Goal: Task Accomplishment & Management: Contribute content

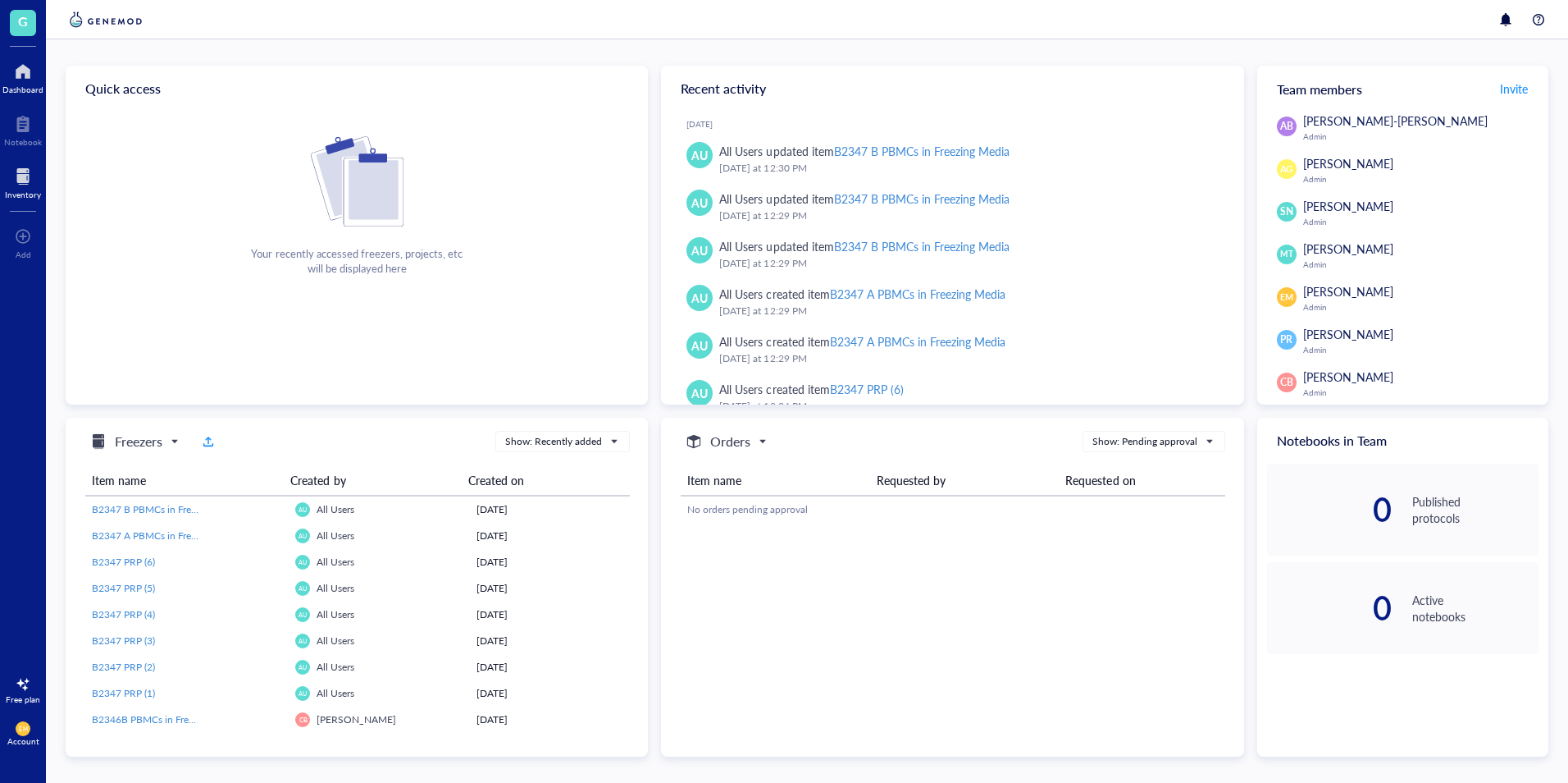
click at [13, 193] on div "Inventory" at bounding box center [22, 195] width 36 height 10
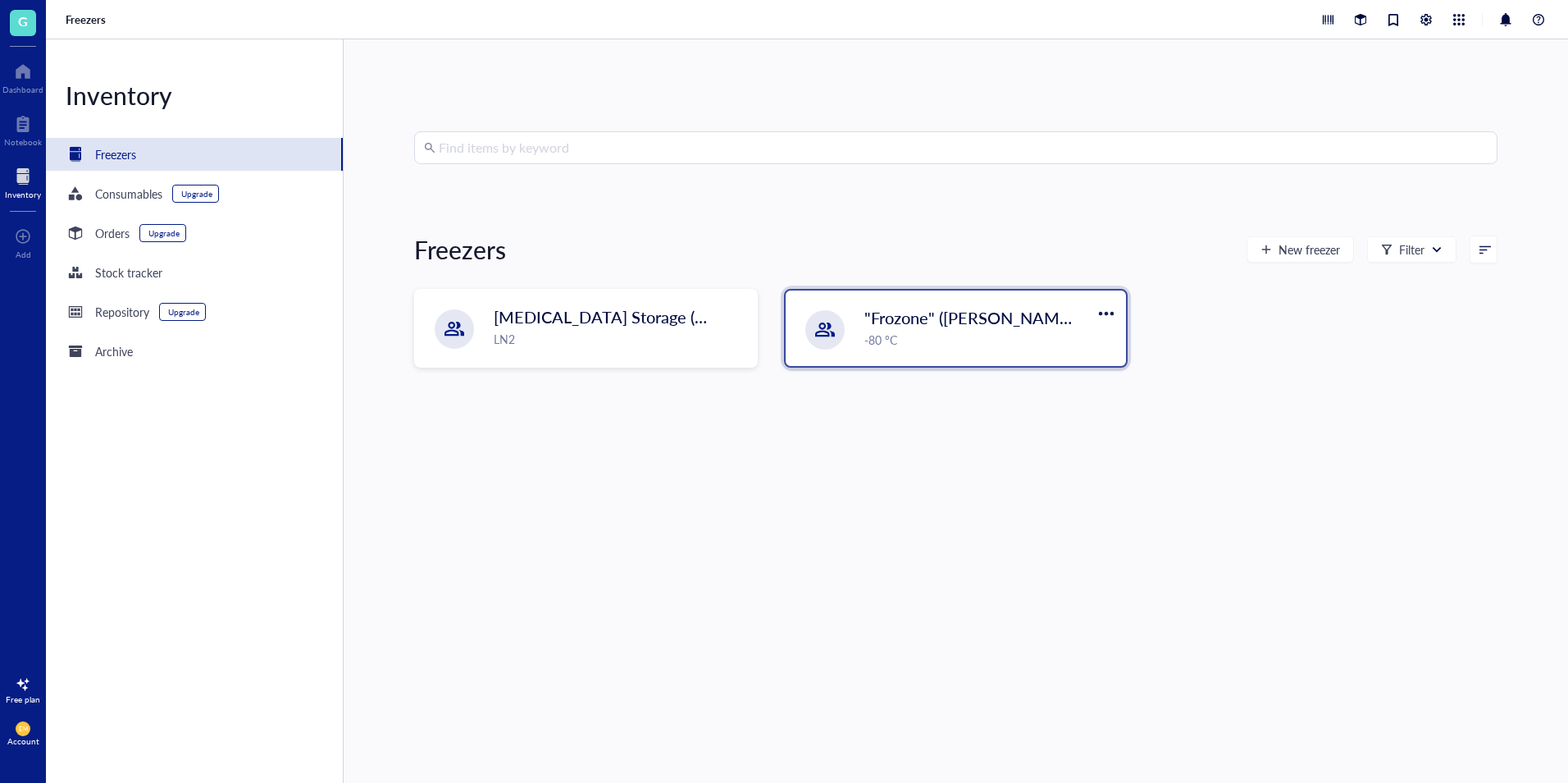
click at [939, 335] on div "-80 °C" at bounding box center [990, 339] width 252 height 18
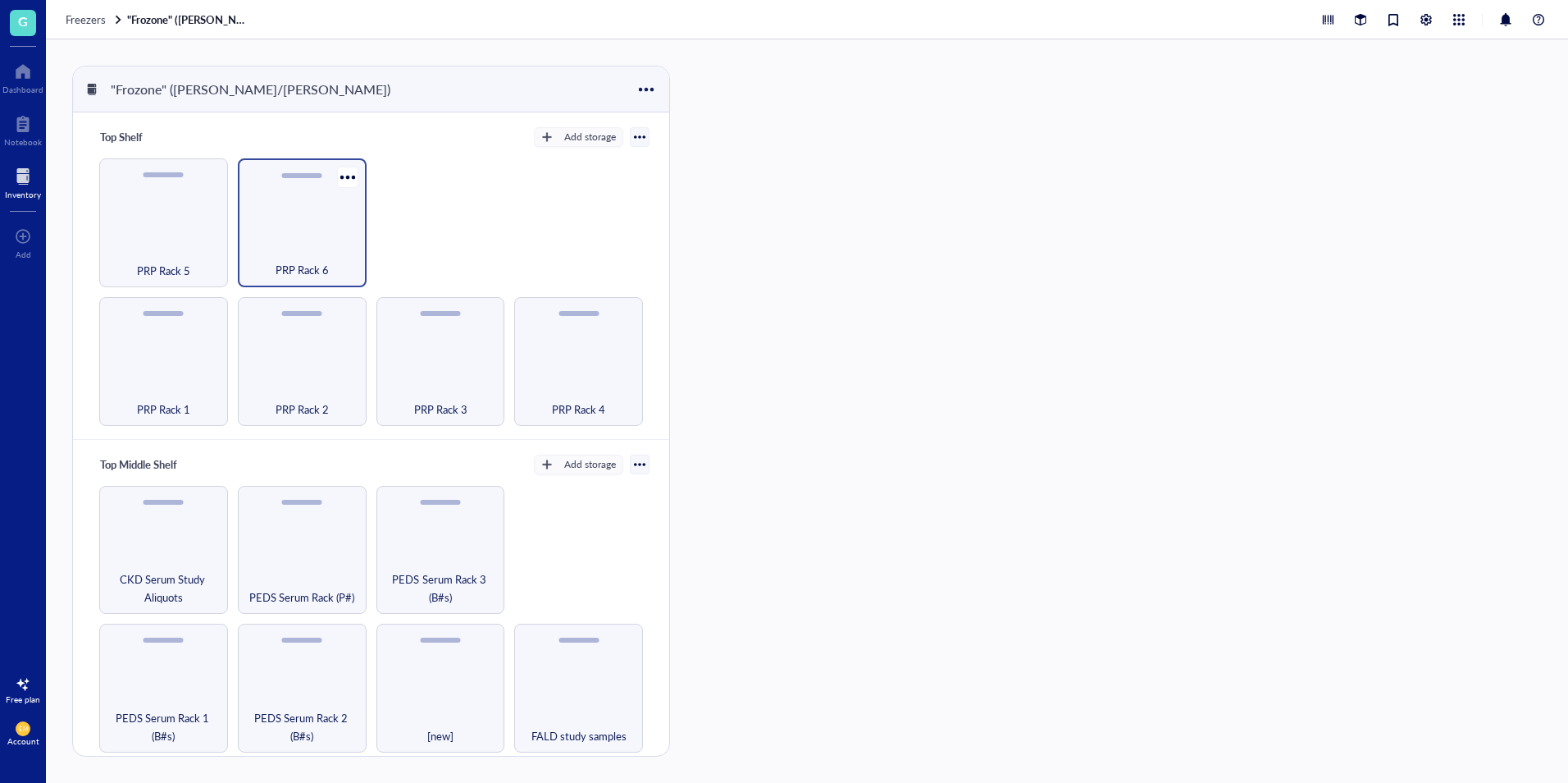
click at [330, 257] on div "PRP Rack 6" at bounding box center [302, 261] width 113 height 36
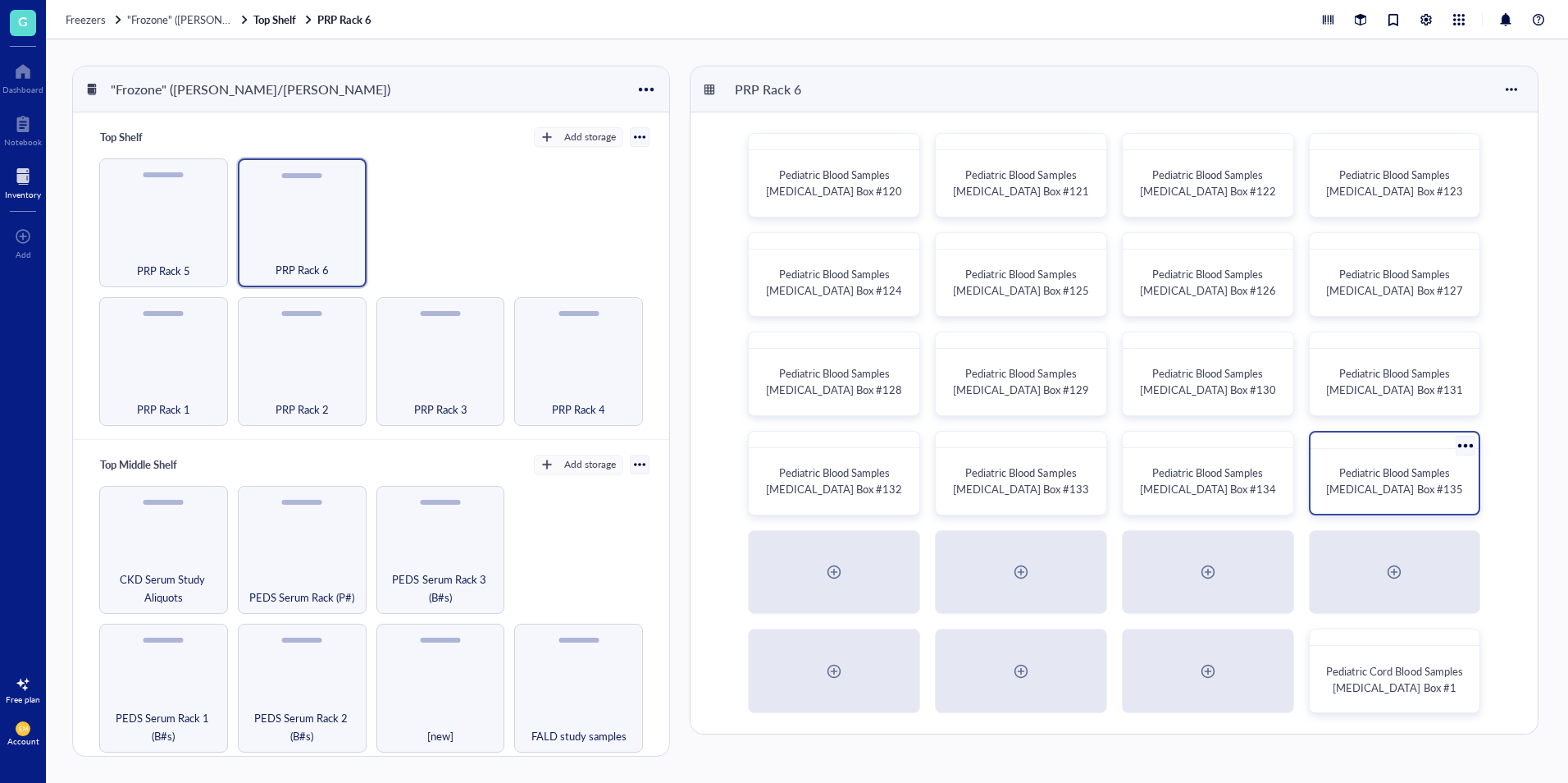
click at [1370, 481] on span "Pediatric Blood Samples [MEDICAL_DATA] Box #135" at bounding box center [1394, 480] width 136 height 32
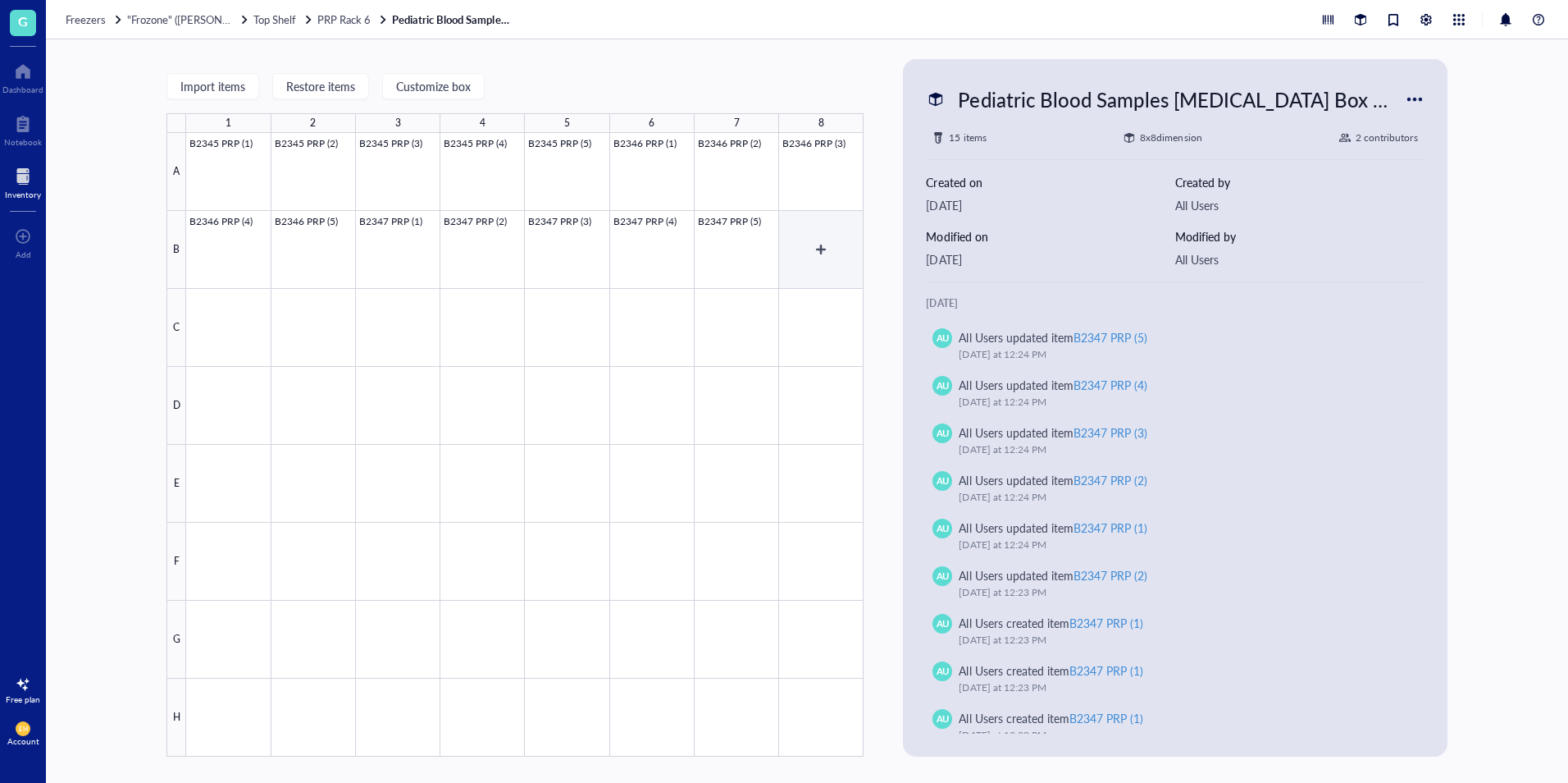
click at [837, 253] on div at bounding box center [525, 445] width 677 height 624
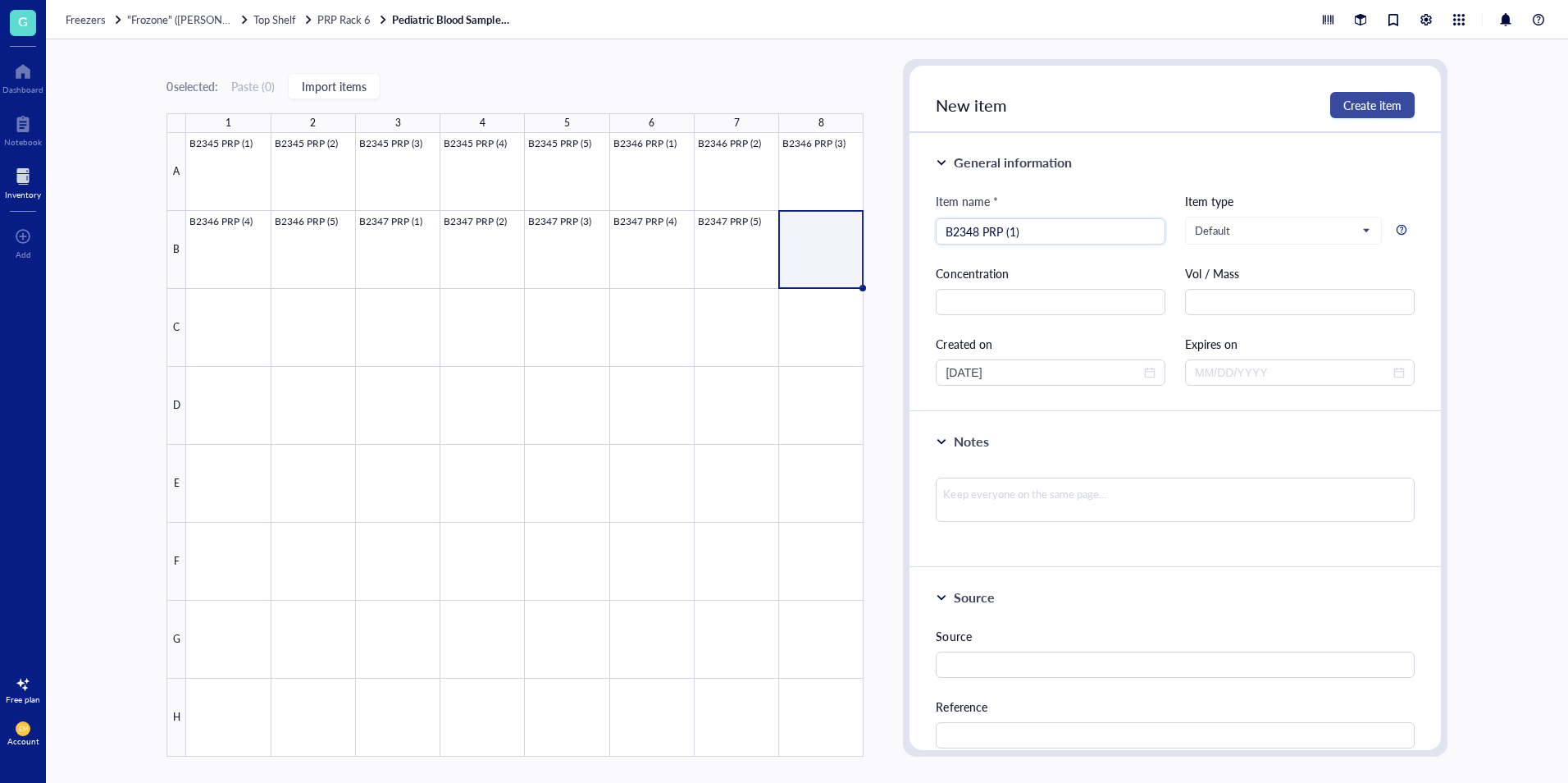
type input "B2348 PRP (1)"
click at [1388, 115] on button "Create item" at bounding box center [1372, 105] width 85 height 26
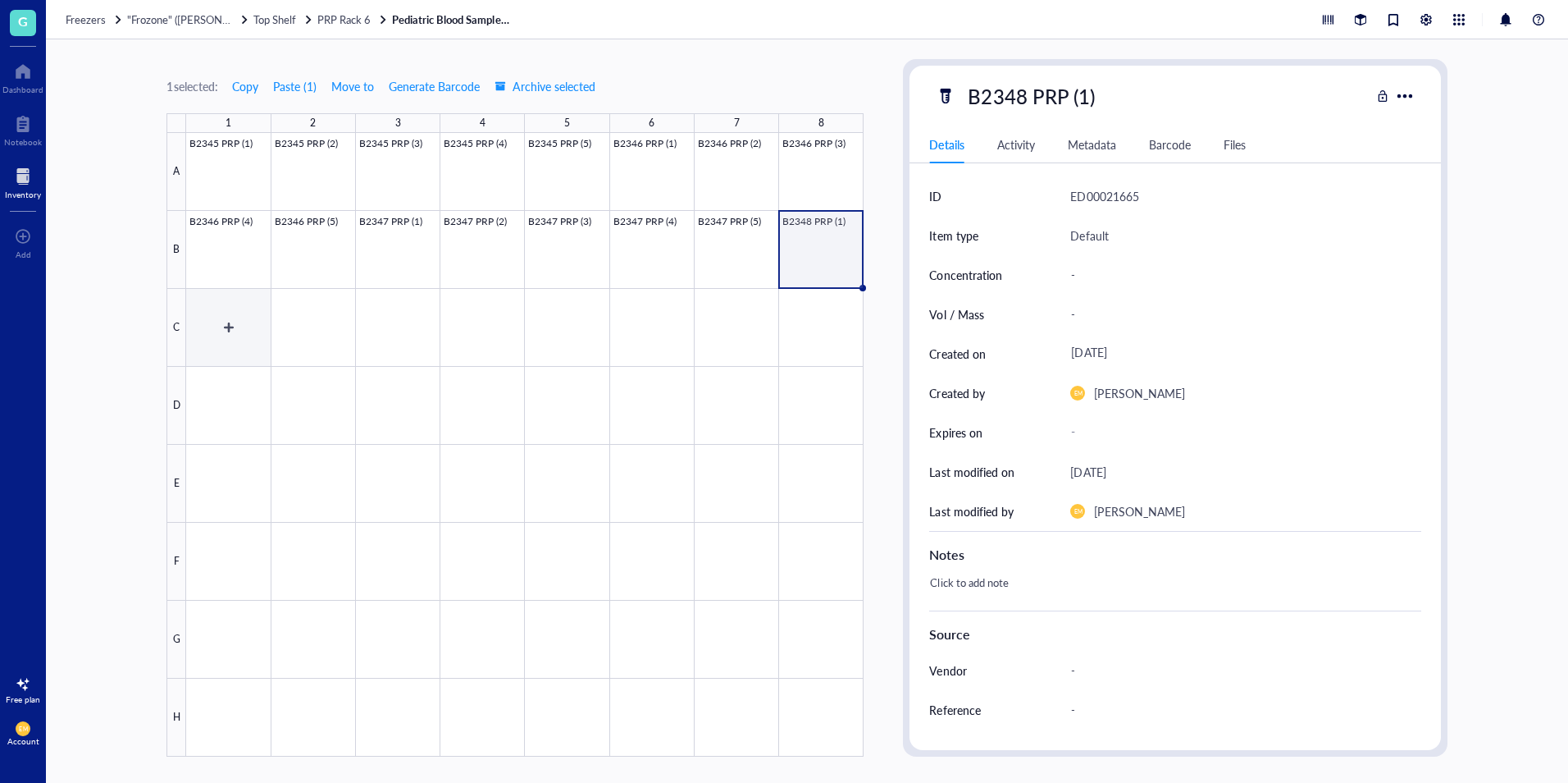
click at [238, 338] on div at bounding box center [525, 445] width 677 height 624
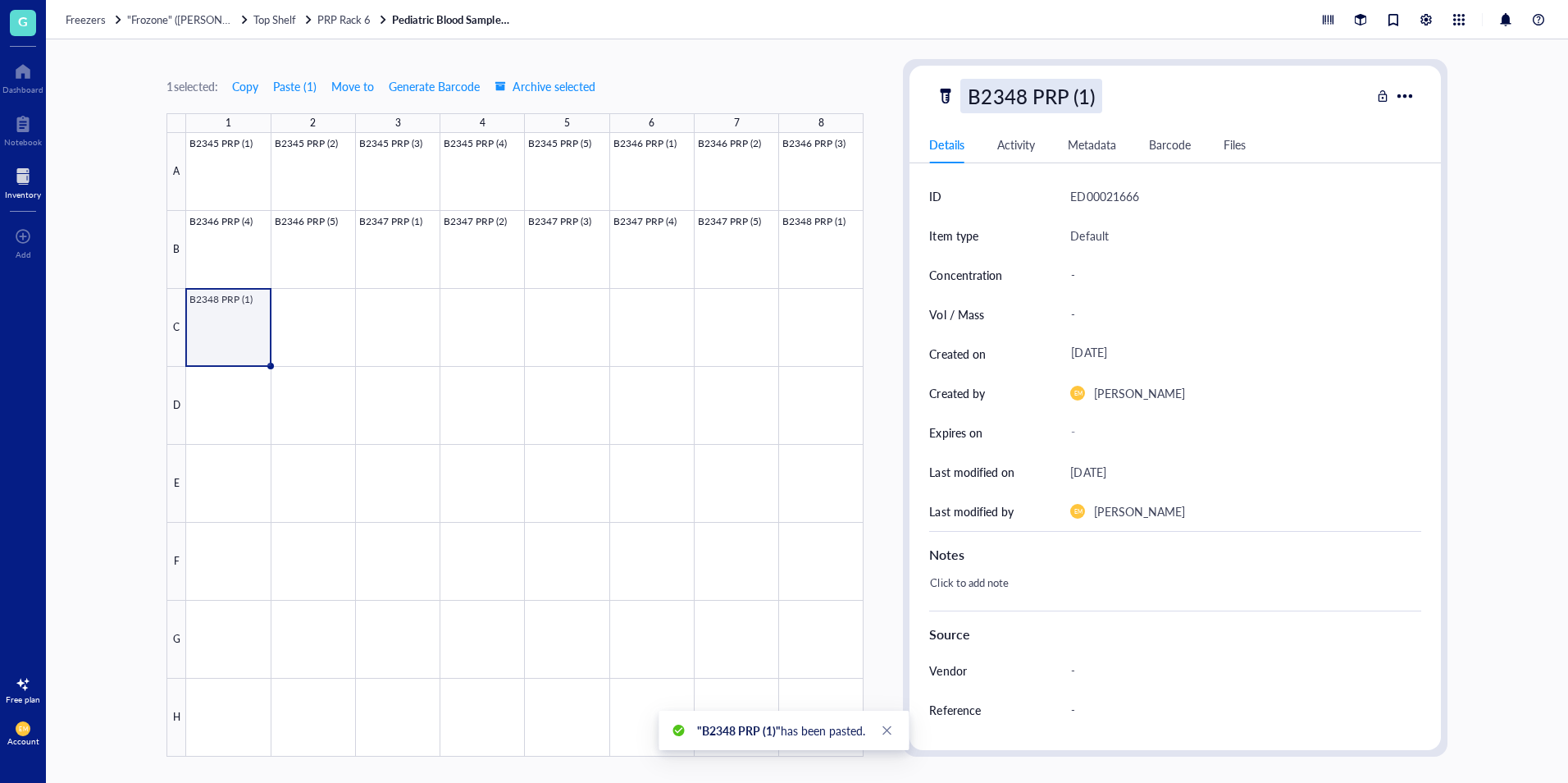
click at [1089, 93] on div "B2348 PRP (1)" at bounding box center [1031, 96] width 141 height 34
click at [1088, 100] on input "B2348 PRP (1)" at bounding box center [1047, 95] width 172 height 33
type input "B2348 PRP (2)"
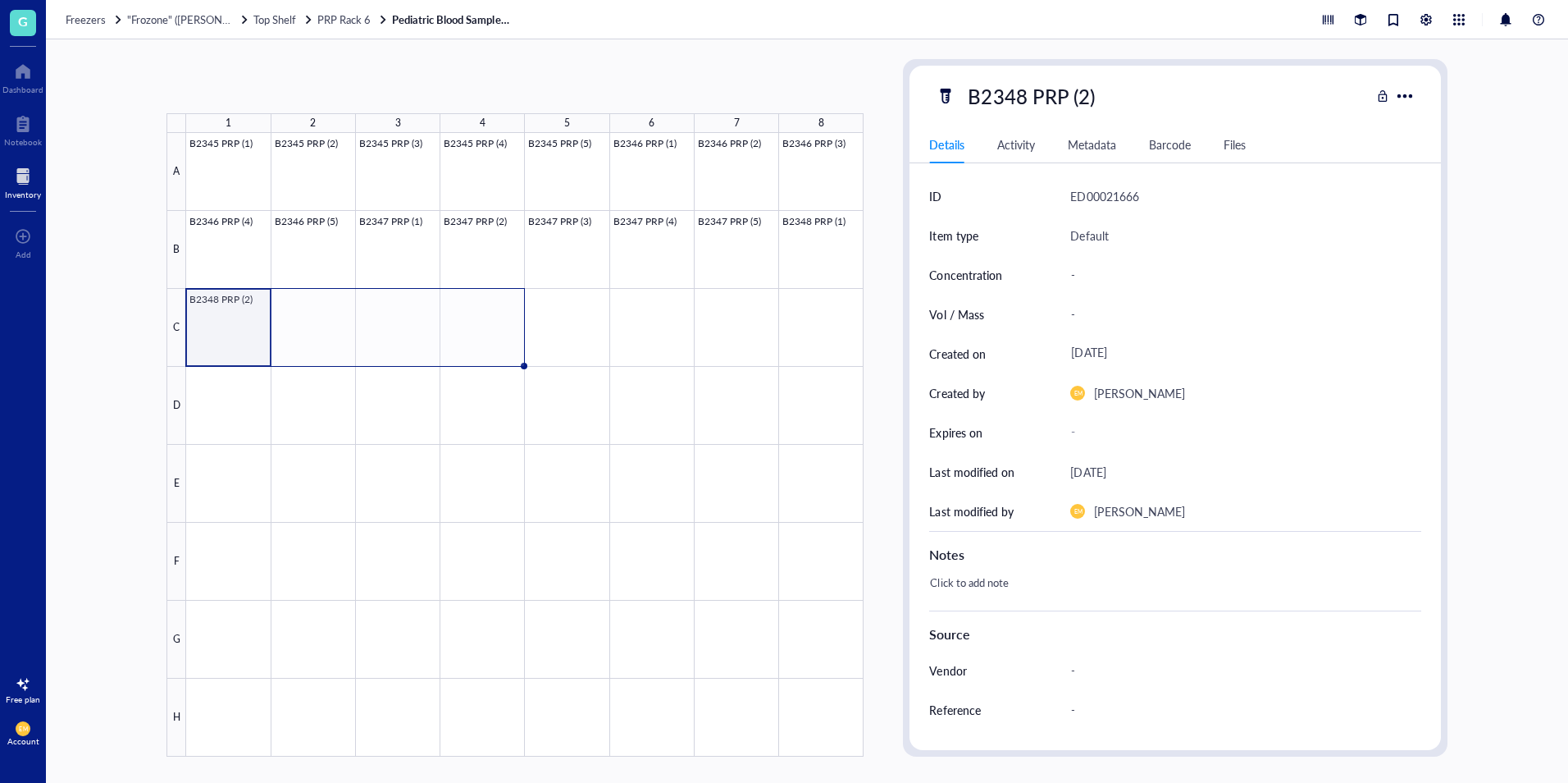
drag, startPoint x: 269, startPoint y: 365, endPoint x: 451, endPoint y: 373, distance: 182.2
click at [0, 0] on div "B2345 PRP (1) B2345 PRP (2) B2345 PRP (3) B2345 PRP (4) B2345 PRP (5) B2346 PRP…" at bounding box center [0, 0] width 0 height 0
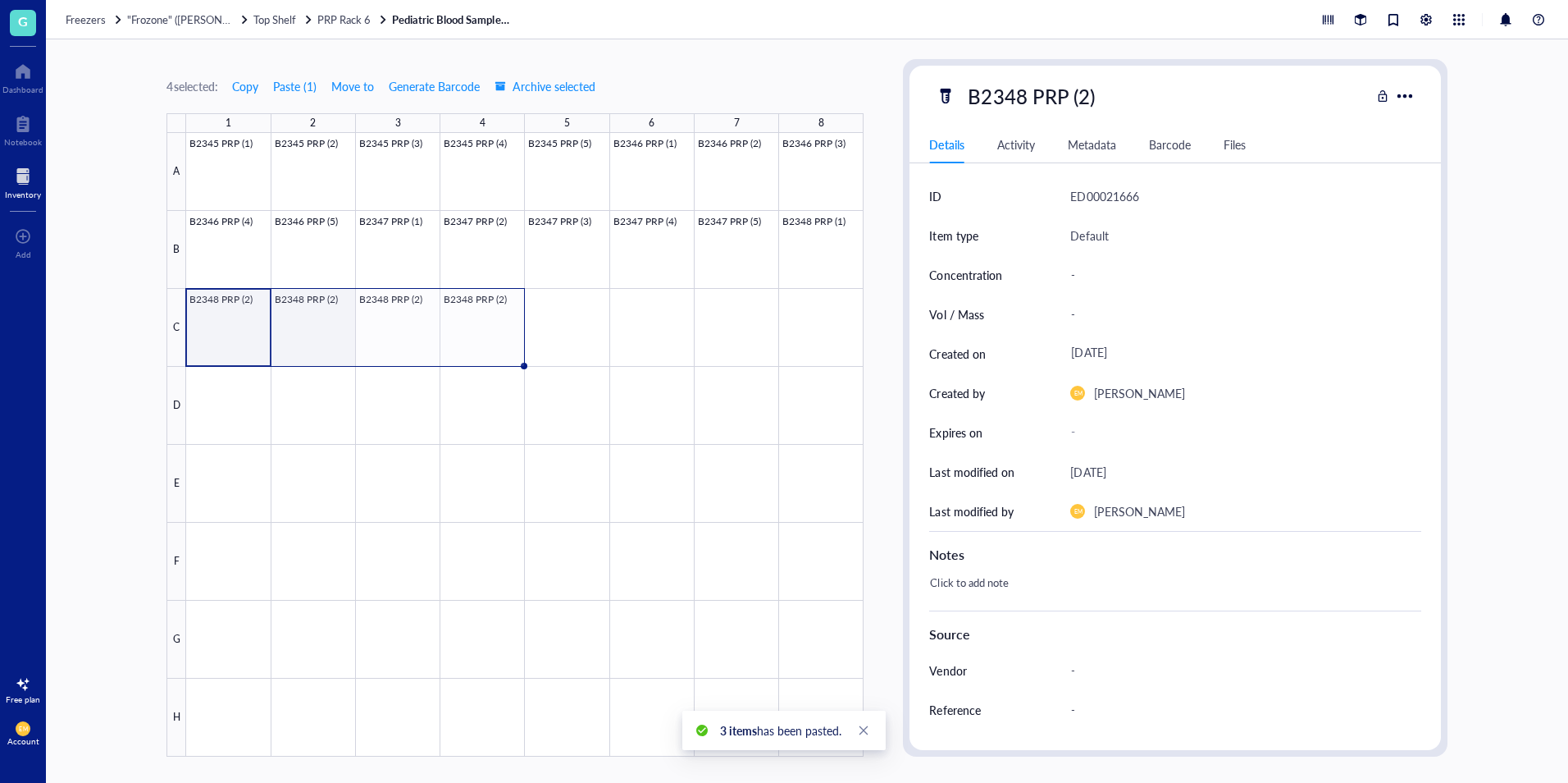
click at [316, 332] on div at bounding box center [525, 445] width 677 height 624
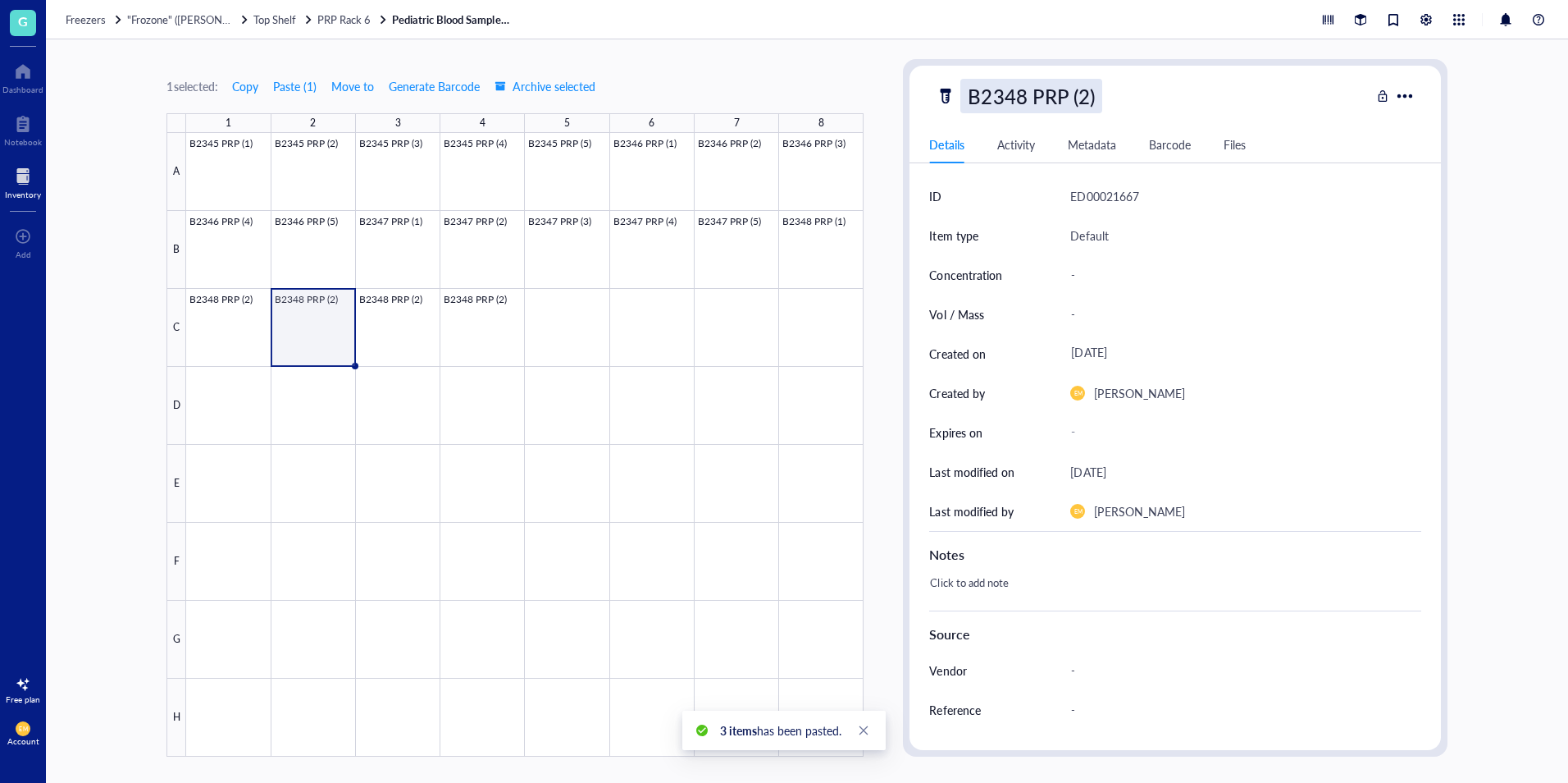
click at [1092, 103] on div "B2348 PRP (2)" at bounding box center [1031, 96] width 141 height 34
click at [1092, 103] on input "B2348 PRP (2)" at bounding box center [1047, 95] width 172 height 33
click at [1091, 103] on input "B2348 PRP (2)" at bounding box center [1047, 95] width 172 height 33
click at [1090, 101] on input "B2348 PRP (2)" at bounding box center [1047, 95] width 172 height 33
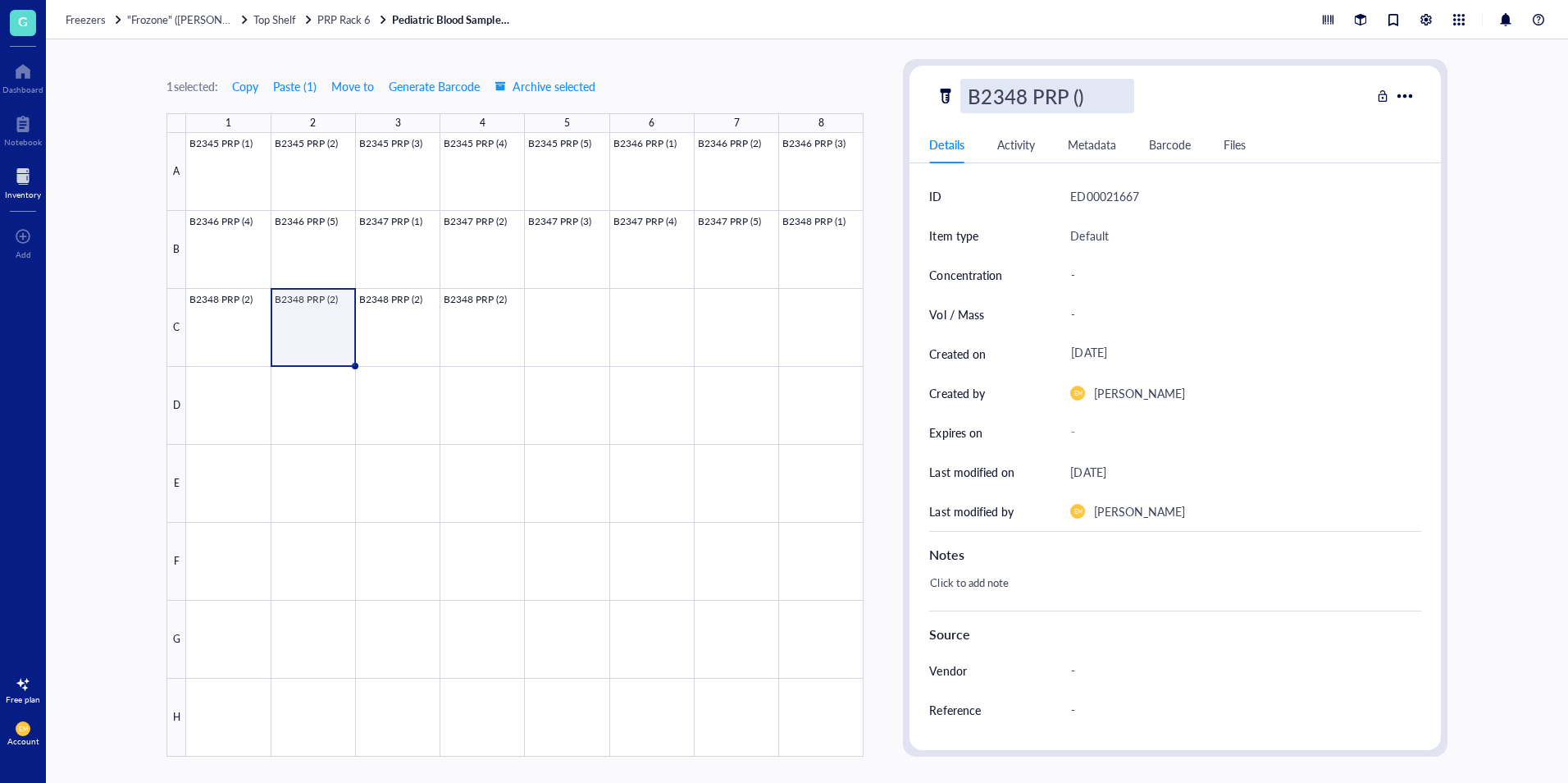
type input "B2348 PRP (3)"
click at [404, 346] on div at bounding box center [525, 445] width 677 height 624
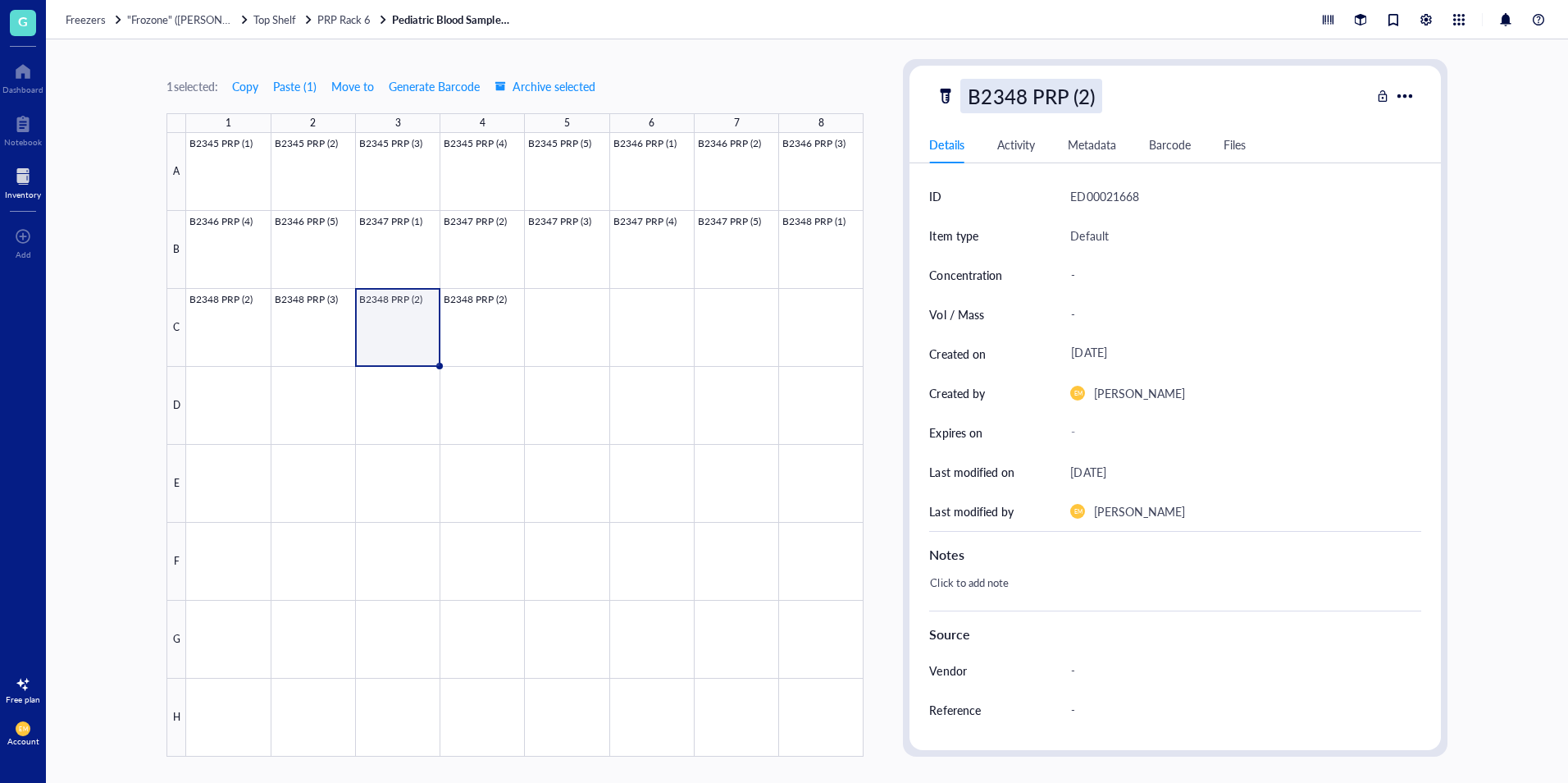
click at [1087, 102] on div "B2348 PRP (2)" at bounding box center [1031, 96] width 141 height 34
click at [1088, 95] on input "B2348 PRP (2)" at bounding box center [1047, 95] width 172 height 33
type input "B2348 PRP (4)"
click at [466, 341] on div at bounding box center [525, 445] width 677 height 624
click at [1080, 90] on div "B2348 PRP (2)" at bounding box center [1031, 96] width 141 height 34
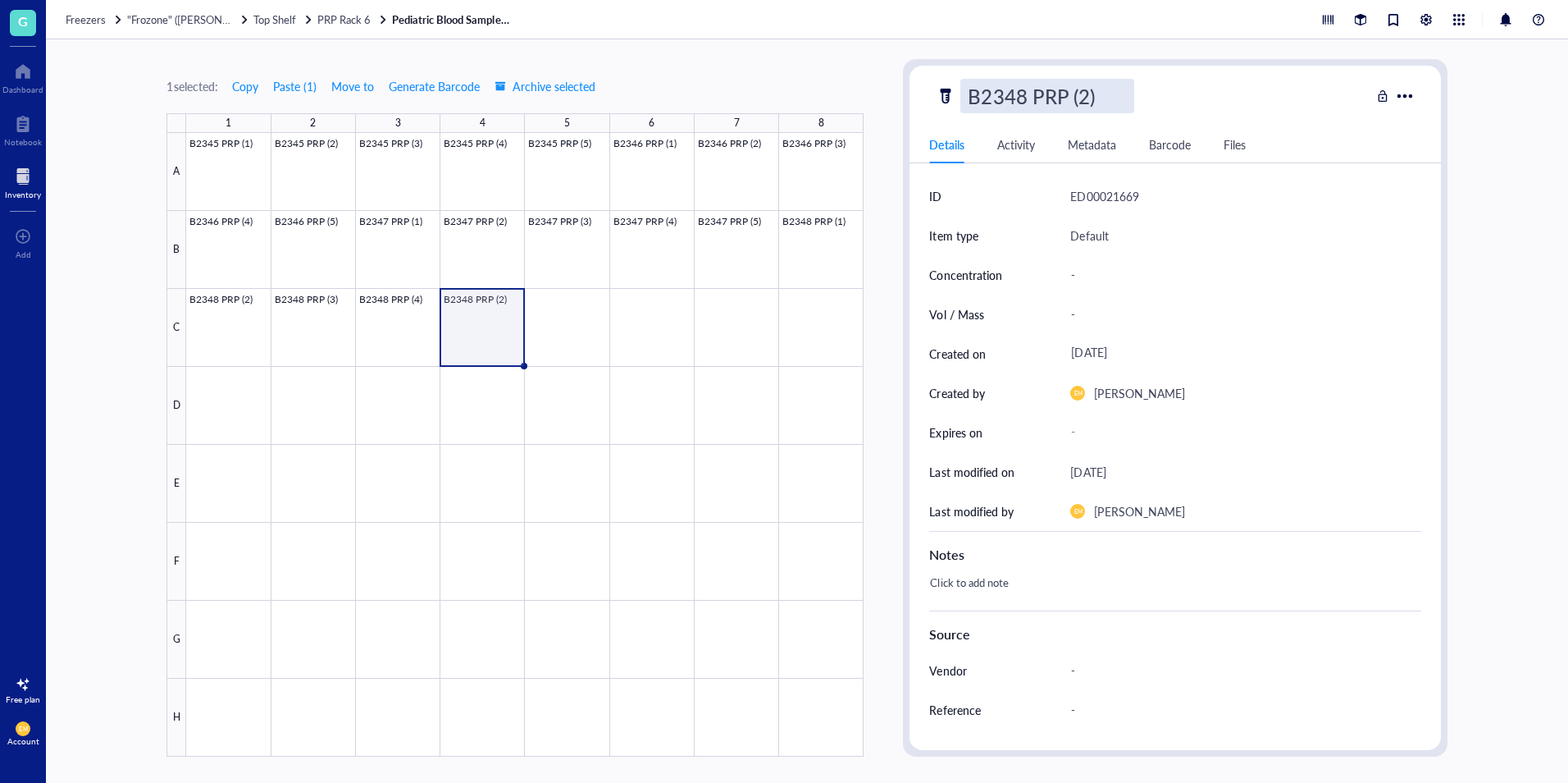
click at [1088, 97] on input "B2348 PRP (2)" at bounding box center [1047, 95] width 172 height 33
type input "B2348 PRP (5)"
click at [111, 287] on div "1 selected: Copy Paste ( 1 ) Move to Generate Barcode Archive selected 1 2 3 4 …" at bounding box center [807, 411] width 1522 height 743
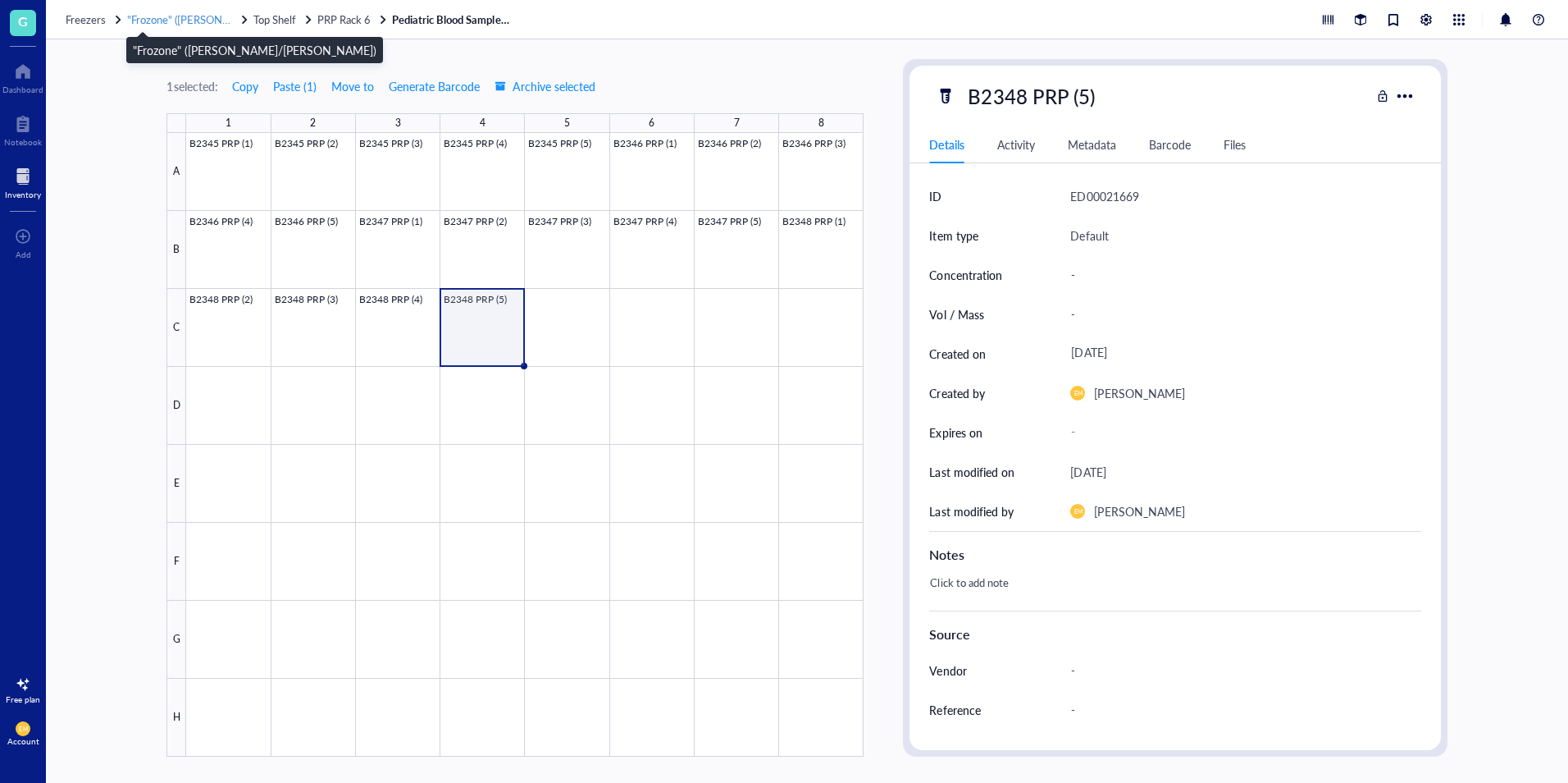
click at [204, 24] on span ""Frozone" ([PERSON_NAME]/[PERSON_NAME])" at bounding box center [241, 19] width 228 height 16
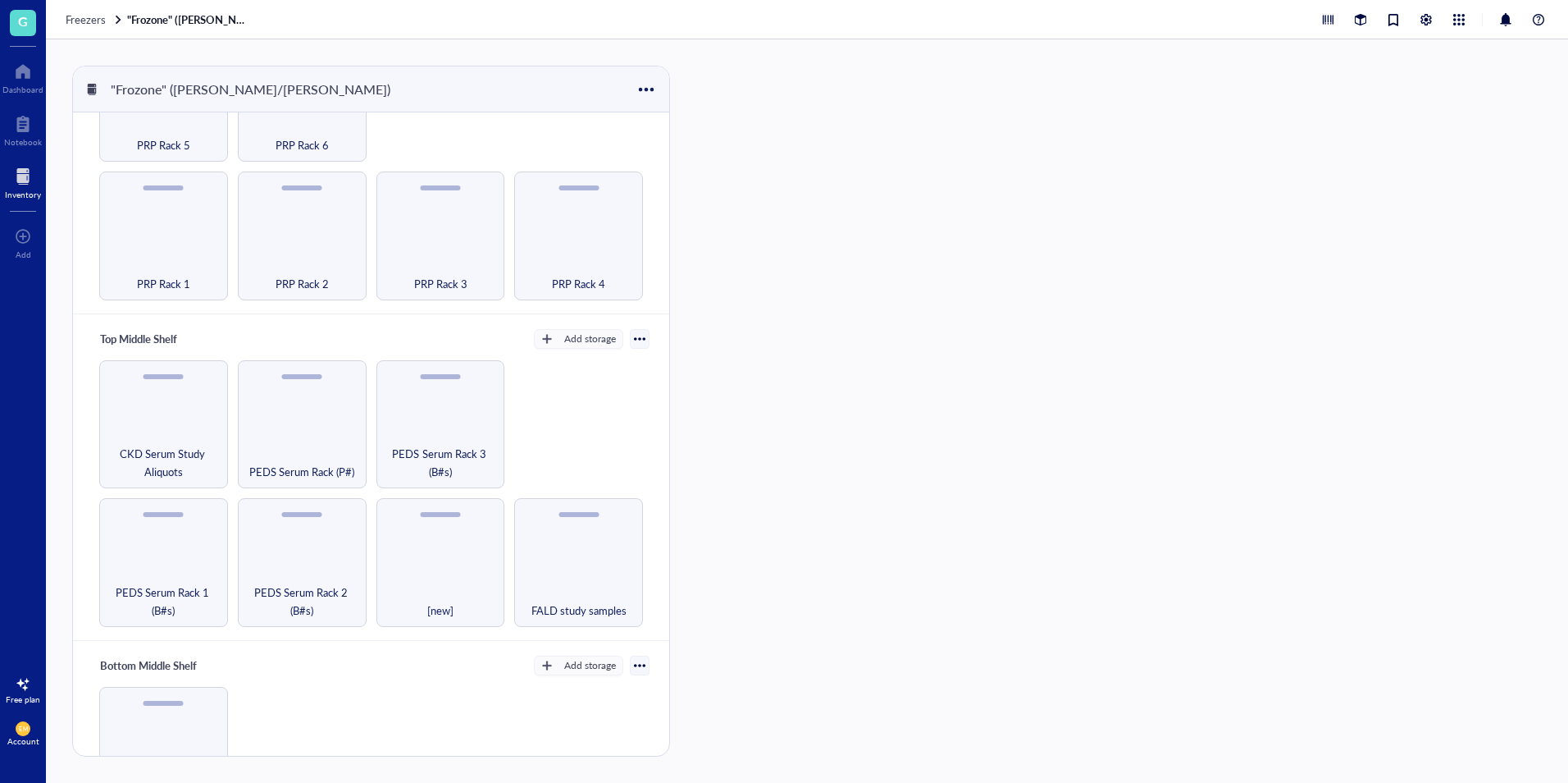
scroll to position [164, 0]
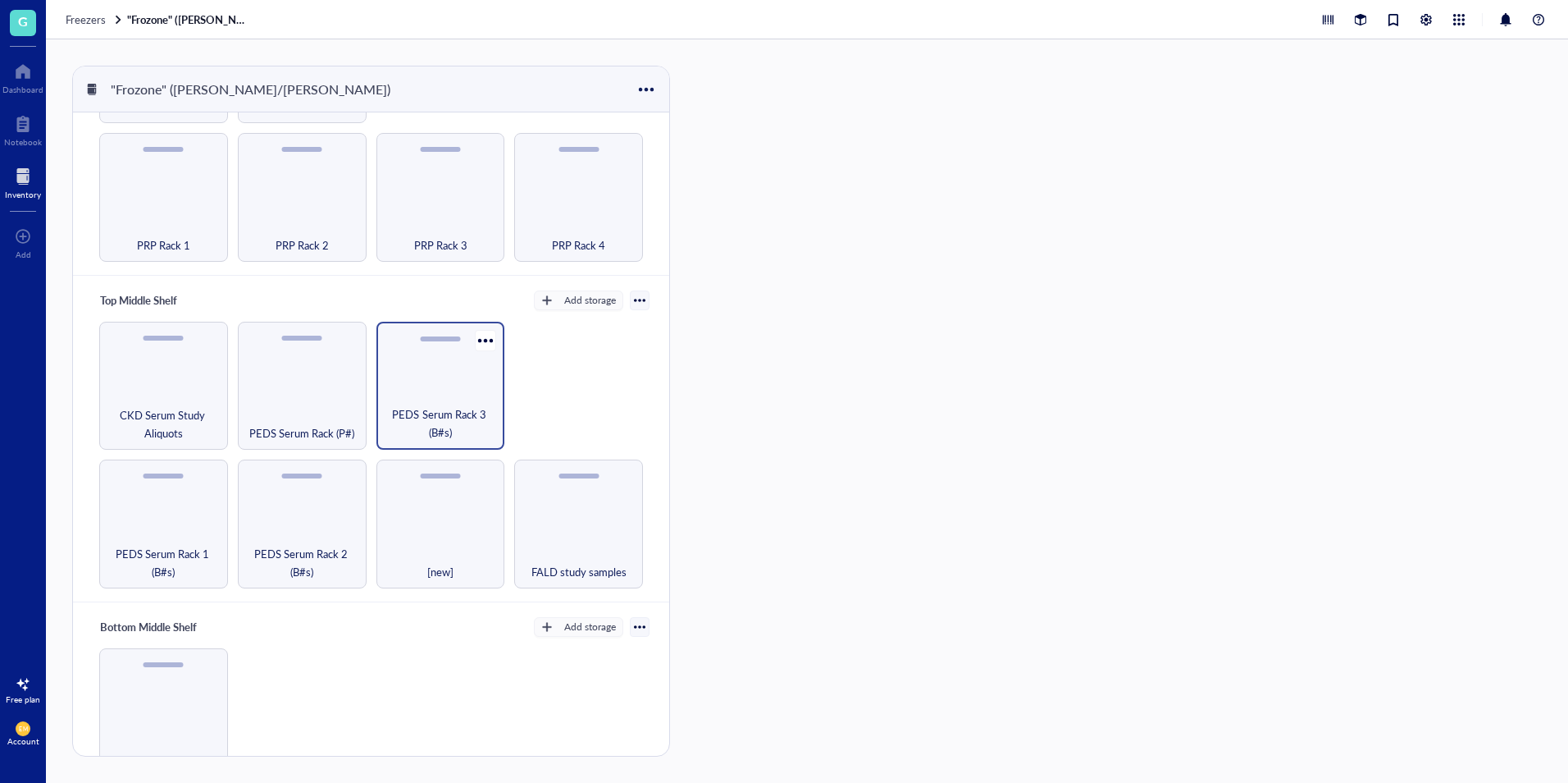
click at [439, 420] on span "PEDS Serum Rack 3 (B#s)" at bounding box center [440, 423] width 113 height 36
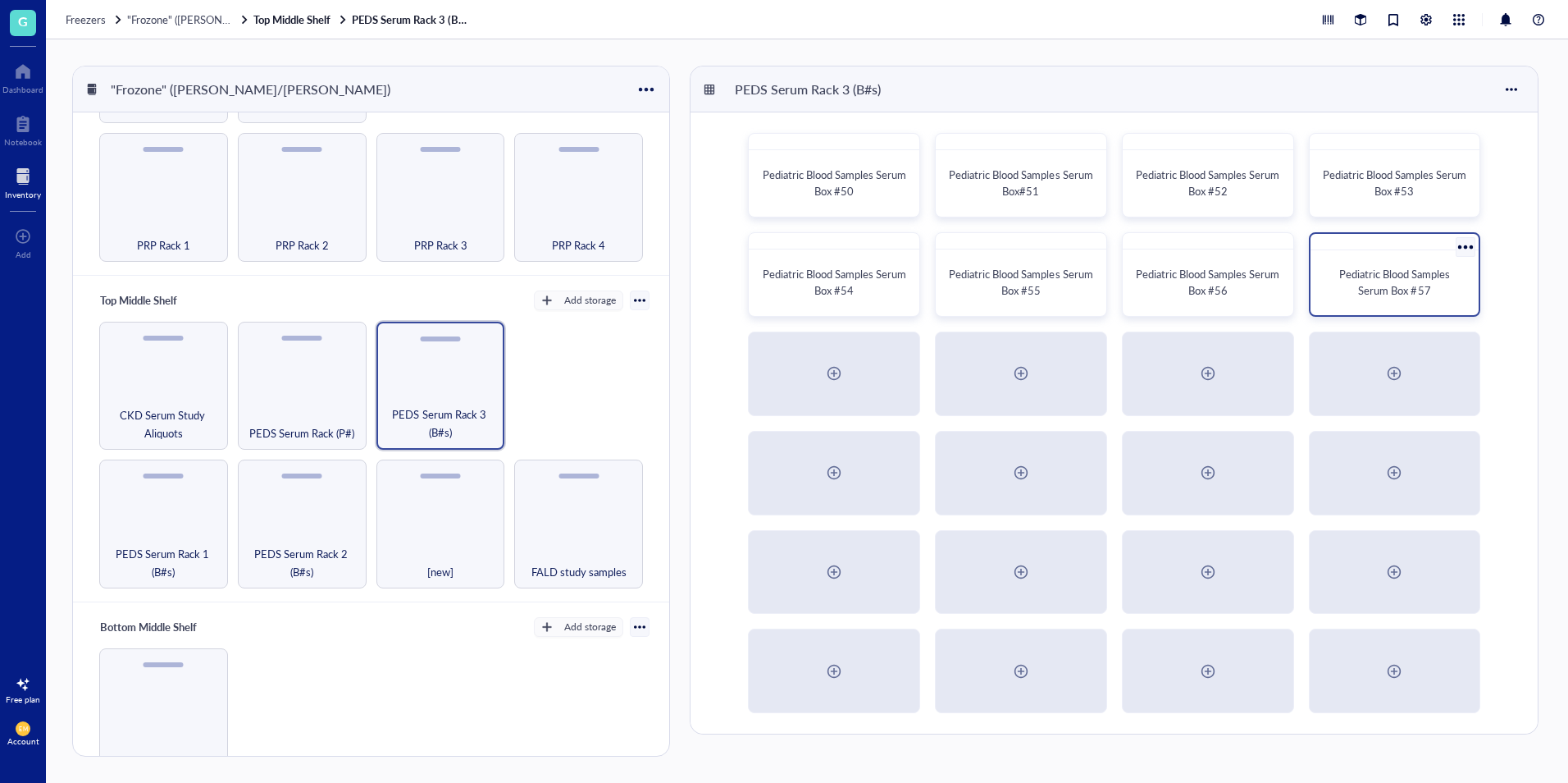
click at [1431, 290] on div "Pediatric Blood Samples Serum Box #57" at bounding box center [1394, 282] width 142 height 33
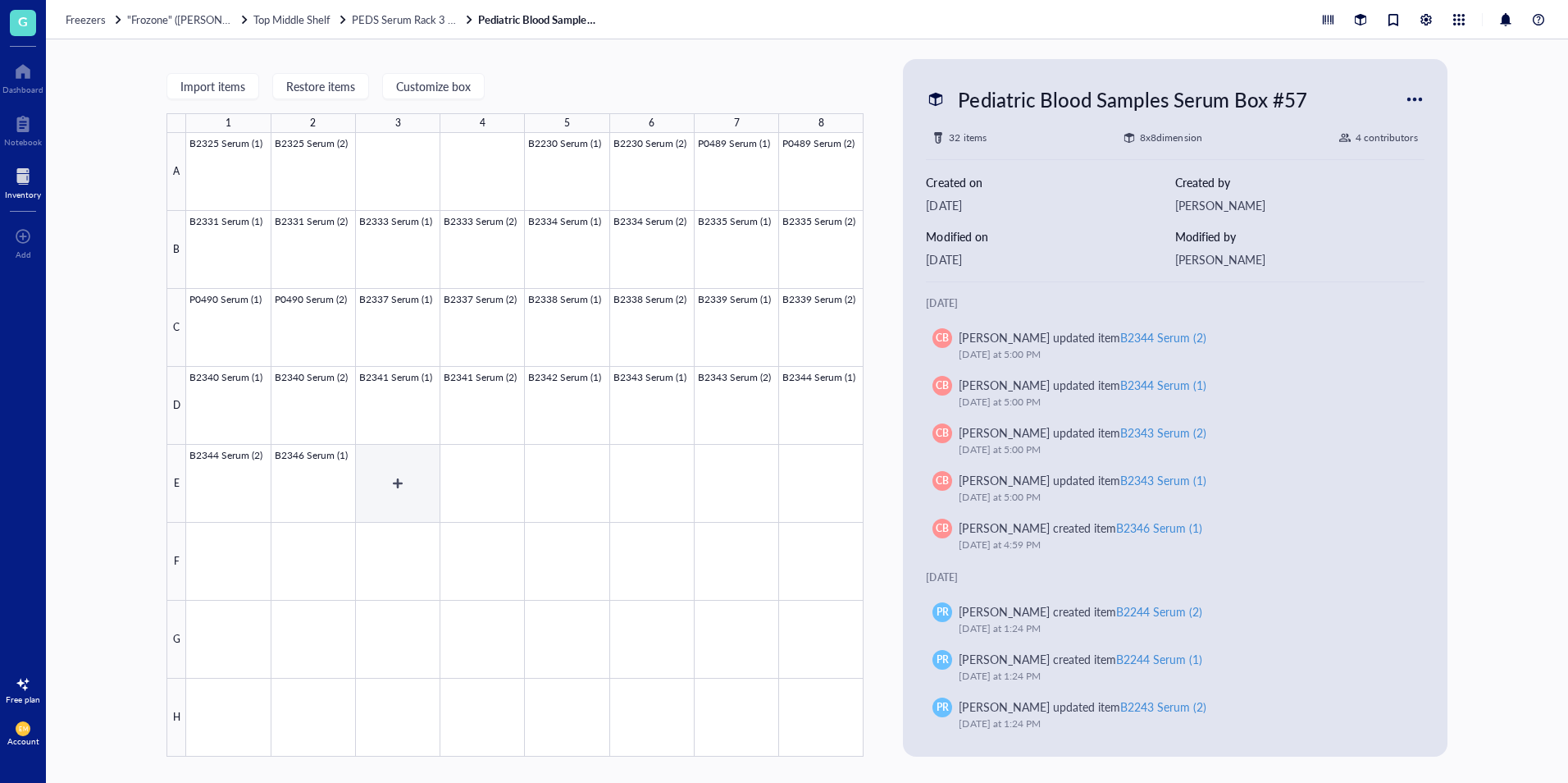
click at [421, 493] on div at bounding box center [525, 445] width 677 height 624
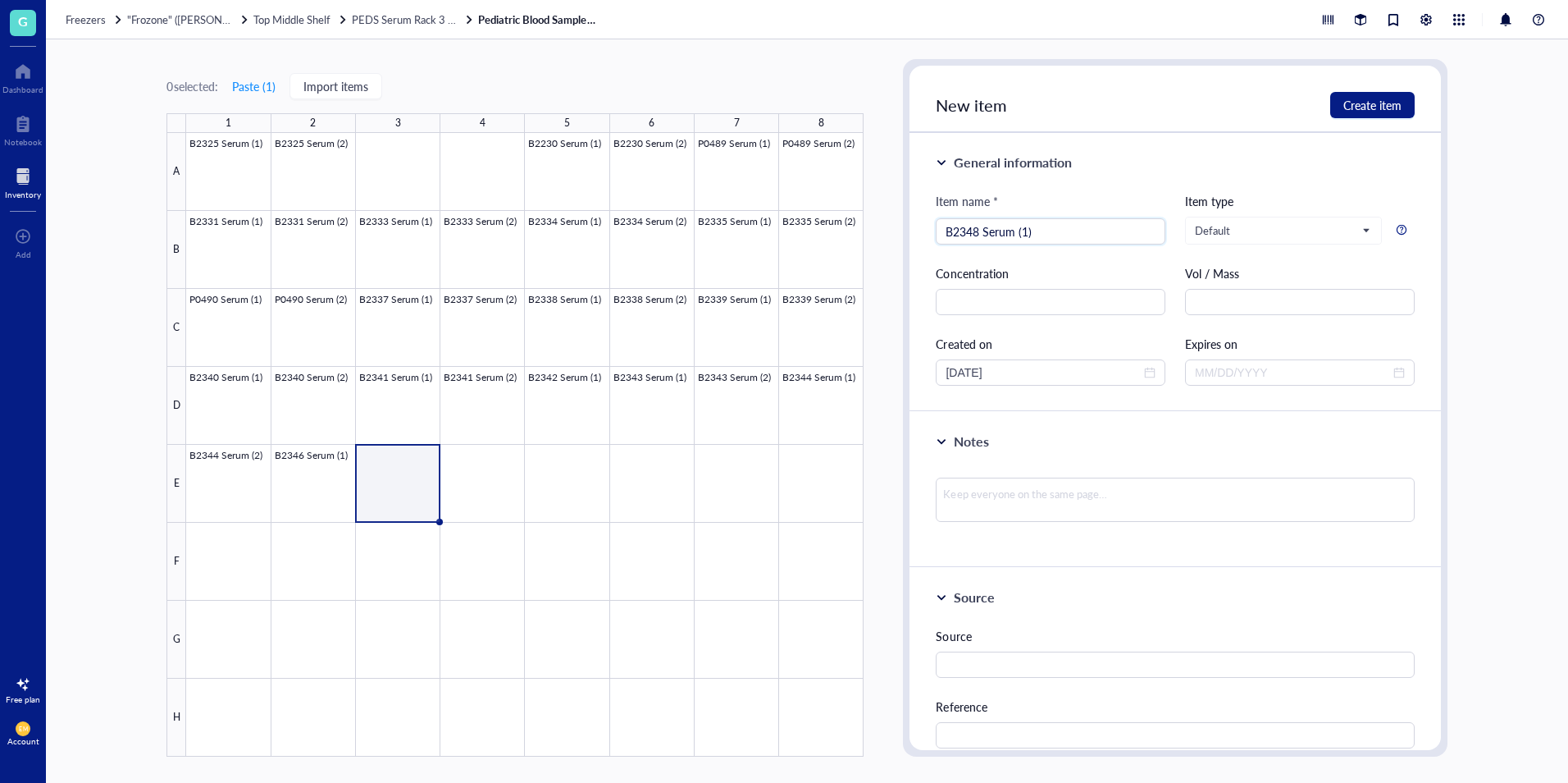
type input "B2348 Serum (1)"
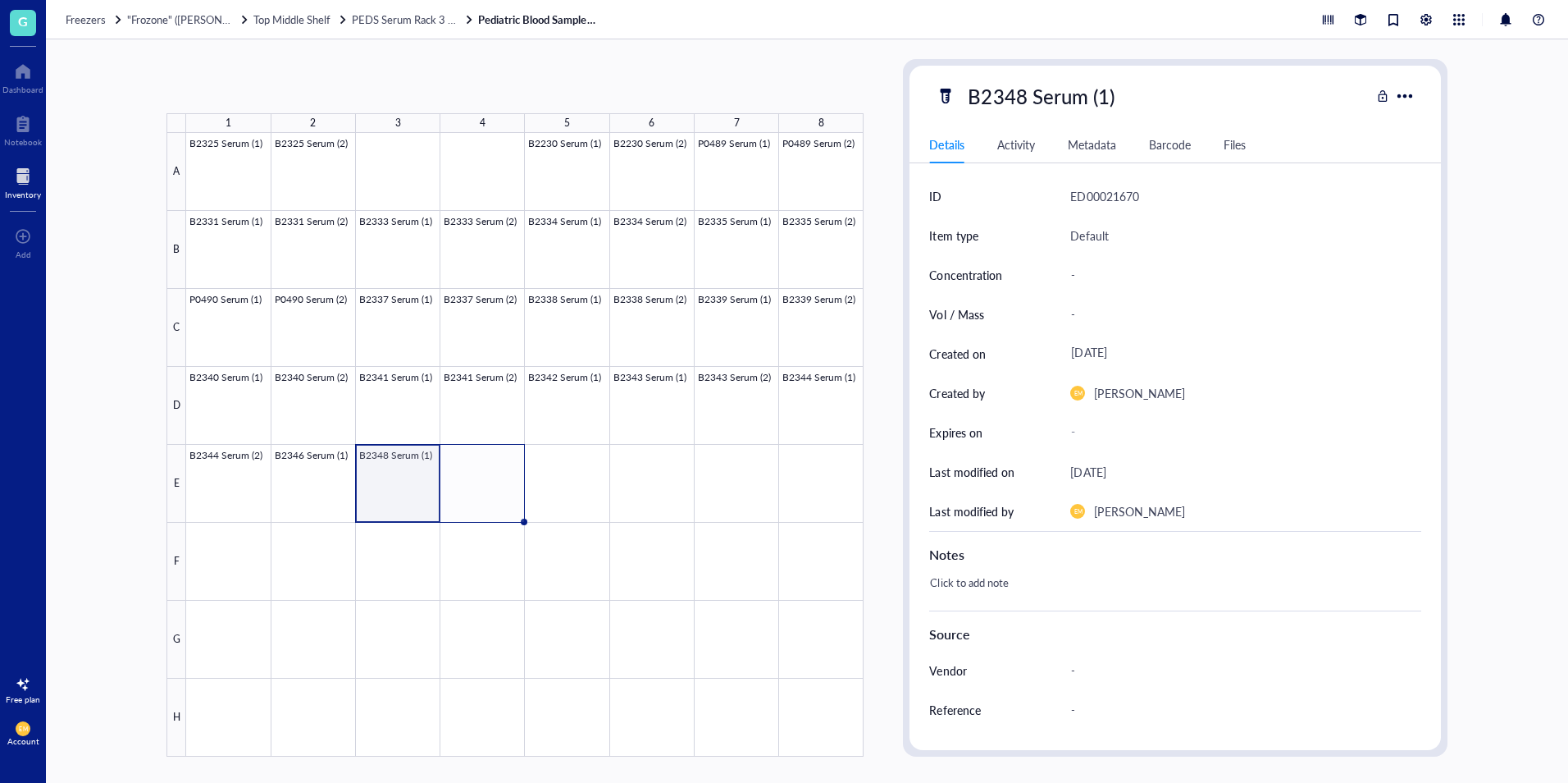
drag, startPoint x: 442, startPoint y: 521, endPoint x: 521, endPoint y: 515, distance: 79.2
click at [0, 0] on div "B2325 Serum (1) B2325 Serum (2) B2230 Serum (1) B2230 Serum (2) P0489 Serum (1)…" at bounding box center [0, 0] width 0 height 0
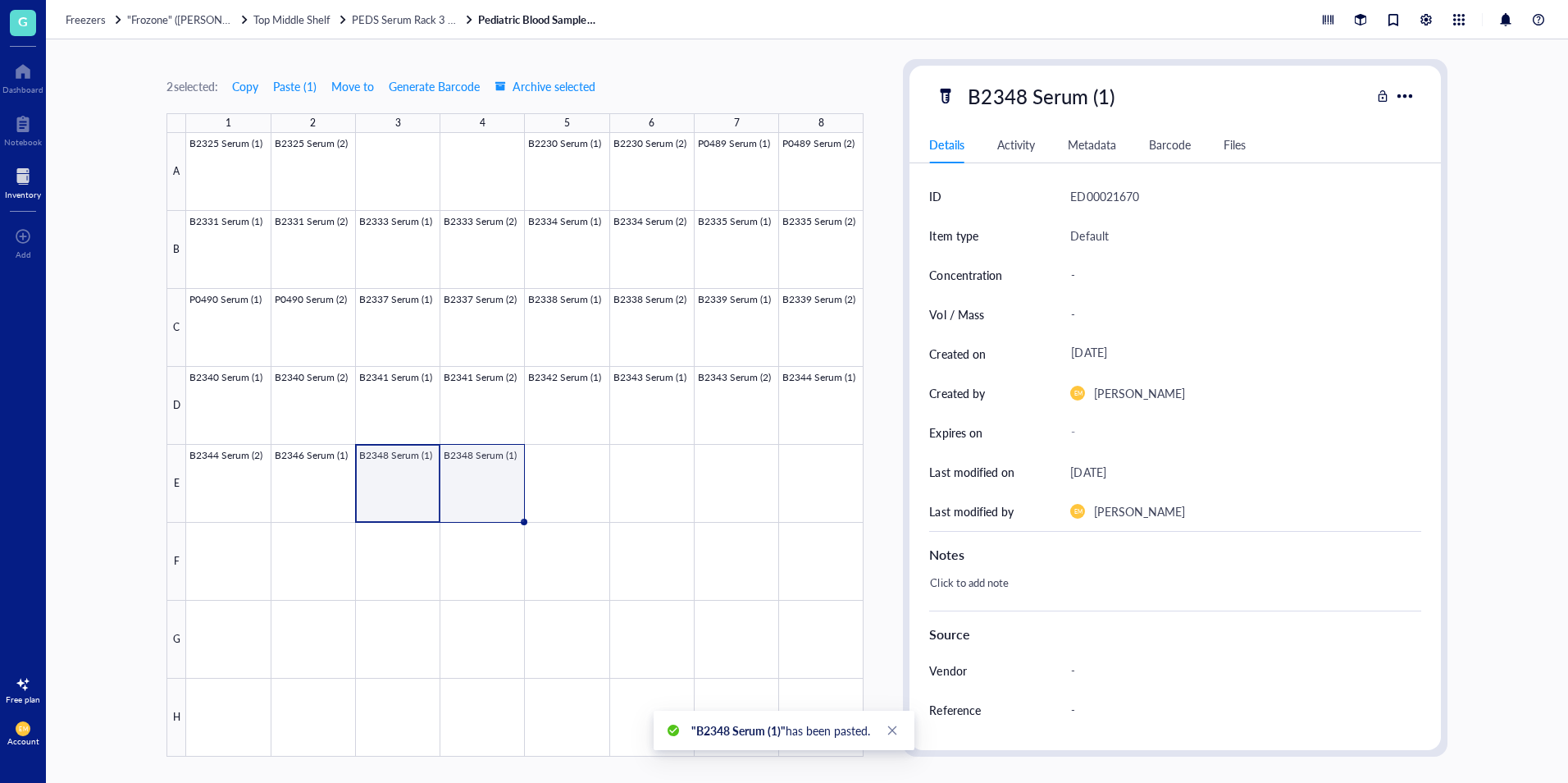
click at [503, 499] on div at bounding box center [525, 445] width 677 height 624
click at [1104, 93] on div "B2348 Serum (1)" at bounding box center [1040, 96] width 161 height 34
click at [1106, 93] on input "B2348 Serum (1)" at bounding box center [1059, 95] width 195 height 33
type input "B2348 Serum (2)"
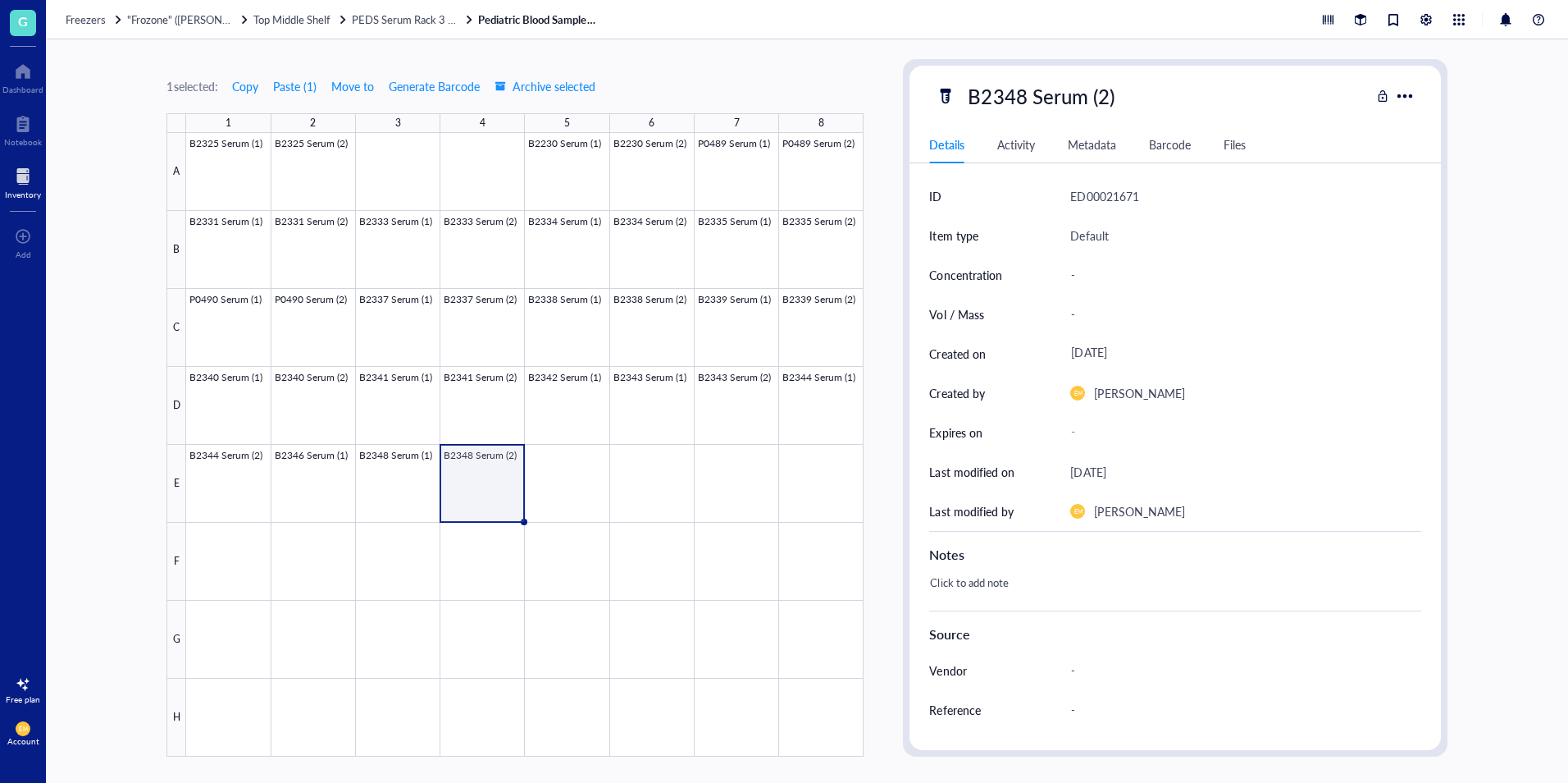
click at [850, 90] on div "1 selected: Copy Paste ( 1 ) Move to Generate Barcode Archive selected" at bounding box center [515, 87] width 697 height 15
click at [422, 16] on span "PEDS Serum Rack 3 (B#s)" at bounding box center [411, 19] width 119 height 16
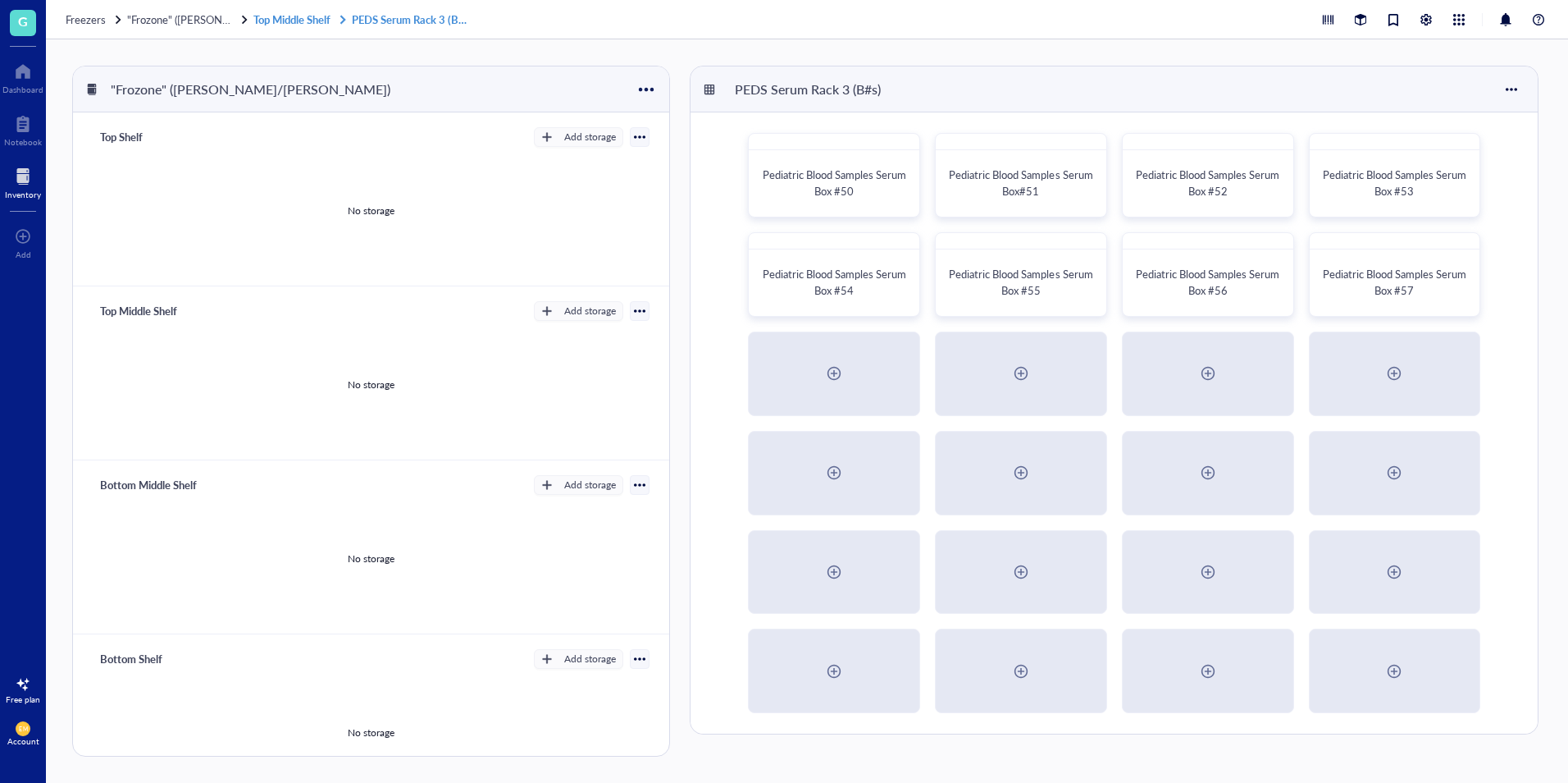
click at [324, 15] on link "Top Middle Shelf PEDS Serum Rack 3 (B#s)" at bounding box center [364, 20] width 221 height 15
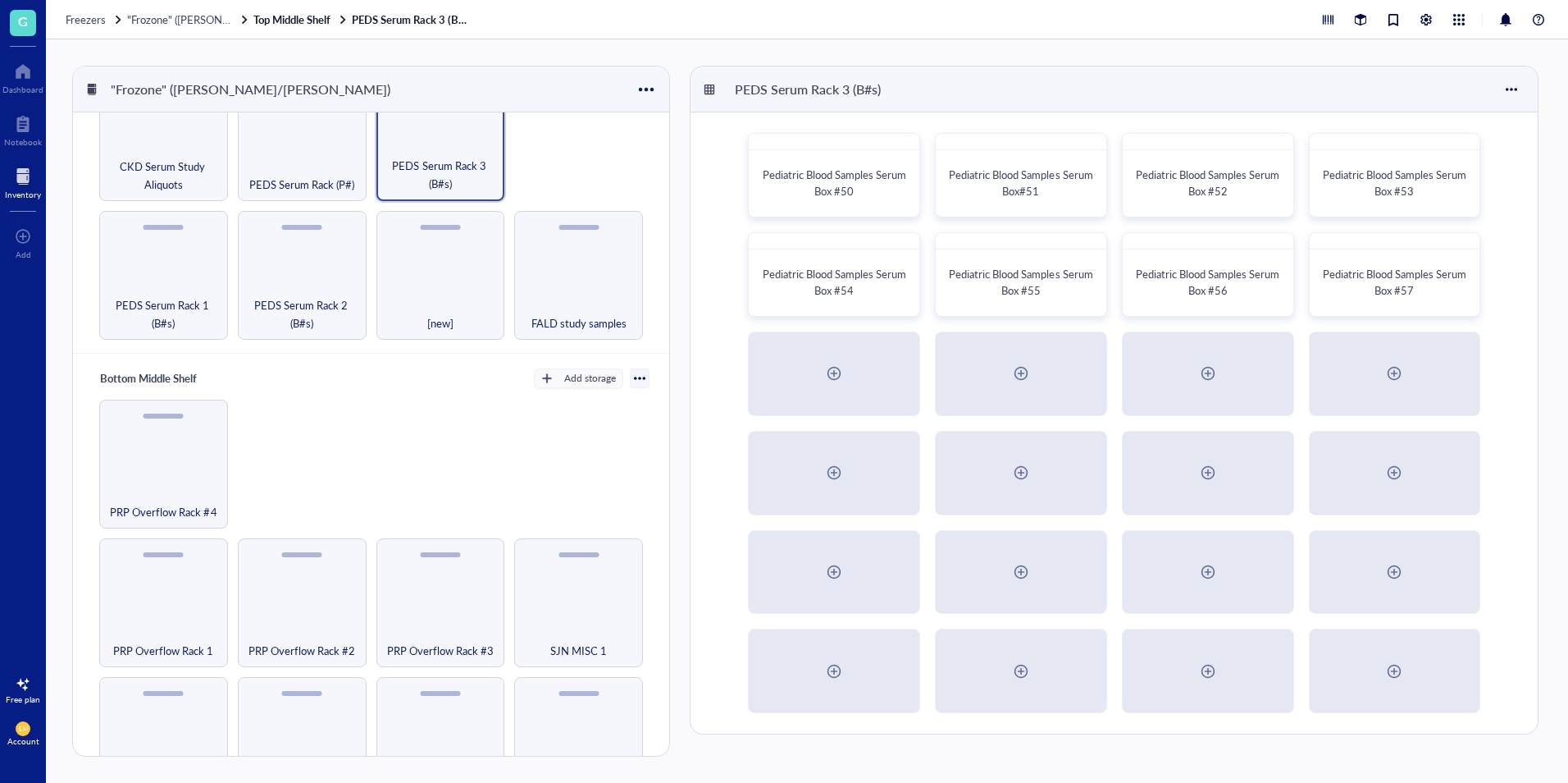
scroll to position [493, 0]
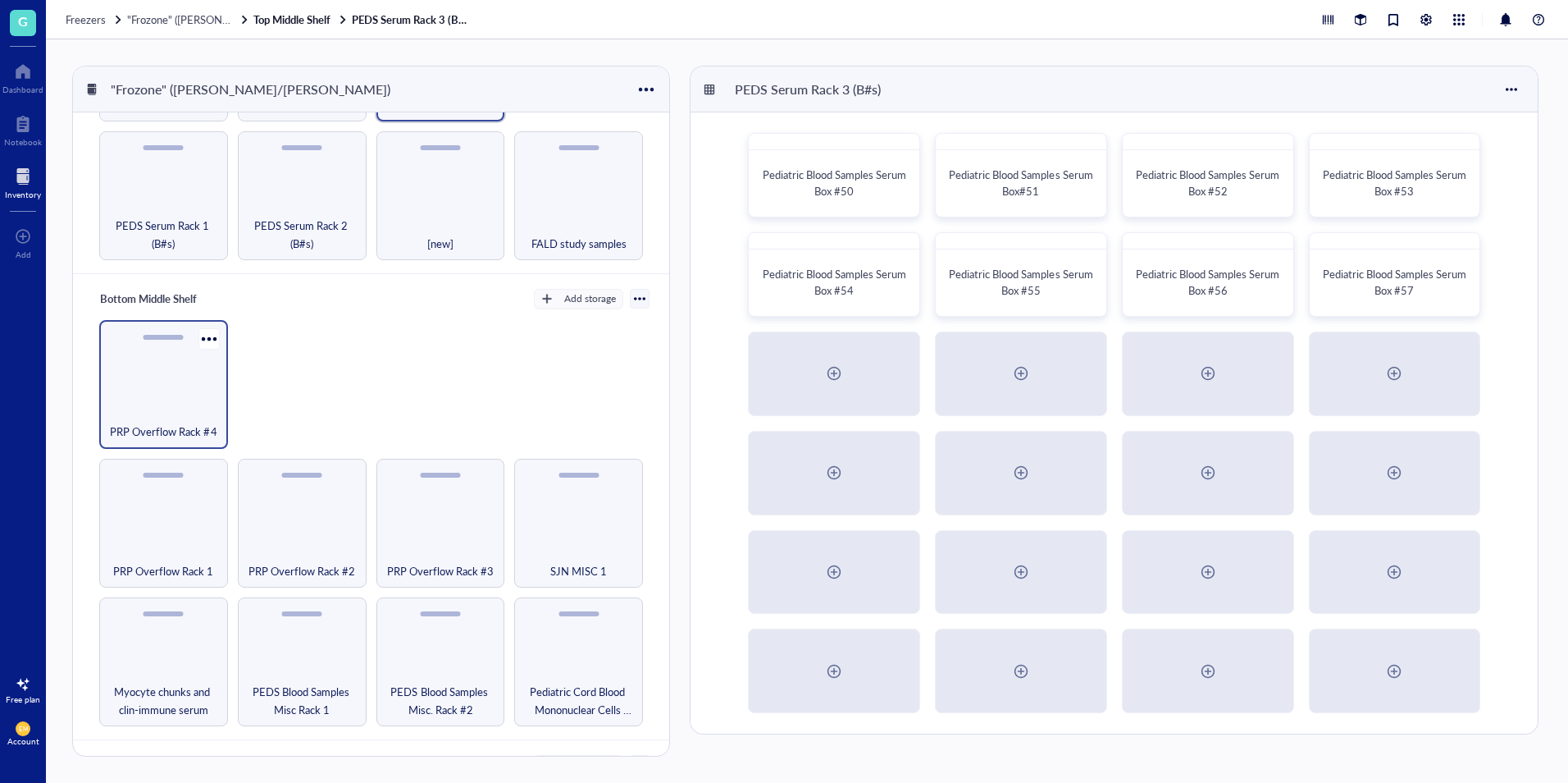
click at [188, 393] on div "PRP Overflow Rack #4" at bounding box center [164, 385] width 128 height 128
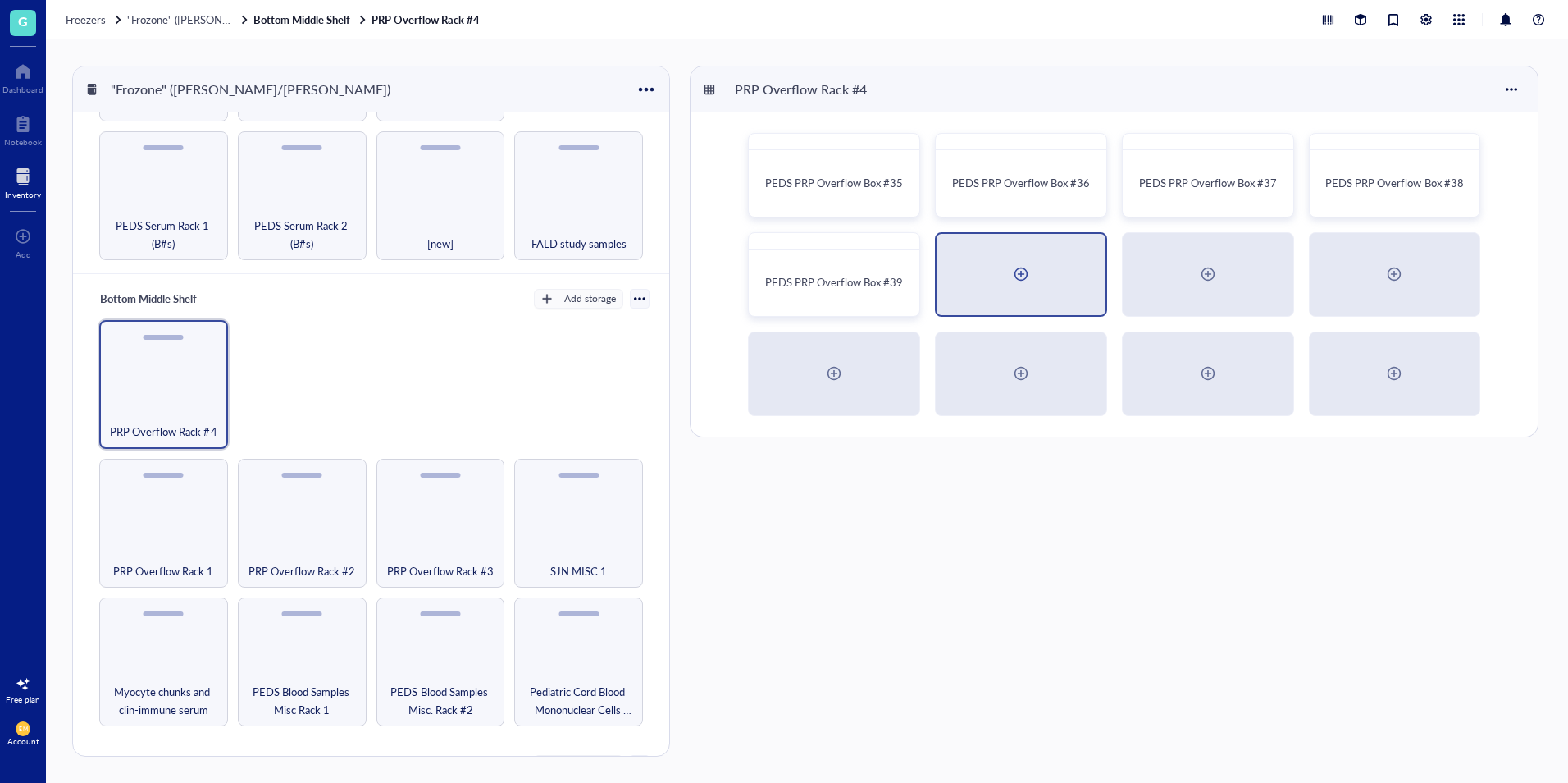
click at [1044, 259] on div at bounding box center [1021, 274] width 169 height 81
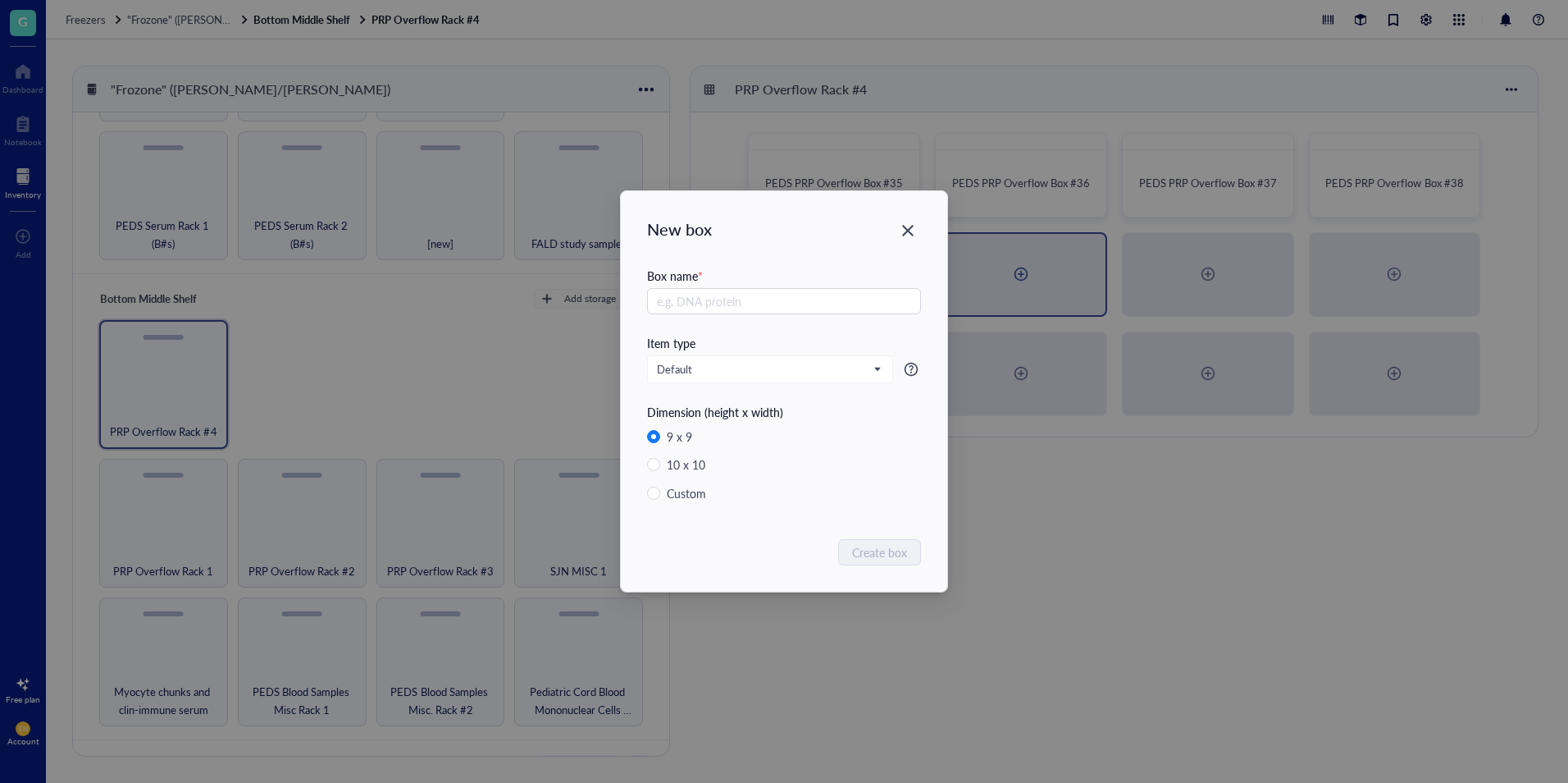
radio input "false"
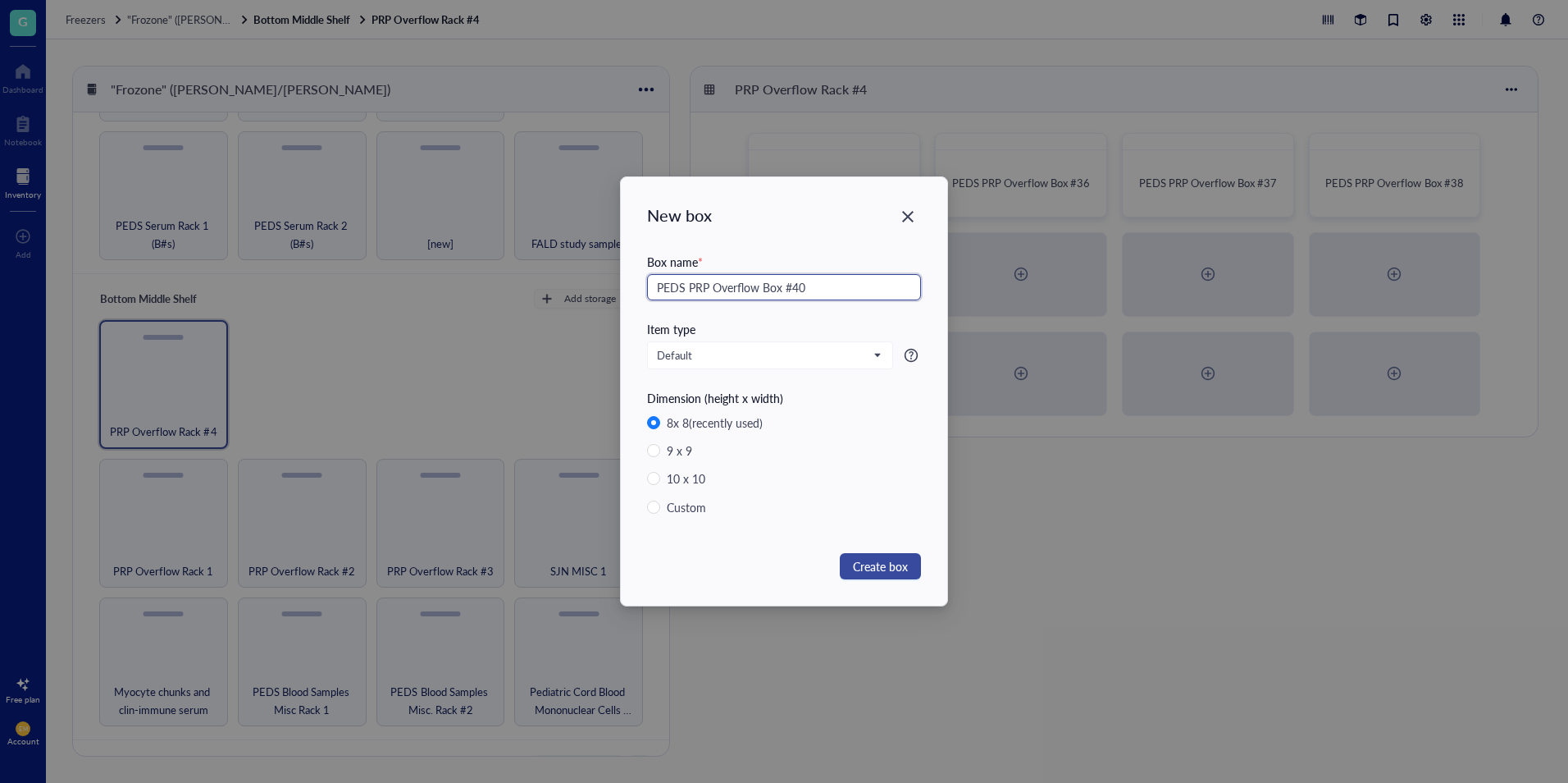
type input "PEDS PRP Overflow Box #40"
click at [894, 570] on span "Create box" at bounding box center [880, 565] width 55 height 18
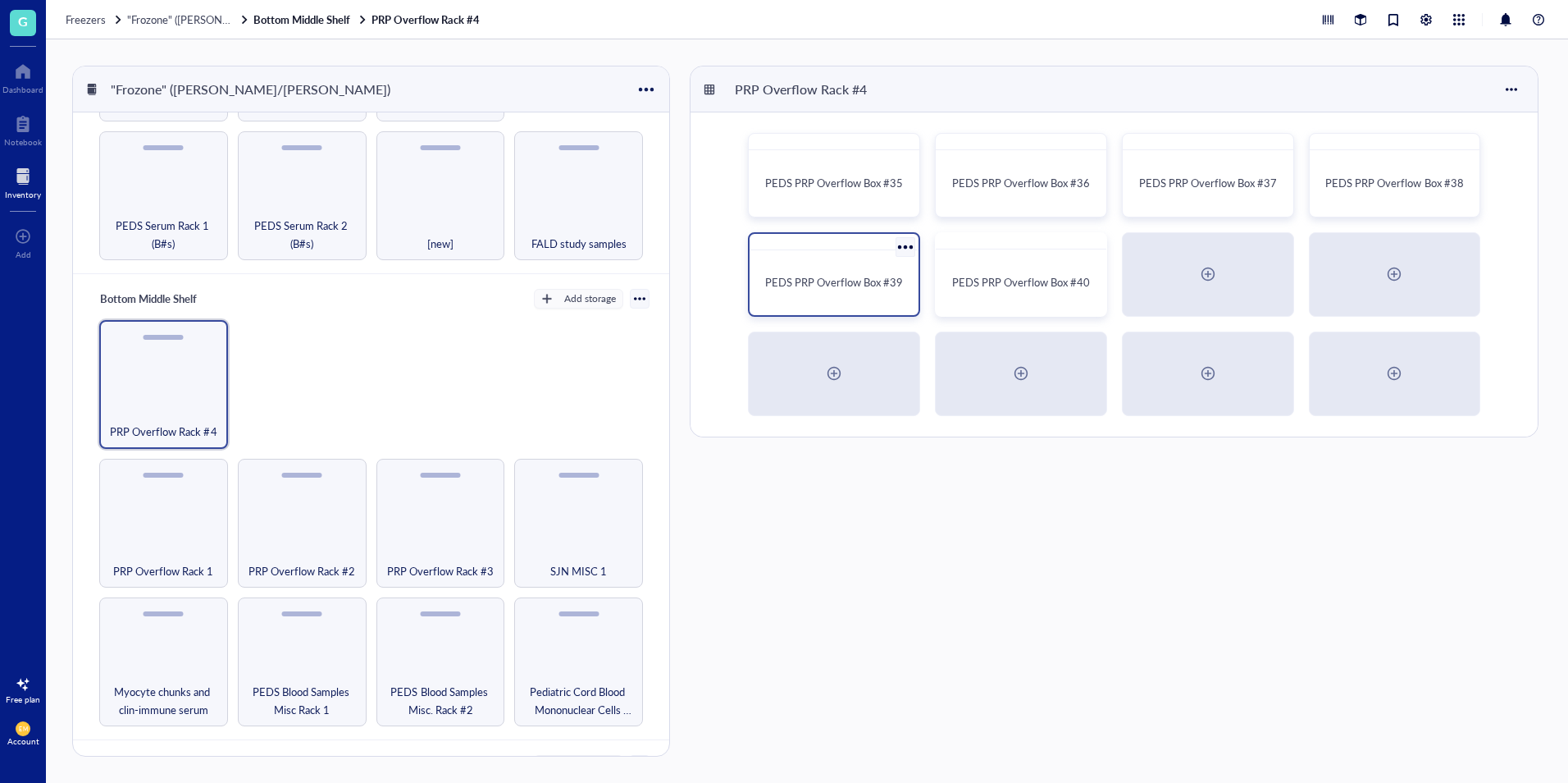
click at [883, 278] on span "PEDS PRP Overflow Box #39" at bounding box center [834, 281] width 138 height 16
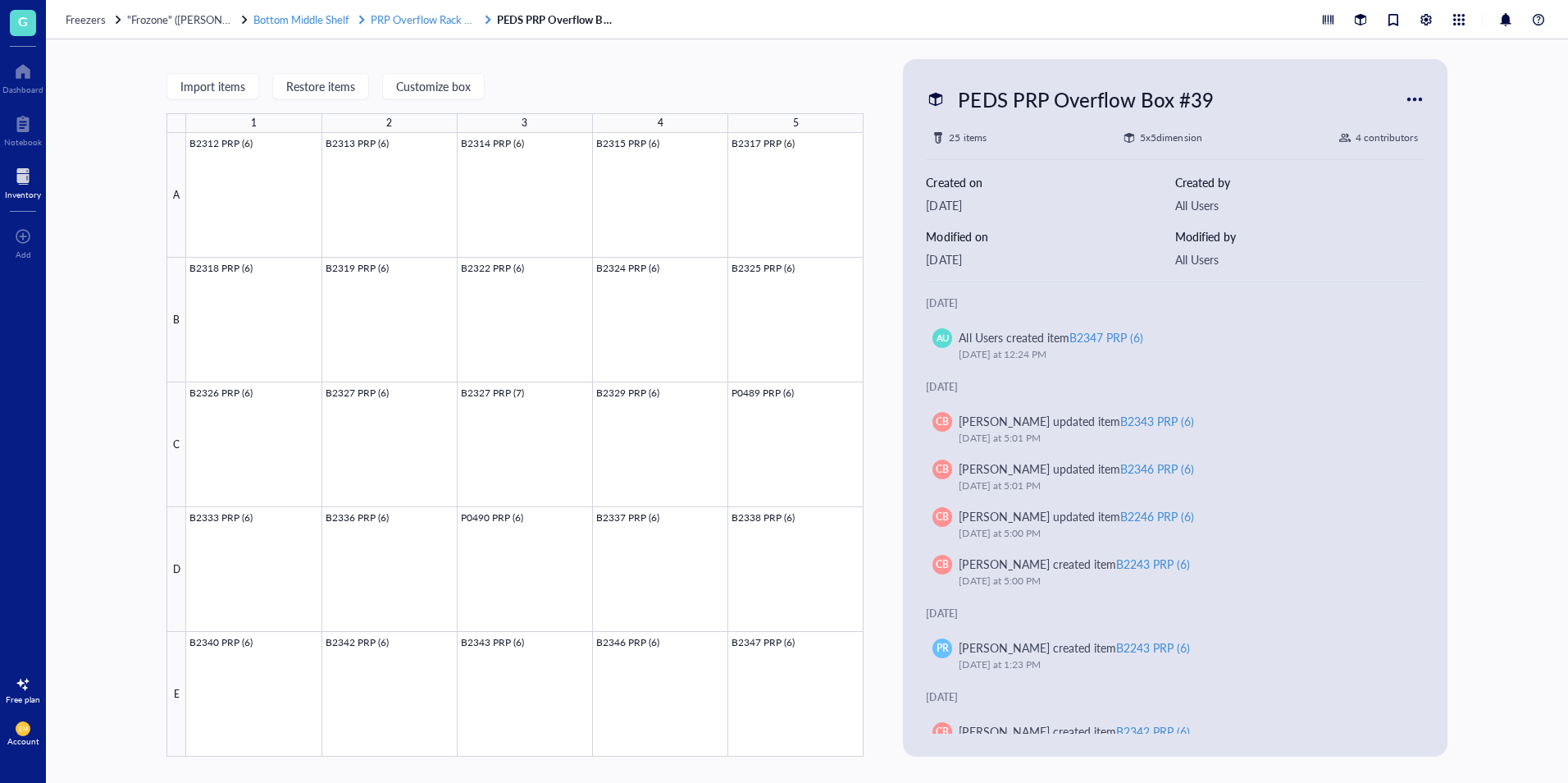
click at [411, 20] on span "PRP Overflow Rack #4" at bounding box center [423, 19] width 107 height 16
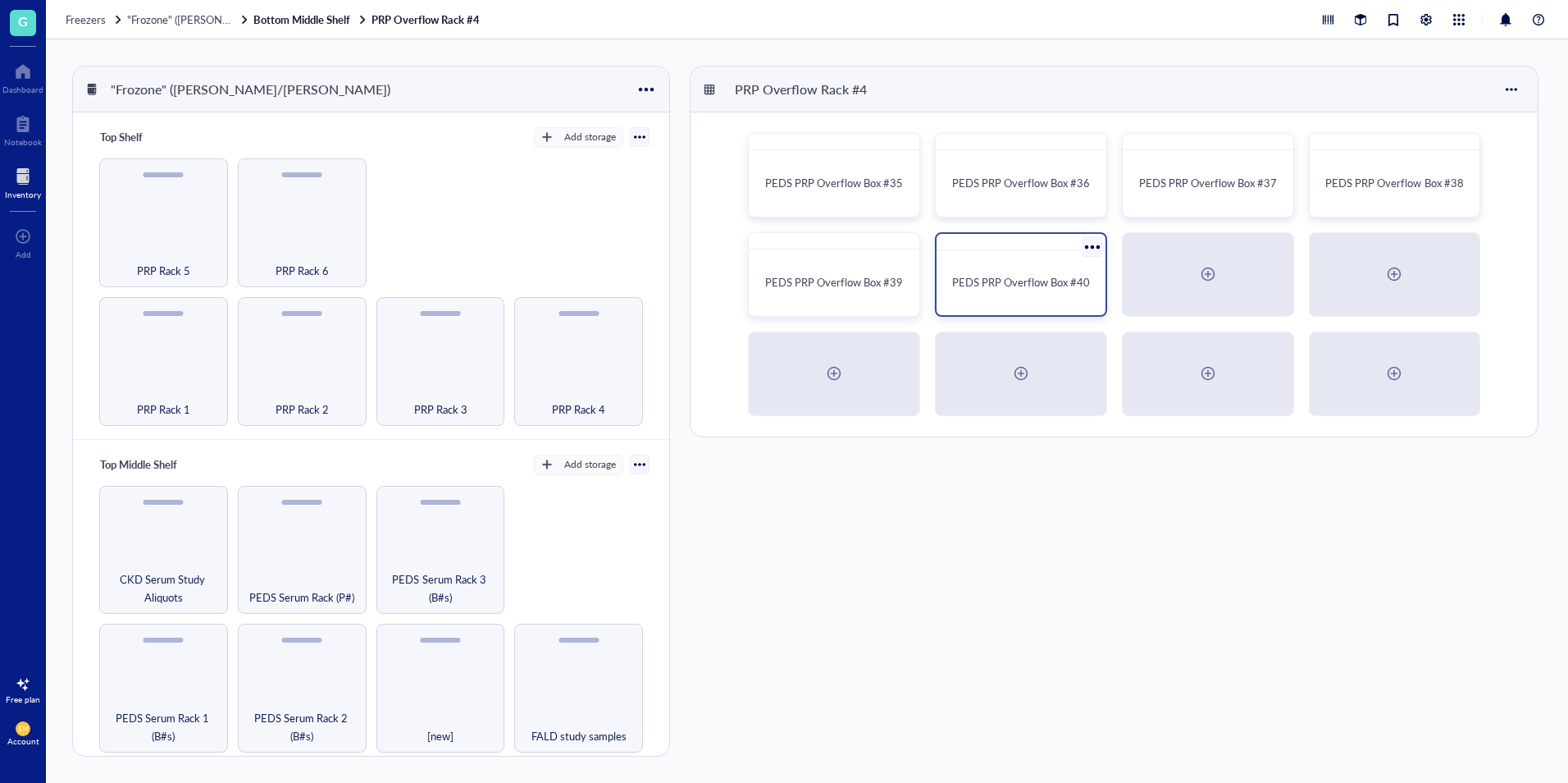
click at [1085, 248] on div at bounding box center [1092, 247] width 24 height 24
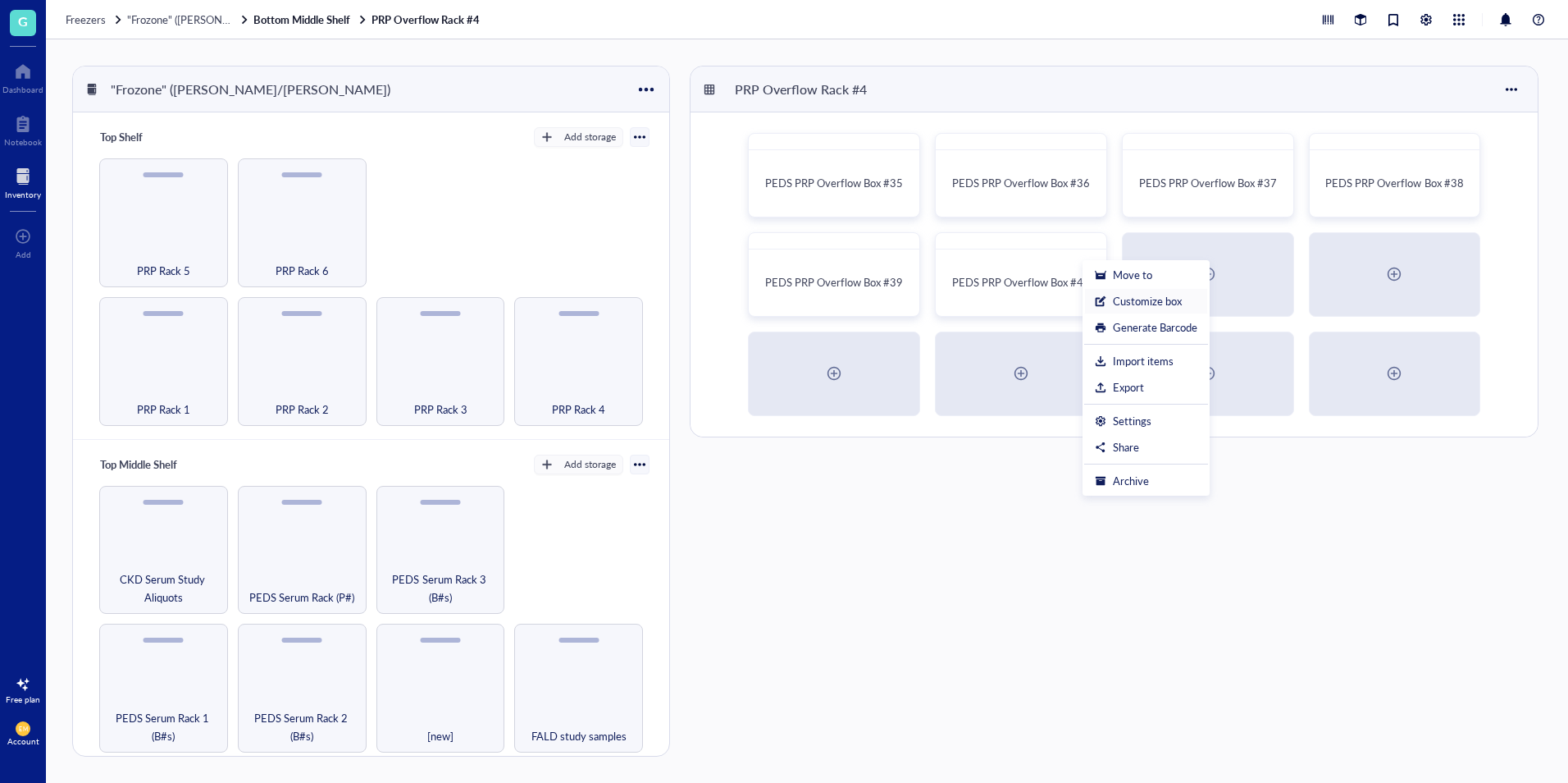
click at [1114, 305] on div "Customize box" at bounding box center [1147, 301] width 69 height 15
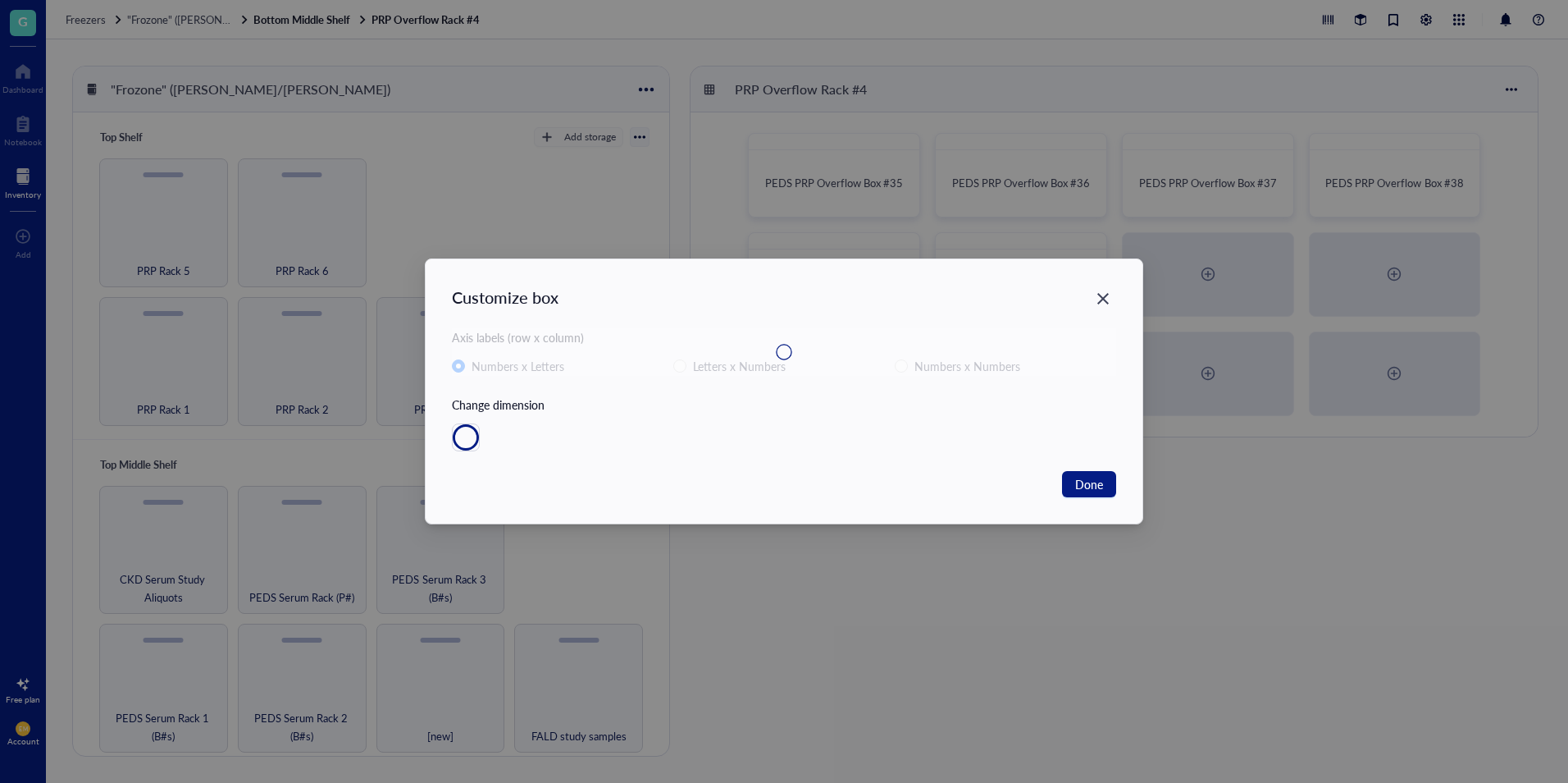
radio input "false"
radio input "true"
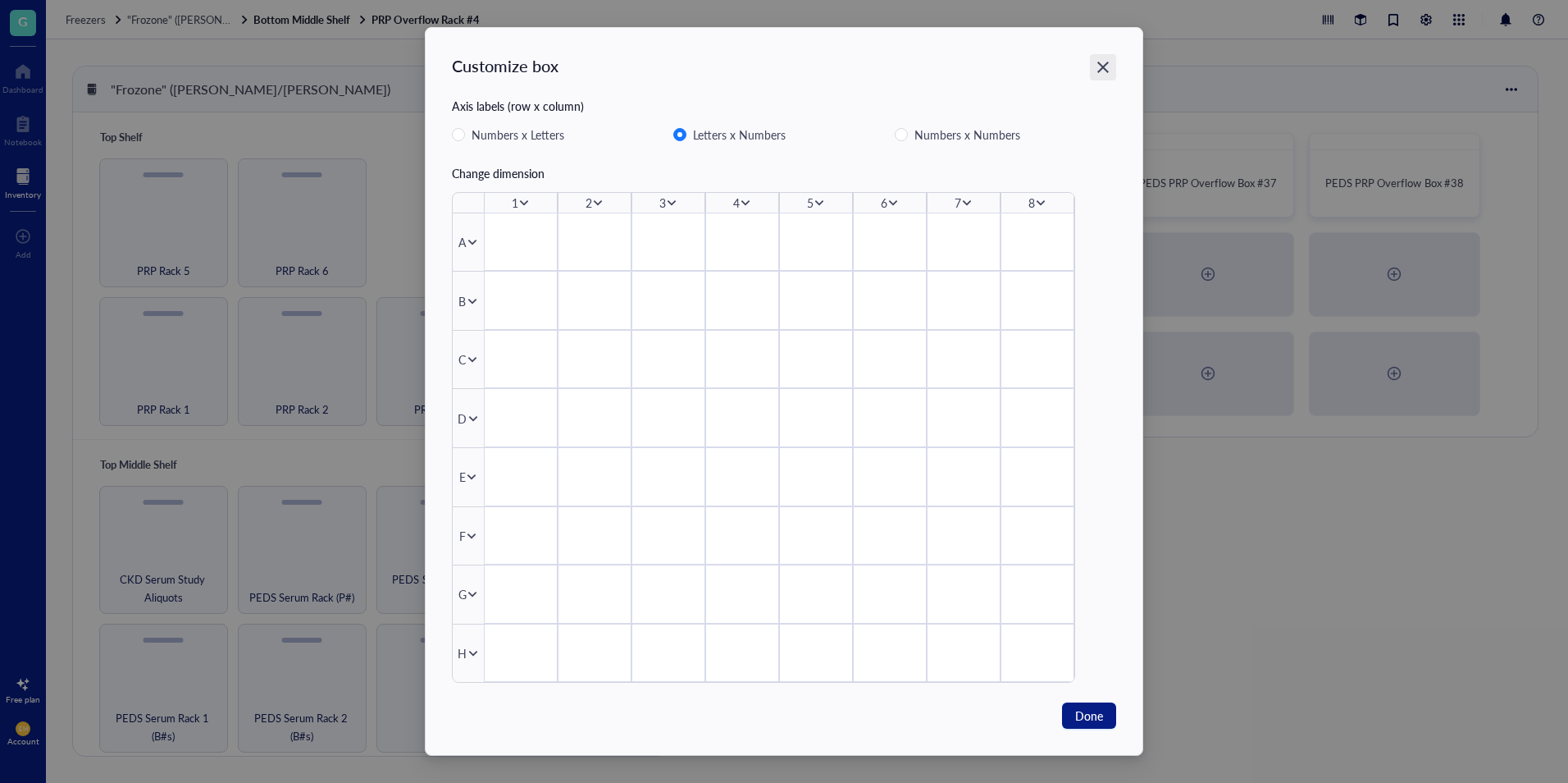
click at [1106, 76] on div "Close" at bounding box center [1103, 67] width 26 height 26
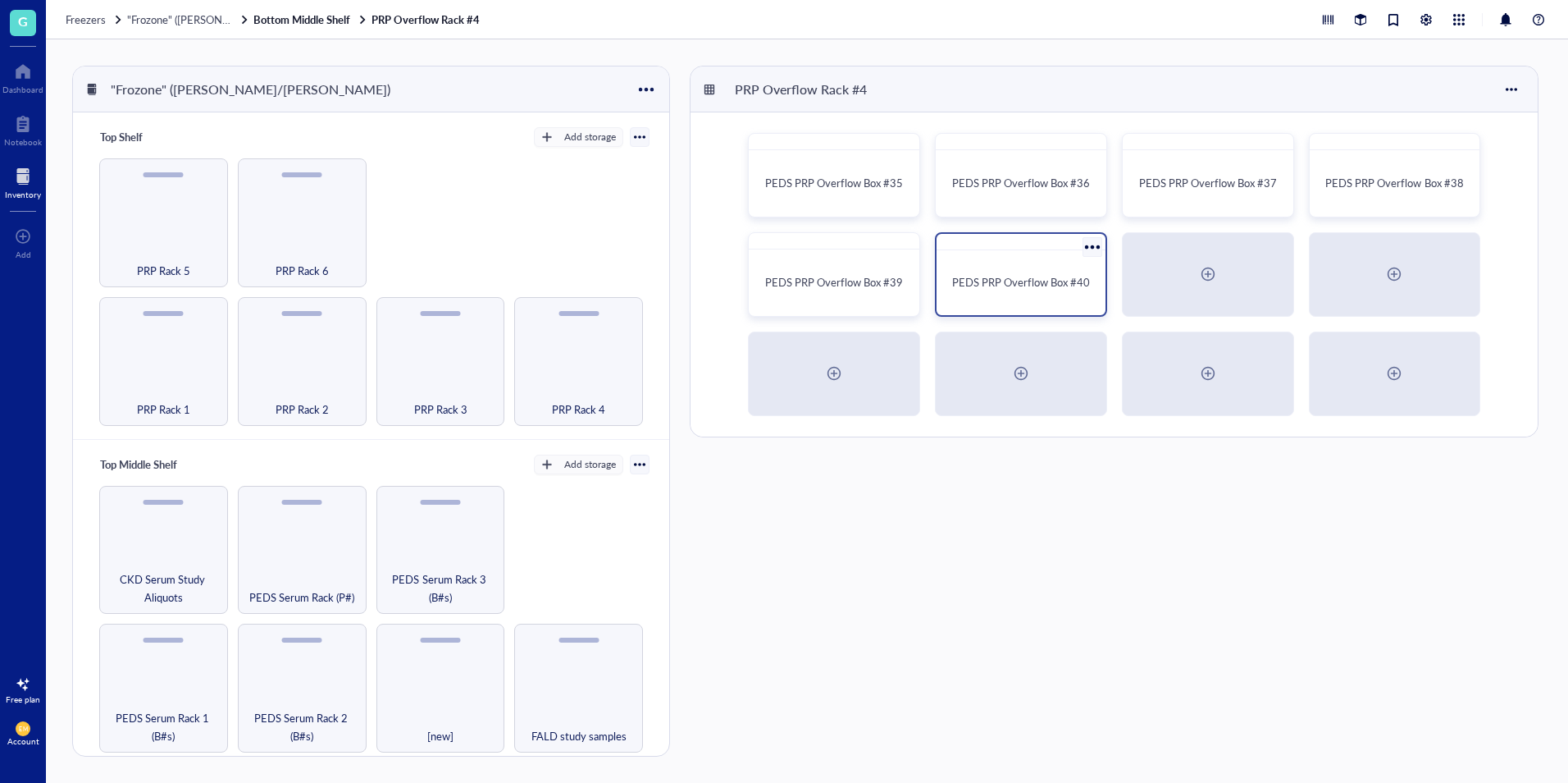
click at [1074, 281] on span "PEDS PRP Overflow Box #40" at bounding box center [1021, 281] width 138 height 16
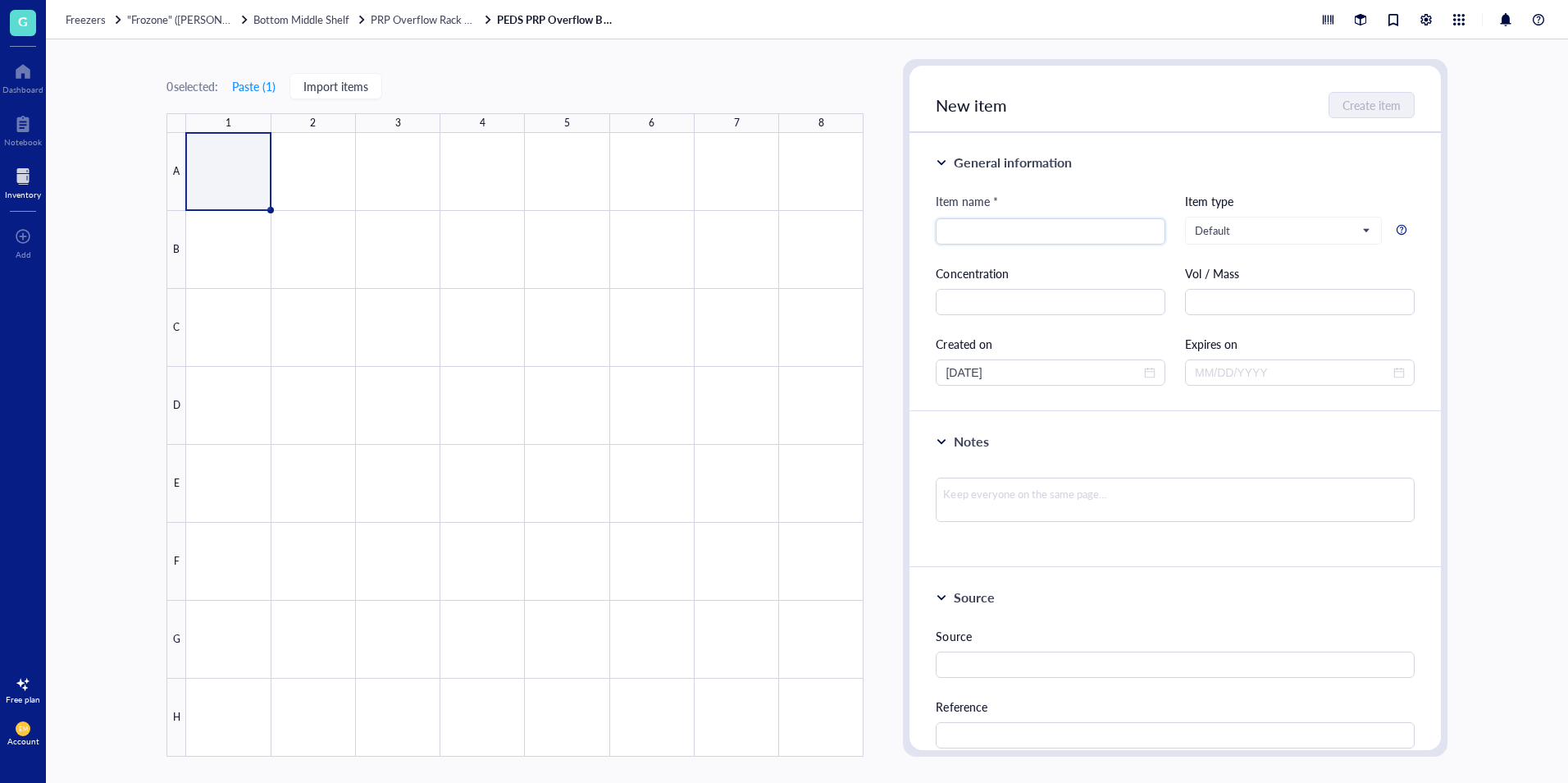
click at [414, 30] on div "Freezers "Frozone" ([PERSON_NAME]/[PERSON_NAME]) Bottom Middle Shelf PRP Overfl…" at bounding box center [807, 20] width 1522 height 39
click at [416, 23] on span "PRP Overflow Rack #4" at bounding box center [423, 19] width 107 height 16
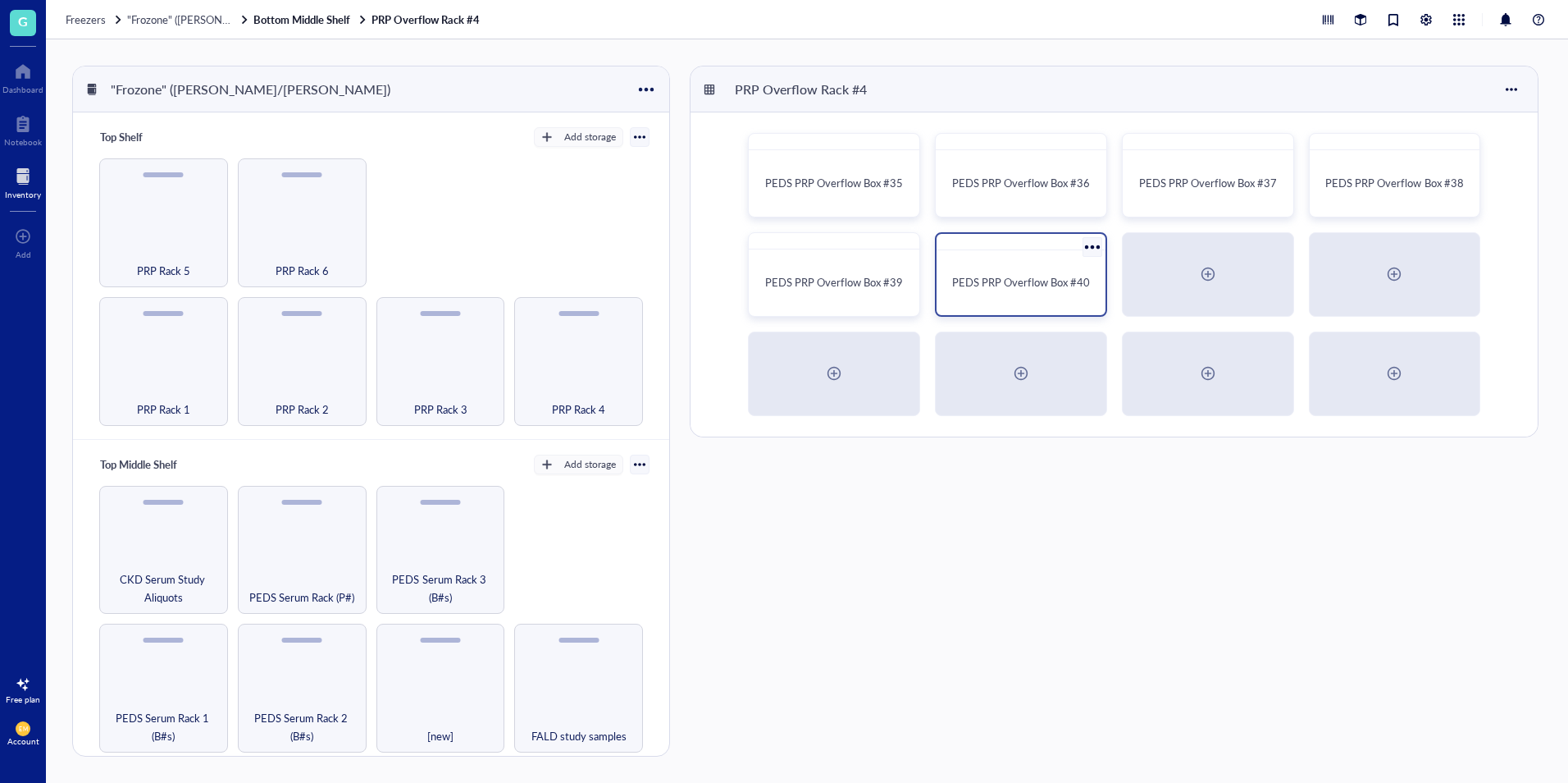
click at [1094, 245] on div at bounding box center [1092, 247] width 24 height 24
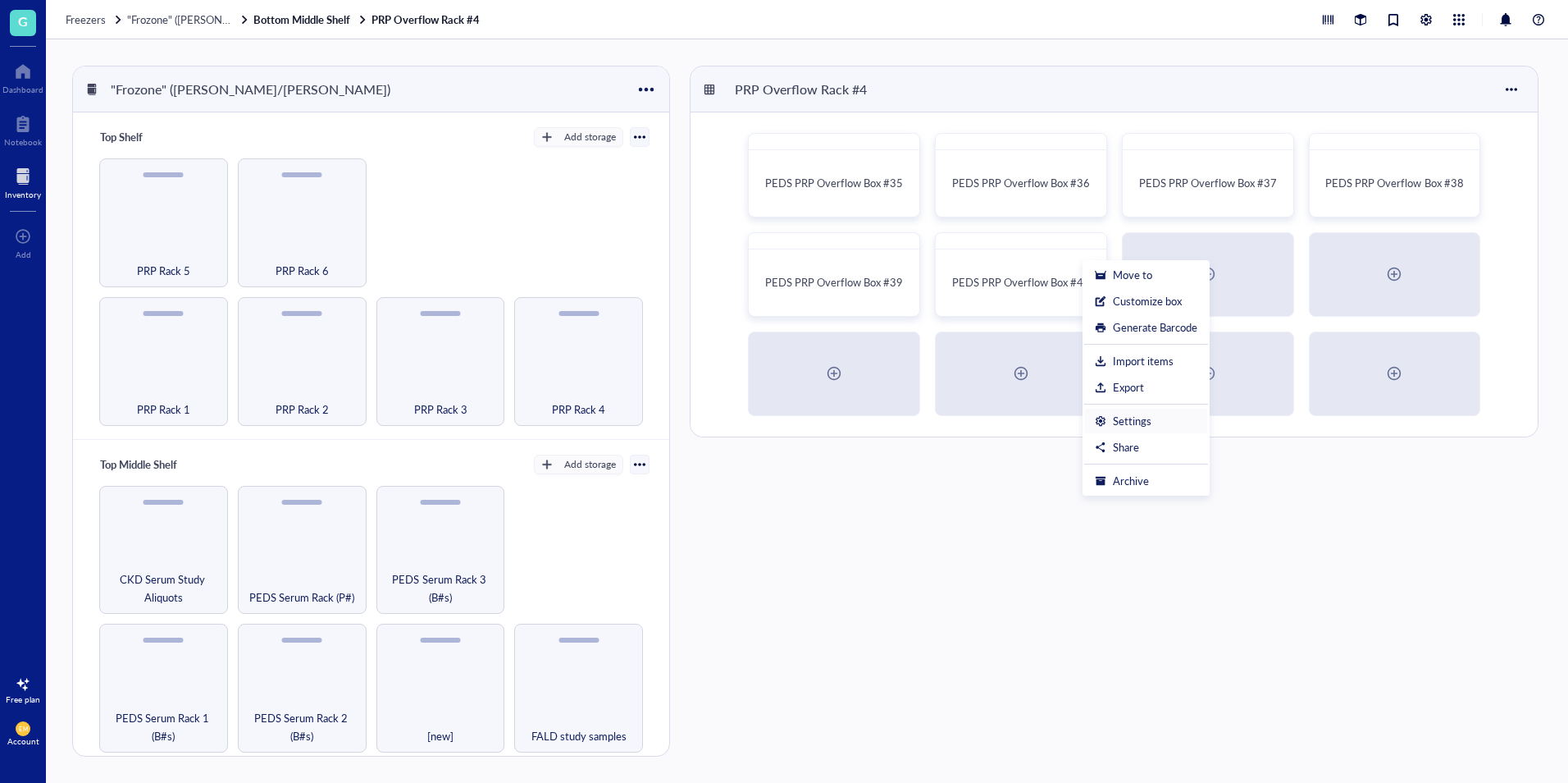
click at [1144, 425] on div "Settings" at bounding box center [1132, 421] width 38 height 15
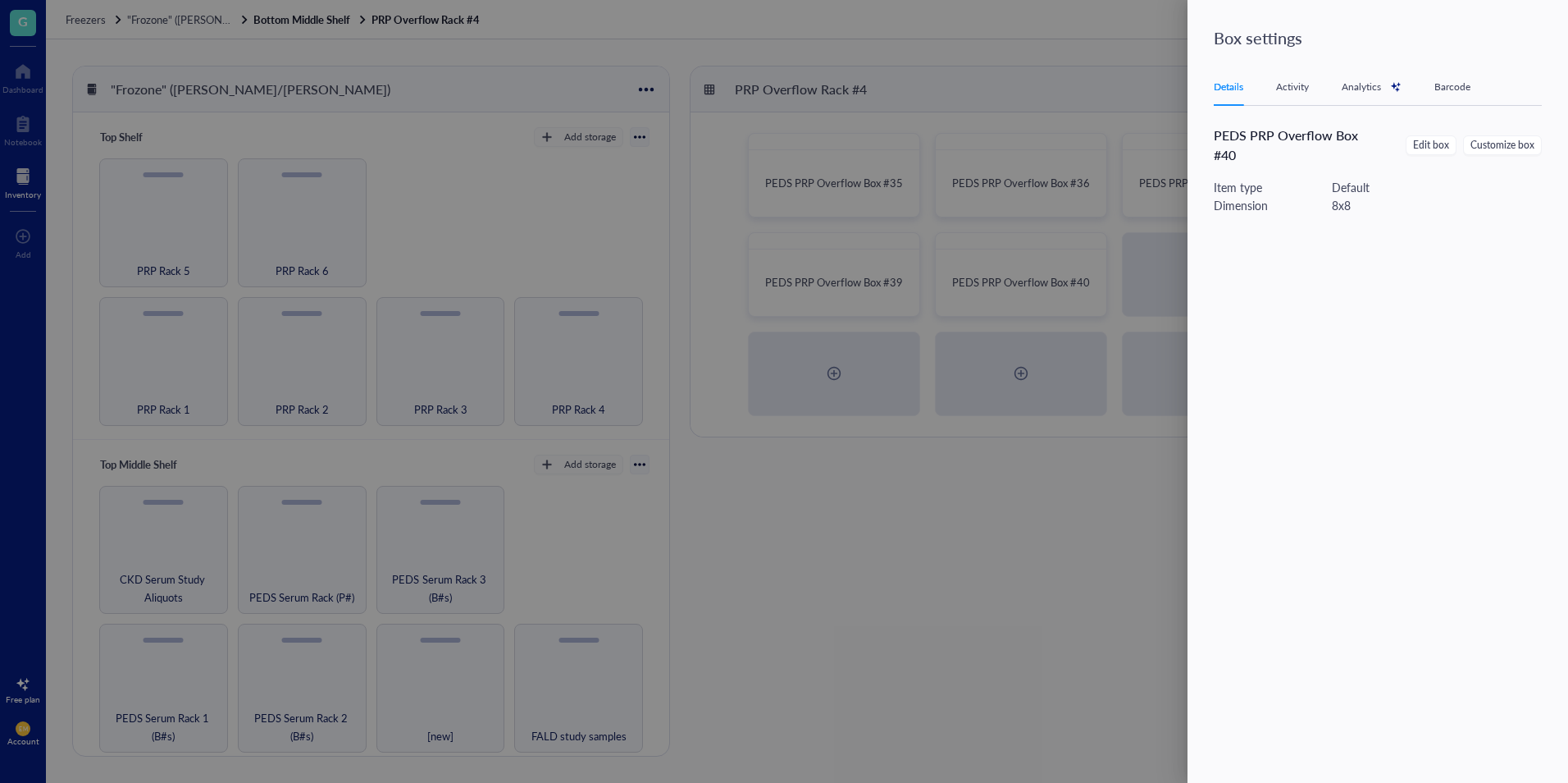
click at [1347, 204] on div "8 x 8" at bounding box center [1341, 205] width 19 height 18
click at [1427, 141] on span "Edit box" at bounding box center [1430, 145] width 36 height 16
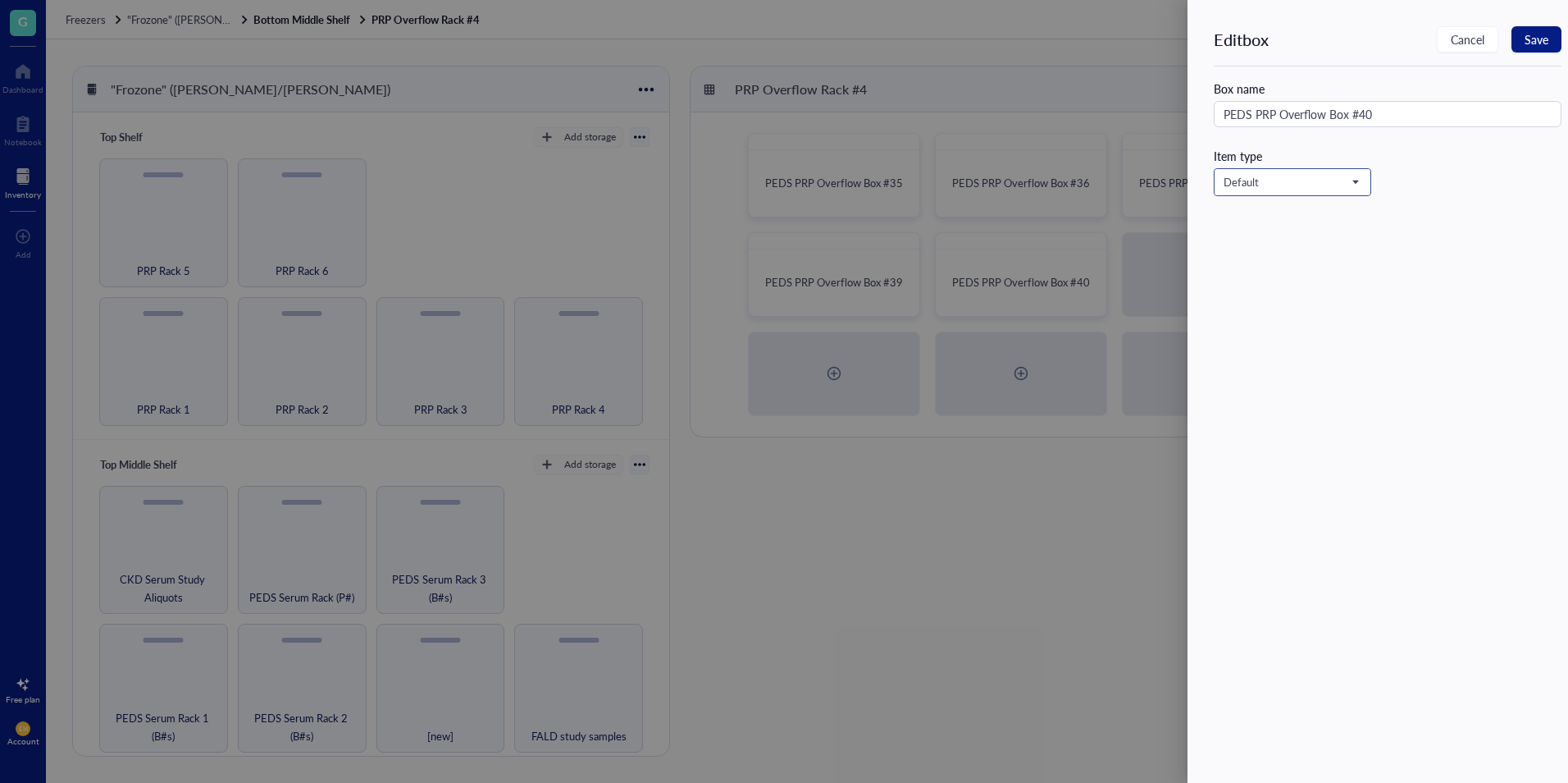
click at [1332, 180] on span "Default" at bounding box center [1291, 182] width 135 height 15
click at [1487, 41] on button "Cancel" at bounding box center [1467, 39] width 61 height 26
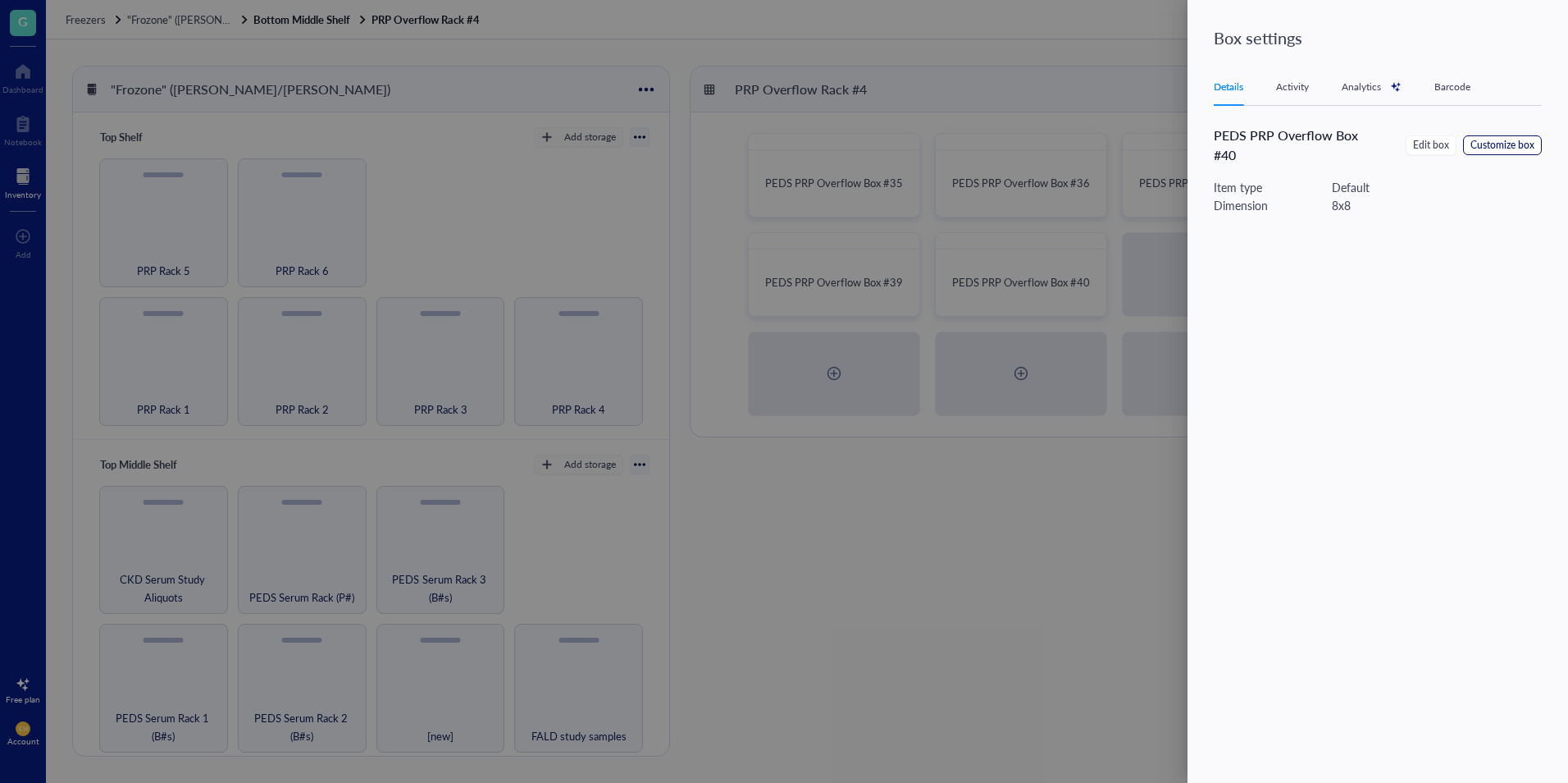
click at [1520, 144] on span "Customize box" at bounding box center [1502, 145] width 64 height 16
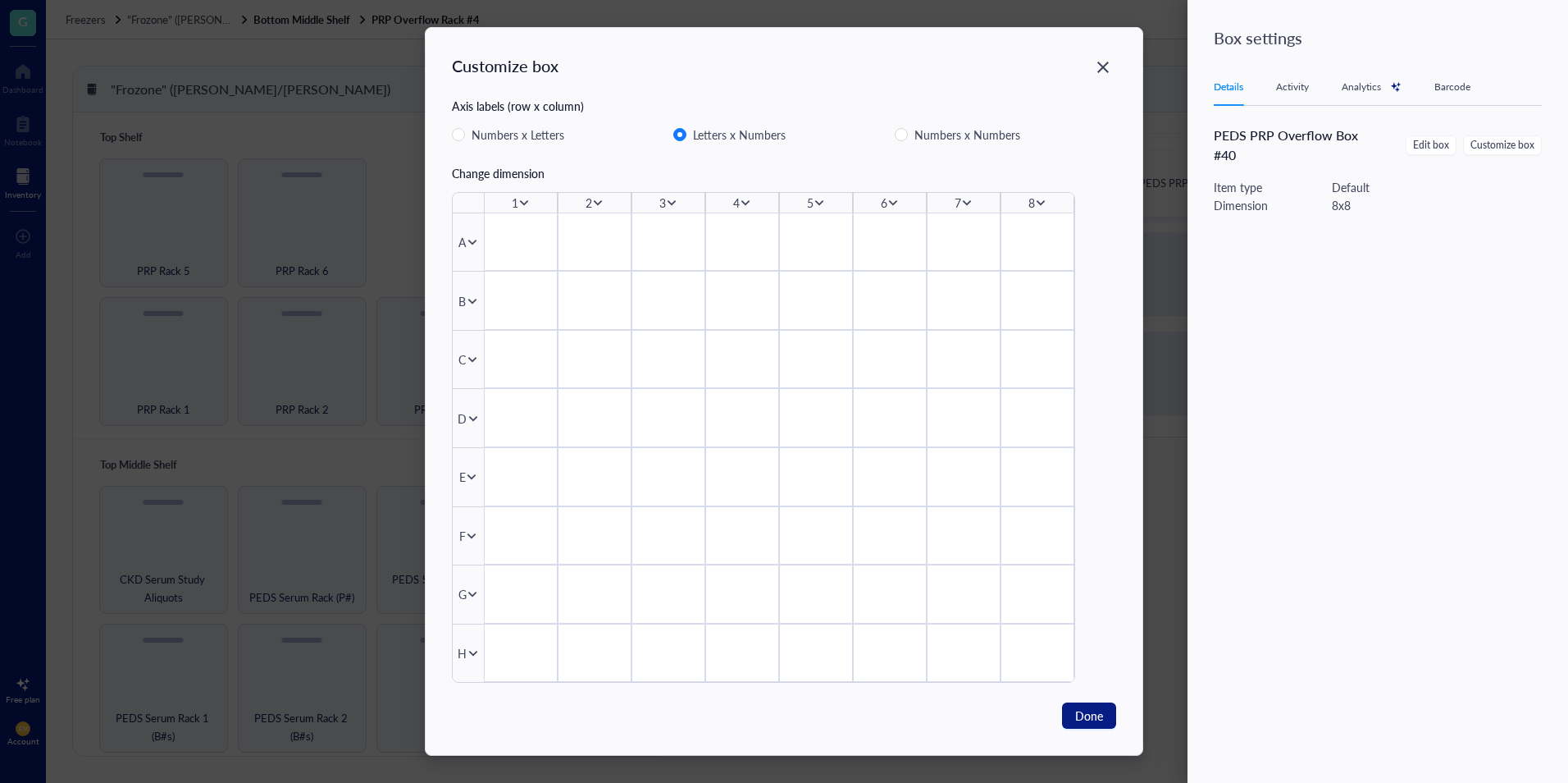
click at [510, 172] on div "Change dimension" at bounding box center [784, 172] width 664 height 18
drag, startPoint x: 543, startPoint y: 245, endPoint x: 665, endPoint y: 245, distance: 122.0
click at [665, 245] on div at bounding box center [779, 447] width 591 height 469
click at [529, 172] on div "Change dimension" at bounding box center [784, 172] width 664 height 18
drag, startPoint x: 523, startPoint y: 201, endPoint x: 842, endPoint y: 199, distance: 319.0
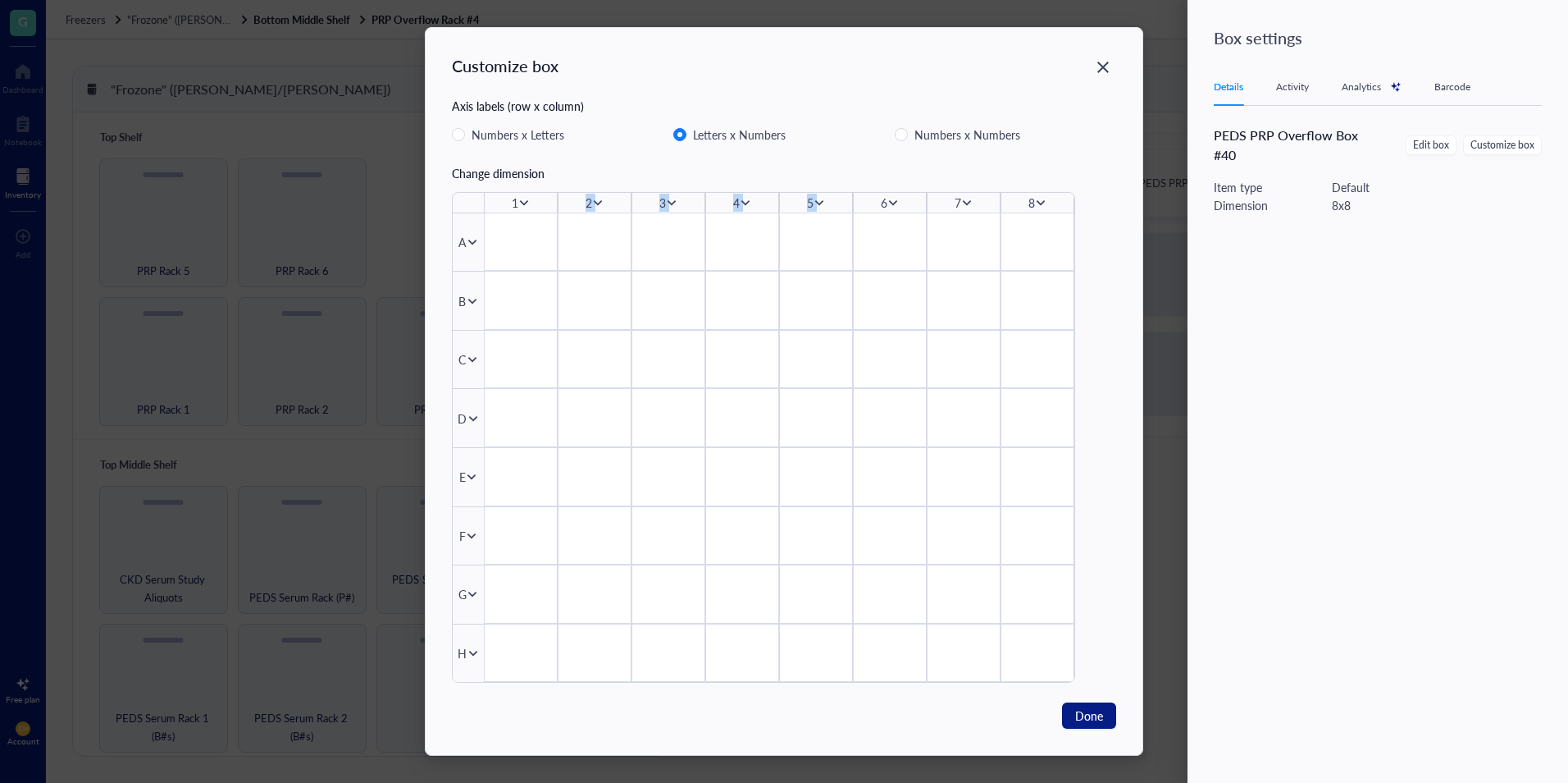
click at [842, 199] on div "1 2 3 4 5 6 7 8" at bounding box center [763, 202] width 622 height 20
drag, startPoint x: 842, startPoint y: 199, endPoint x: 811, endPoint y: 160, distance: 49.8
click at [811, 160] on div "Customize box Axis labels (row x column) Numbers x Letters Letters x Numbers Nu…" at bounding box center [784, 368] width 664 height 628
click at [825, 197] on icon at bounding box center [819, 203] width 11 height 11
click at [837, 160] on div "Customize box Axis labels (row x column) Numbers x Letters Letters x Numbers Nu…" at bounding box center [784, 368] width 664 height 628
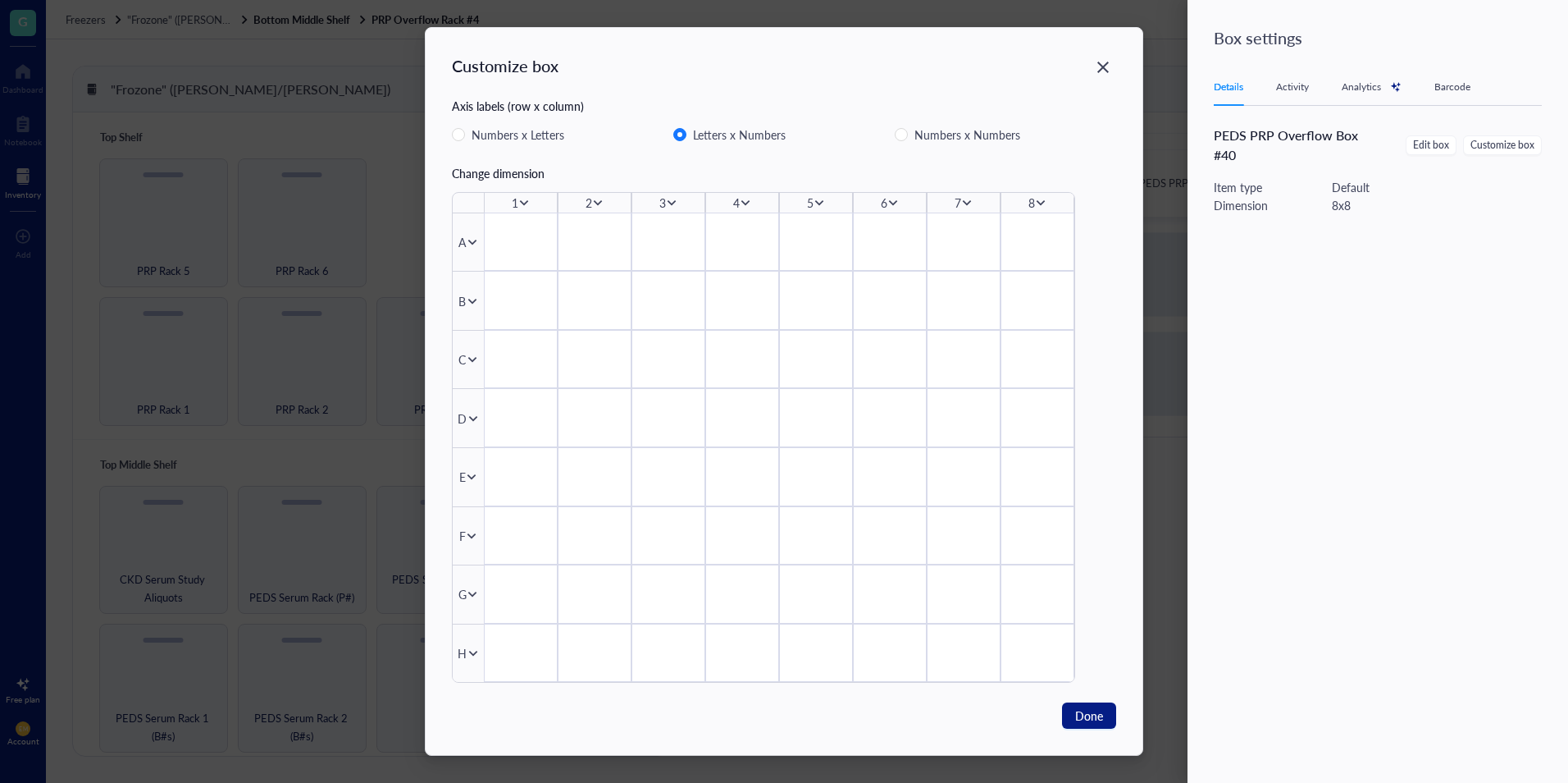
click at [892, 200] on icon at bounding box center [893, 203] width 11 height 11
click at [916, 311] on div "Delete column" at bounding box center [946, 312] width 93 height 18
click at [945, 201] on icon at bounding box center [951, 203] width 11 height 11
click at [983, 309] on div "Delete column" at bounding box center [1004, 312] width 93 height 18
click at [1016, 201] on div "6" at bounding box center [1019, 202] width 7 height 18
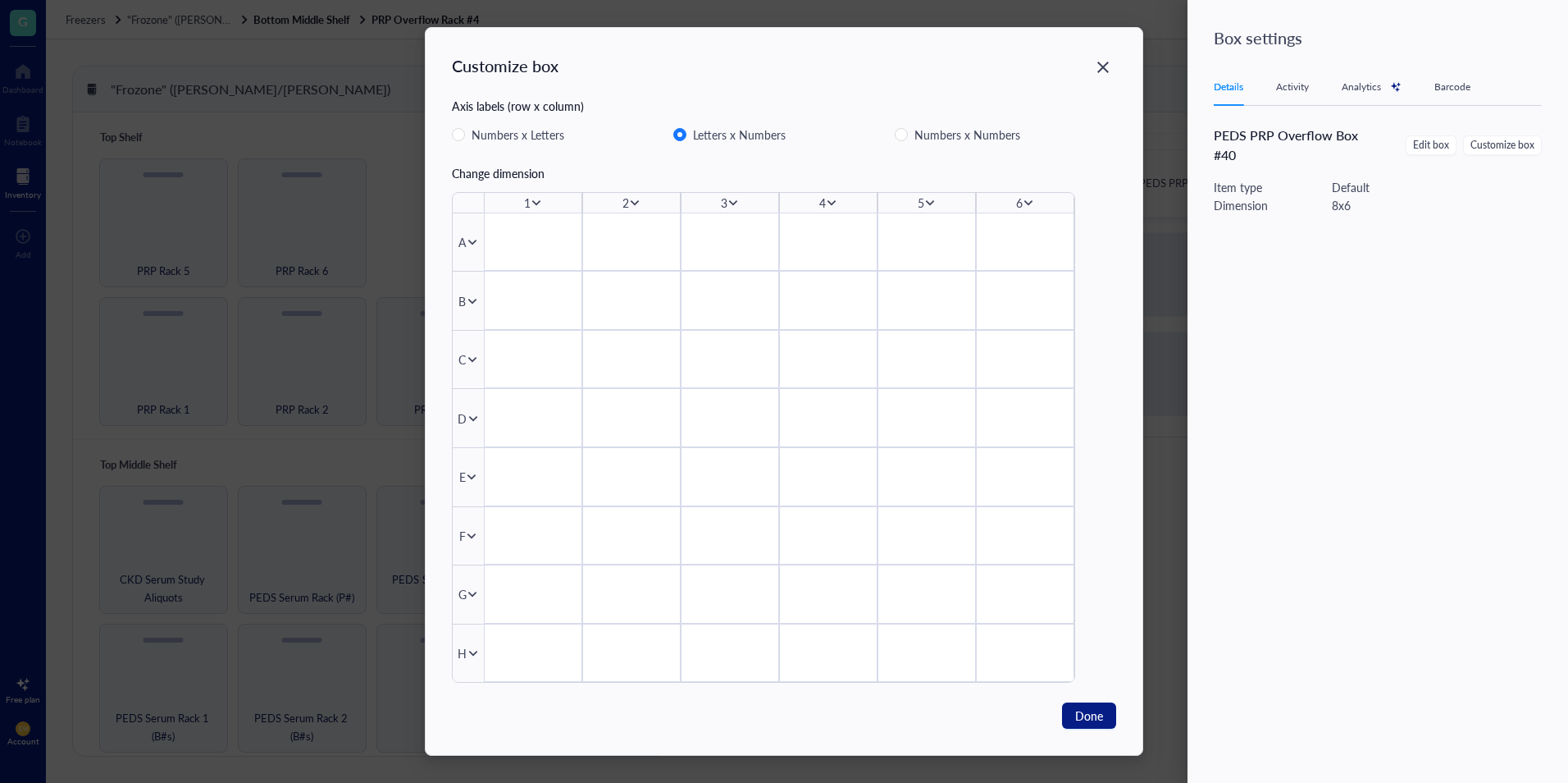
click at [1032, 201] on icon at bounding box center [1029, 203] width 9 height 6
click at [1046, 306] on div "Delete column" at bounding box center [1081, 312] width 93 height 18
click at [473, 651] on icon at bounding box center [473, 653] width 11 height 11
click at [534, 763] on div "Delete row" at bounding box center [526, 763] width 93 height 18
click at [472, 651] on icon at bounding box center [473, 649] width 9 height 6
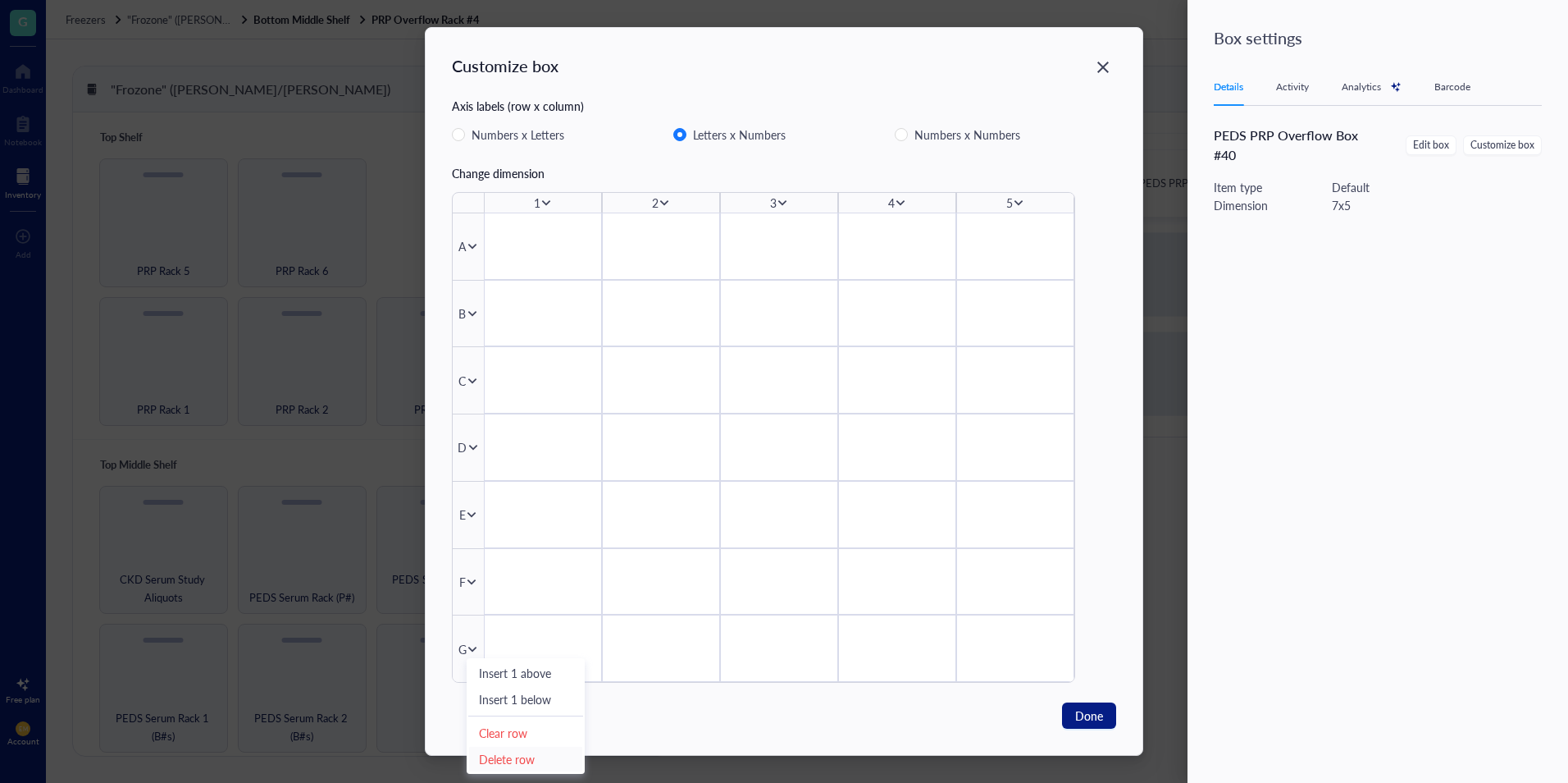
click at [518, 754] on div "Delete row" at bounding box center [526, 758] width 93 height 18
click at [472, 649] on icon at bounding box center [472, 643] width 11 height 11
click at [508, 753] on div "Delete row" at bounding box center [525, 752] width 93 height 18
click at [1097, 721] on span "Done" at bounding box center [1089, 715] width 28 height 18
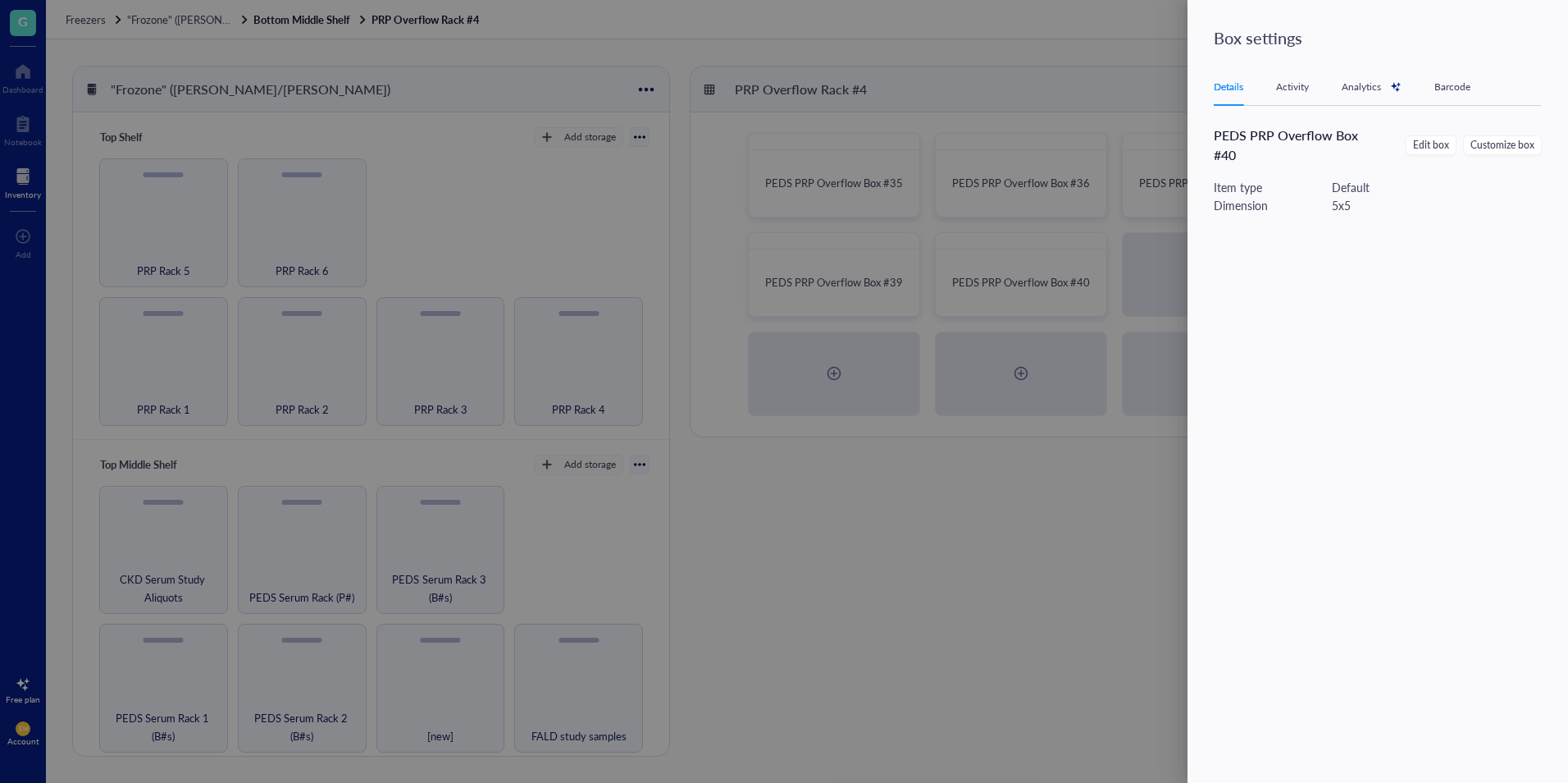
click at [1031, 654] on div at bounding box center [784, 391] width 1568 height 783
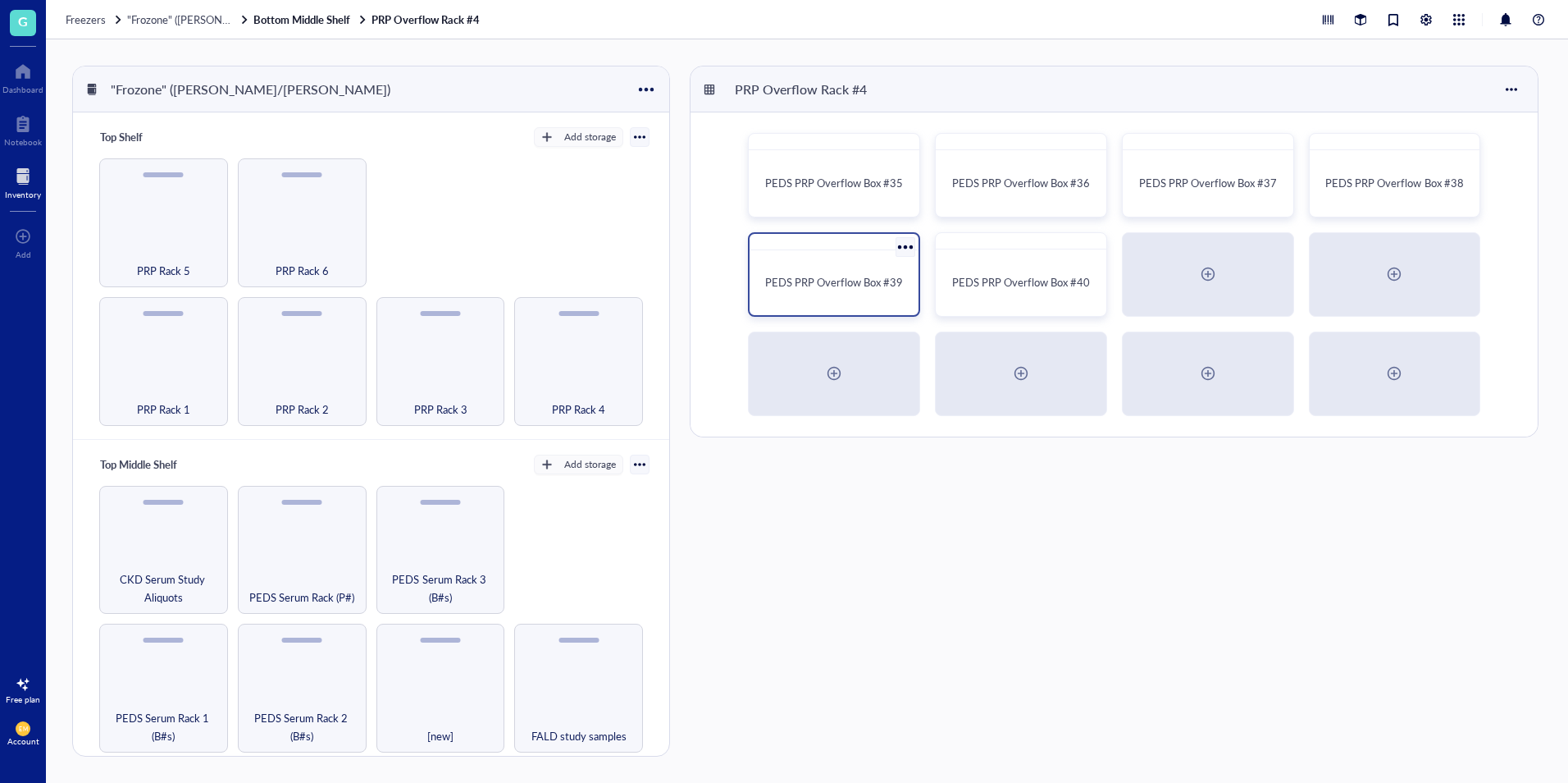
click at [868, 268] on div "PEDS PRP Overflow Box #39" at bounding box center [834, 283] width 155 height 52
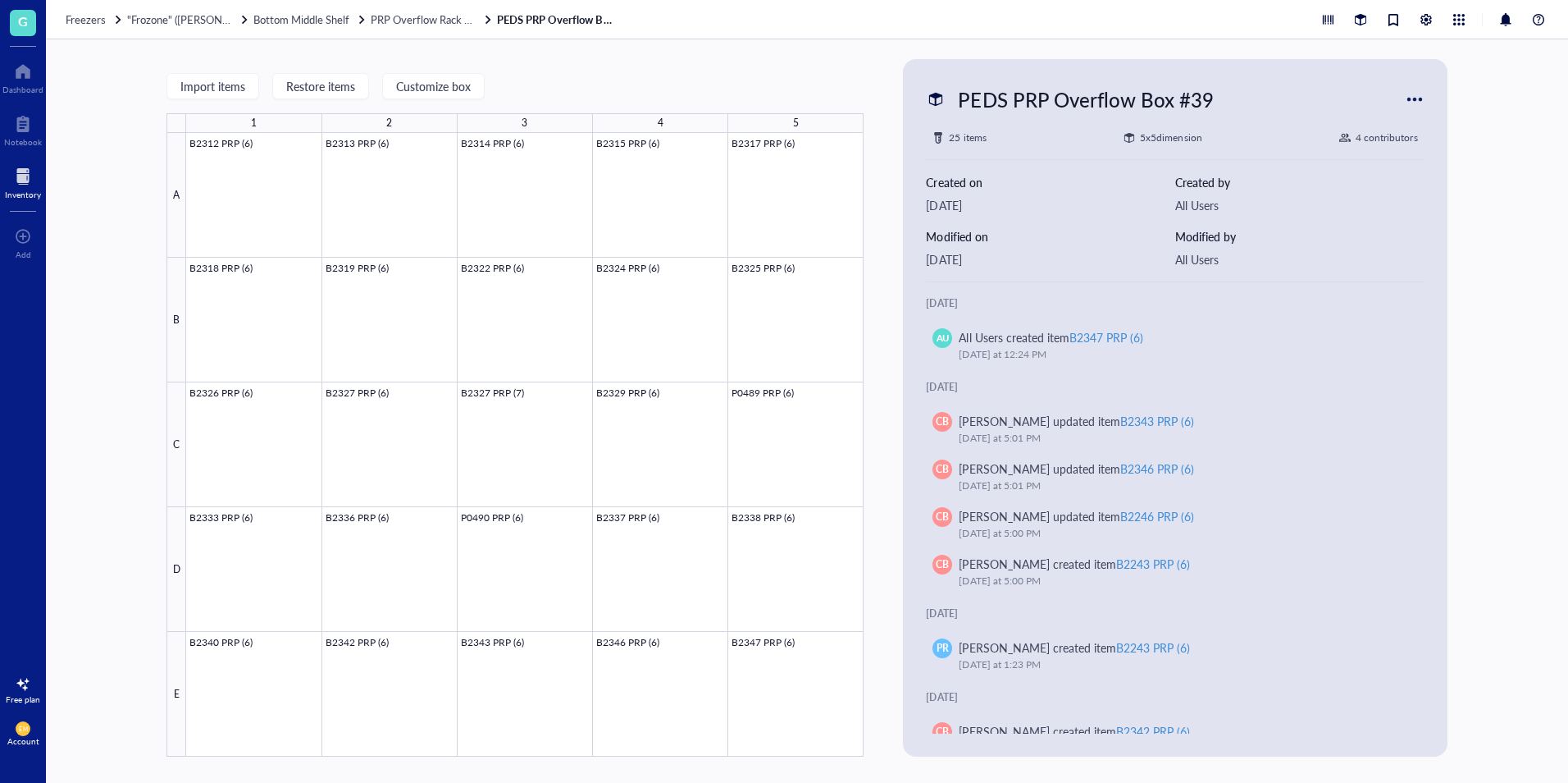
click at [444, 30] on div "Freezers "Frozone" ([PERSON_NAME]/[PERSON_NAME]) Bottom Middle Shelf PRP Overfl…" at bounding box center [807, 20] width 1522 height 39
click at [444, 20] on span "PRP Overflow Rack #4" at bounding box center [423, 19] width 107 height 16
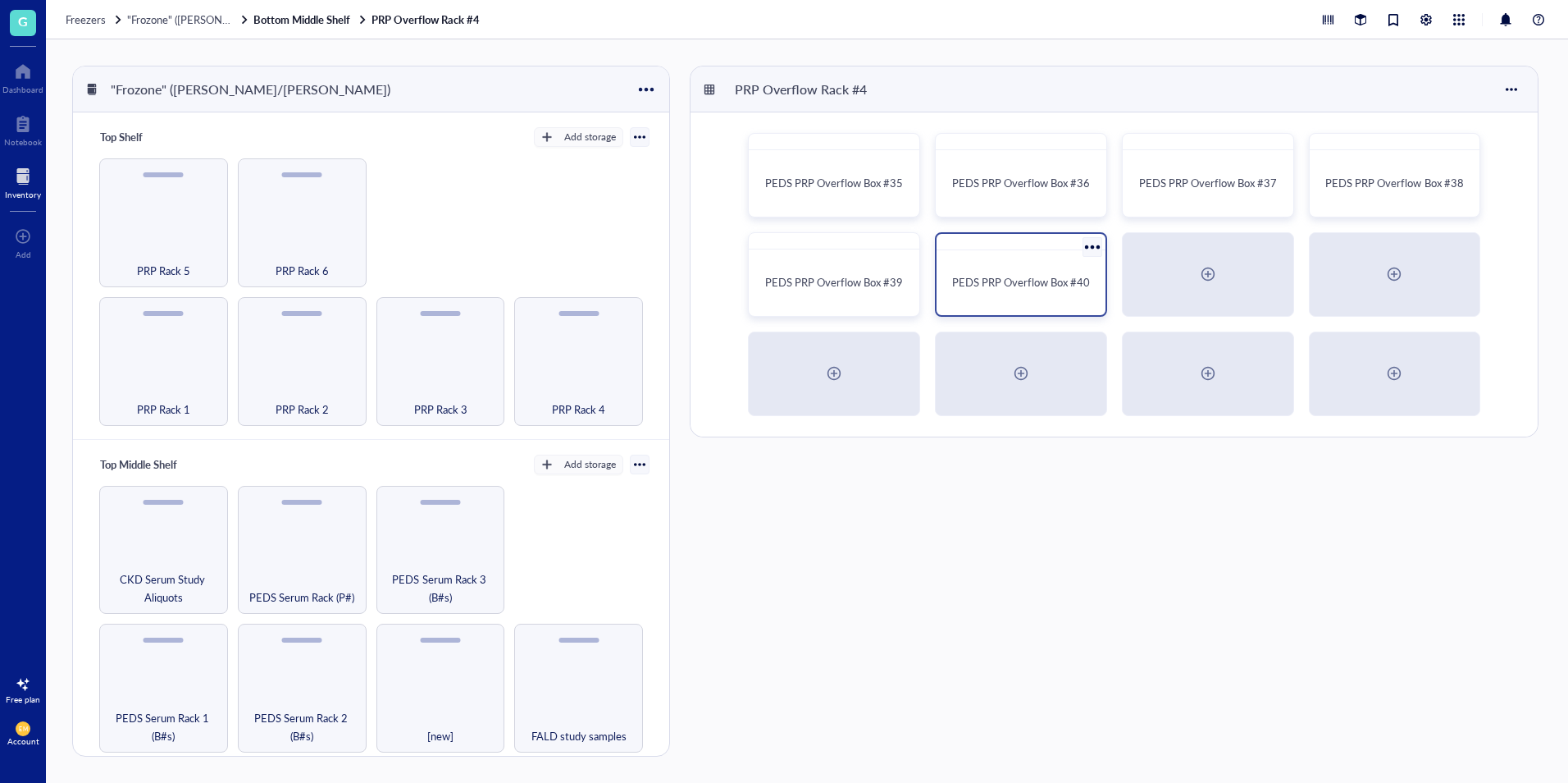
click at [974, 280] on span "PEDS PRP Overflow Box #40" at bounding box center [1021, 281] width 138 height 16
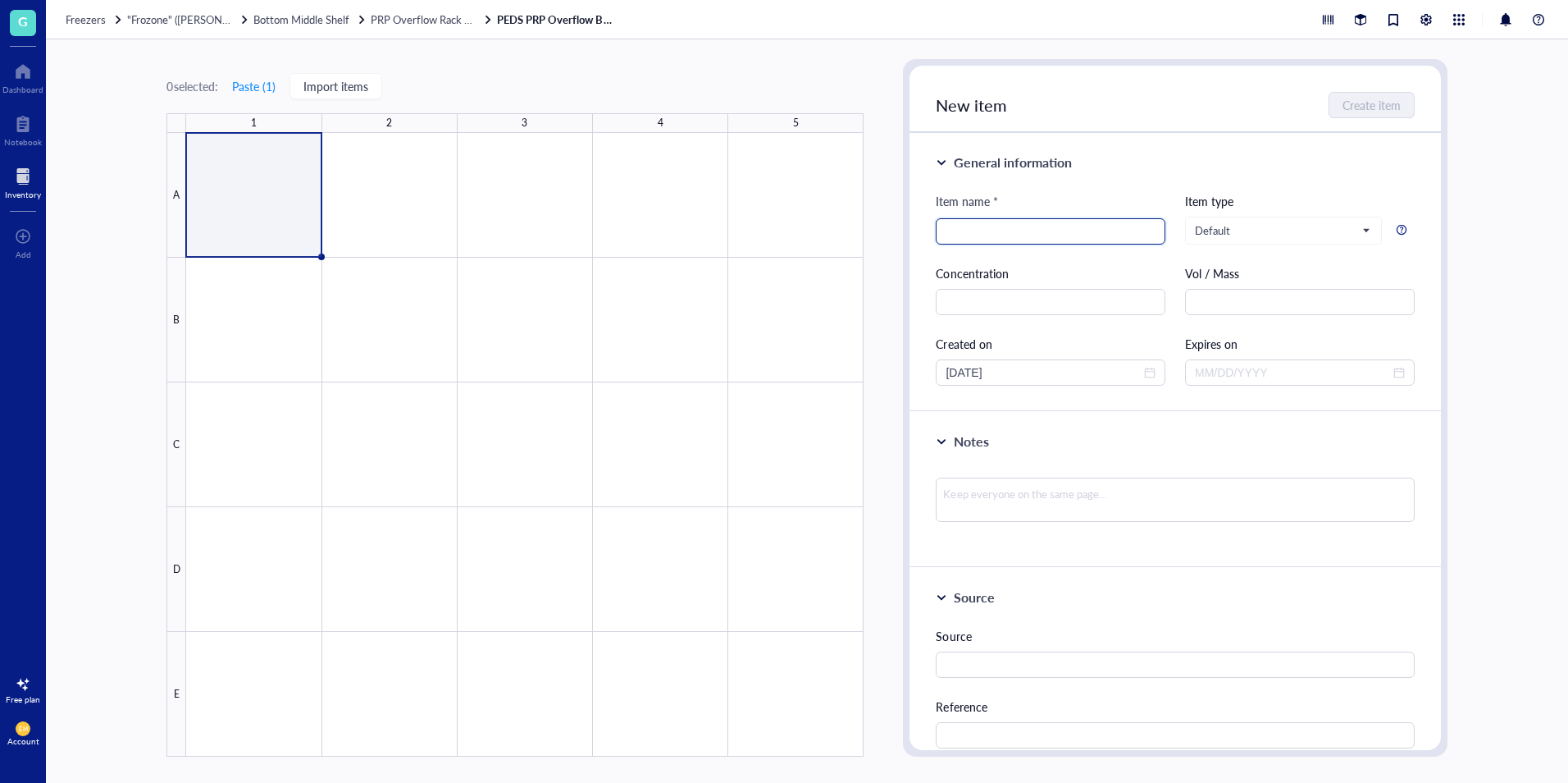
paste input "B"
click at [1089, 231] on input "search" at bounding box center [1051, 231] width 210 height 24
type input "B2348 PRP (6)"
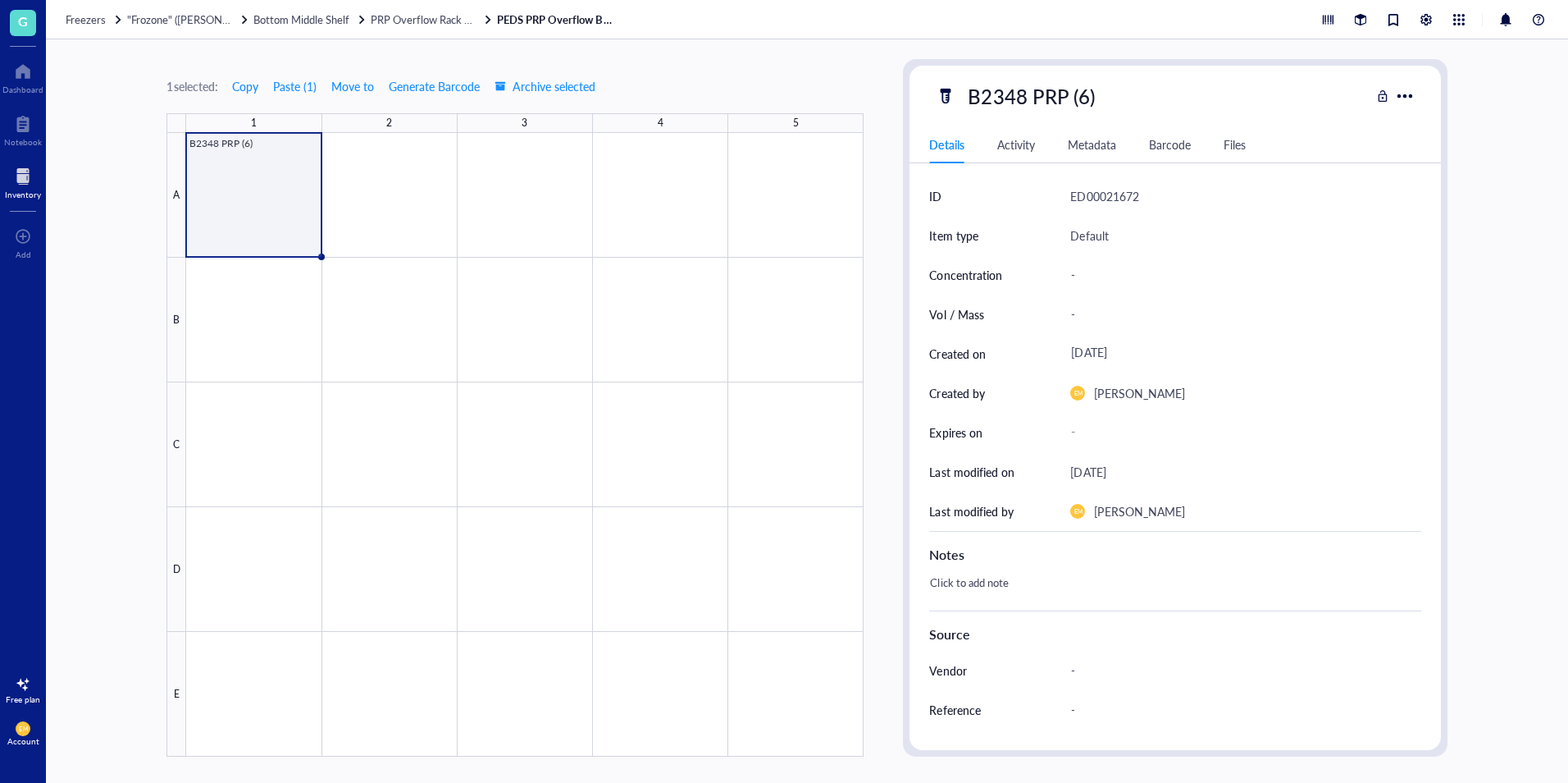
click at [807, 94] on div "1 selected: Copy Paste ( 1 ) Move to Generate Barcode Archive selected 1 2 3 4 …" at bounding box center [515, 407] width 697 height 697
click at [424, 24] on span "PRP Overflow Rack #4" at bounding box center [423, 19] width 107 height 16
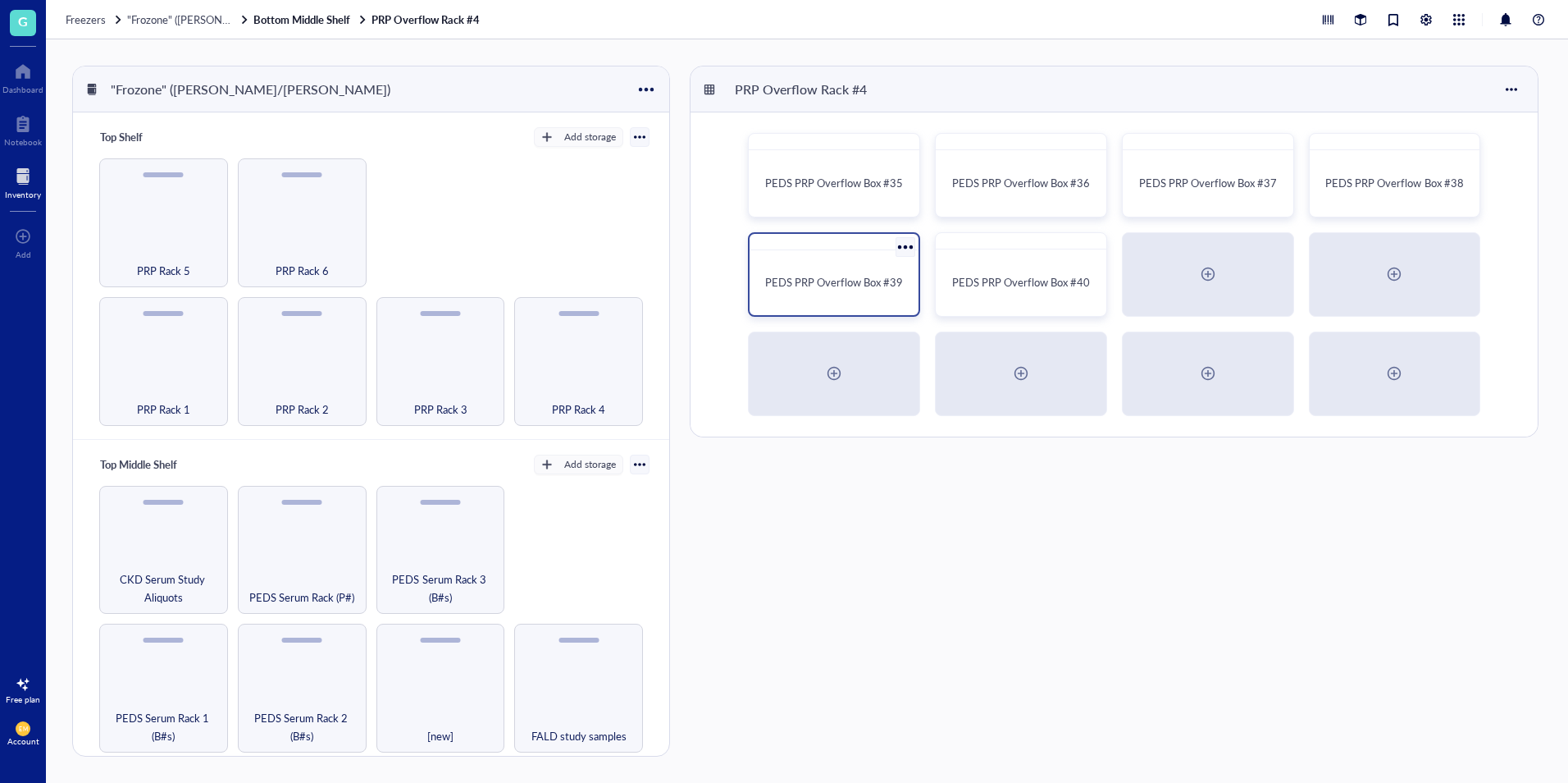
click at [893, 268] on div "PEDS PRP Overflow Box #39" at bounding box center [834, 283] width 155 height 52
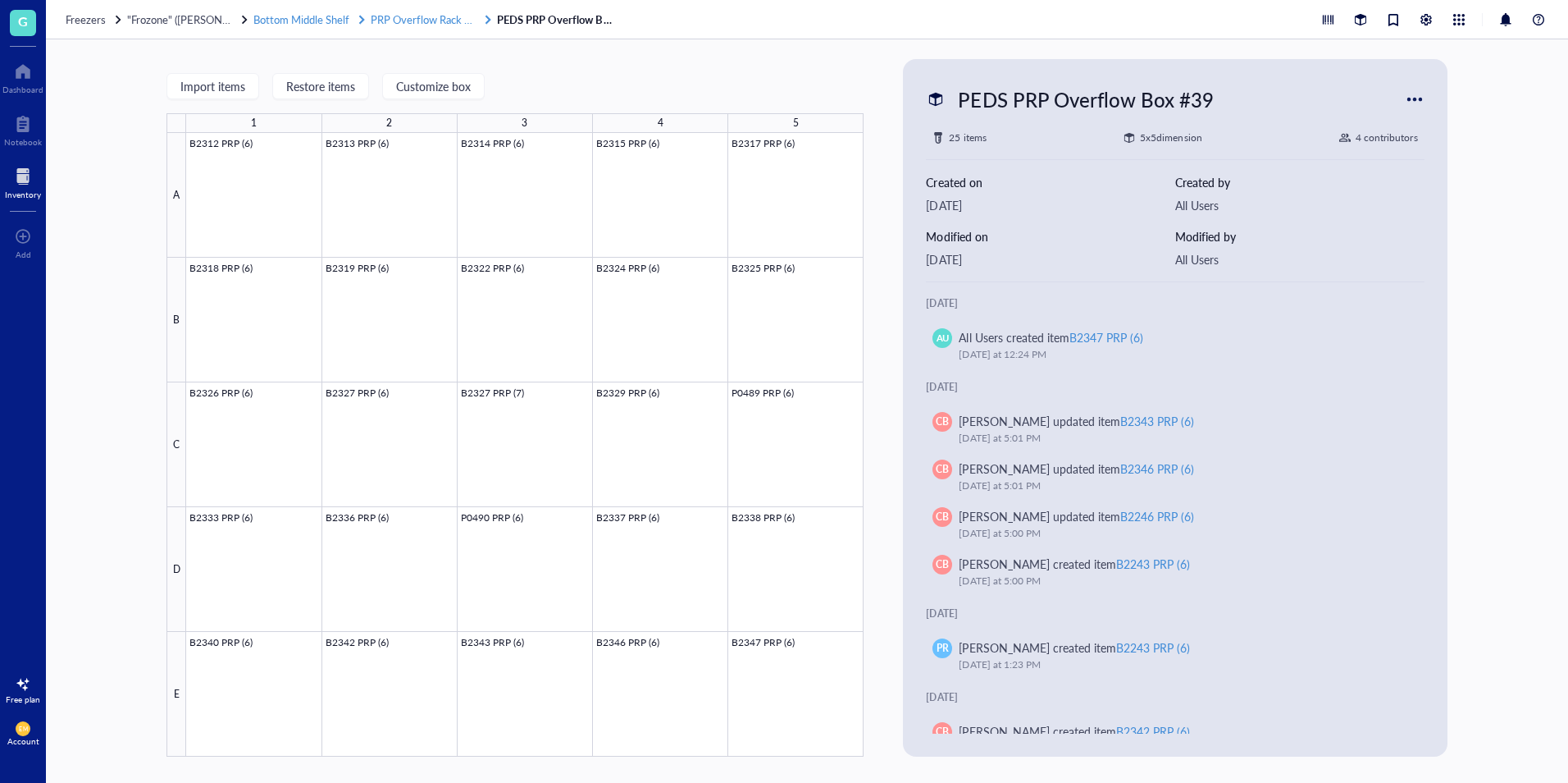
click at [411, 17] on span "PRP Overflow Rack #4" at bounding box center [423, 19] width 107 height 16
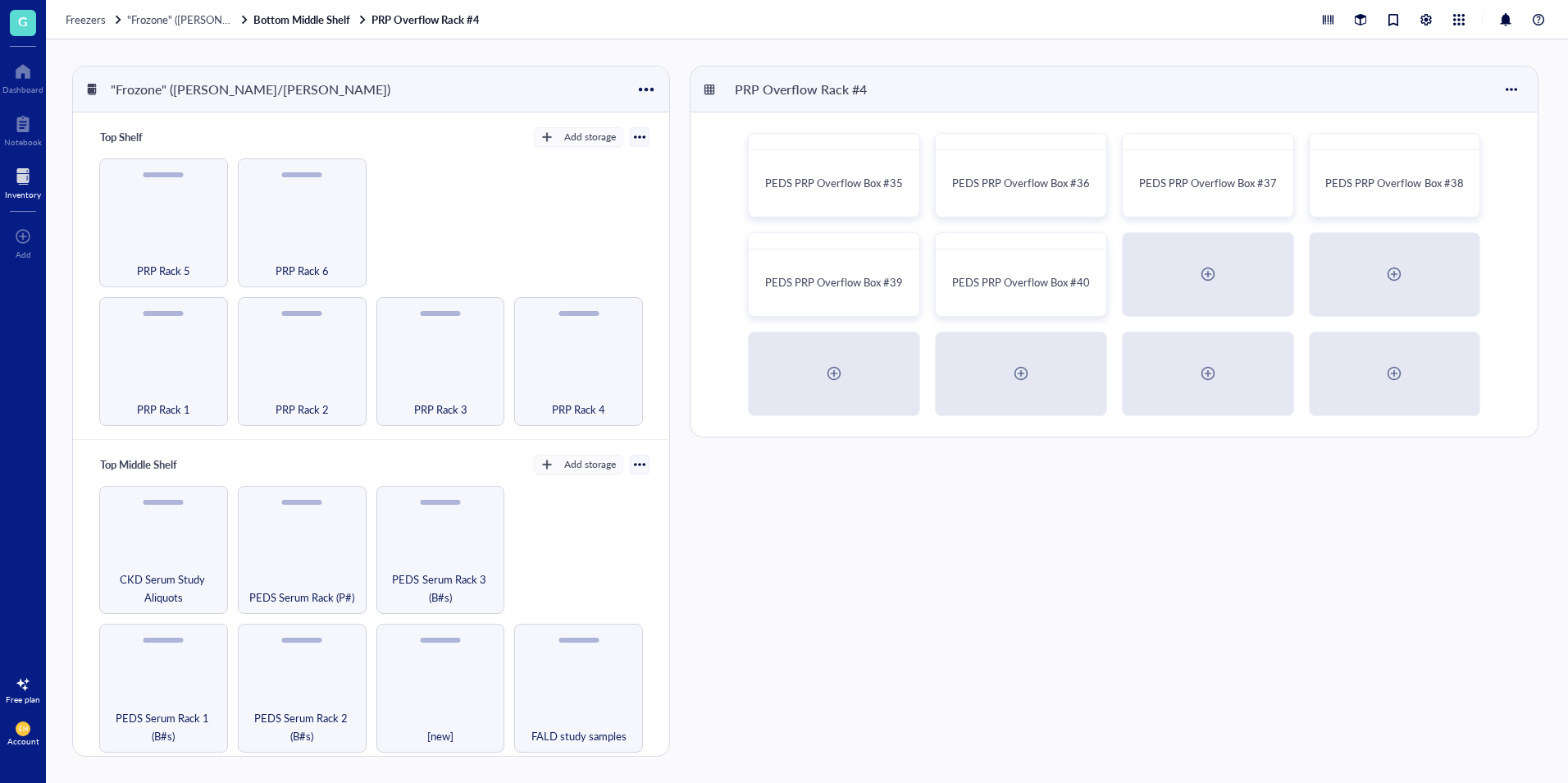
click at [1062, 558] on div "PRP Overflow Rack #4 PEDS PRP Overflow Box #35 PEDS PRP Overflow Box #36 PEDS P…" at bounding box center [1116, 412] width 852 height 691
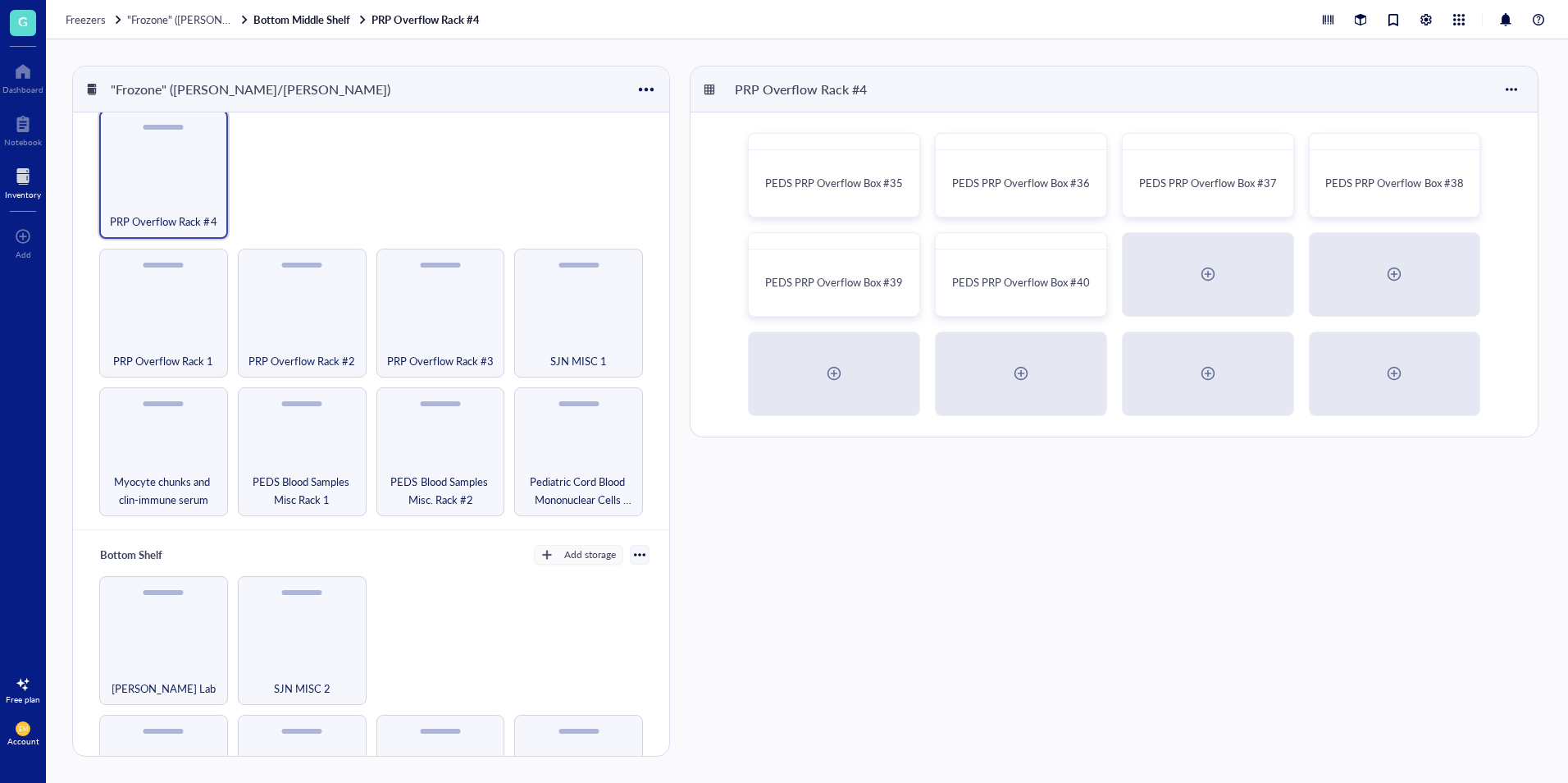
scroll to position [776, 0]
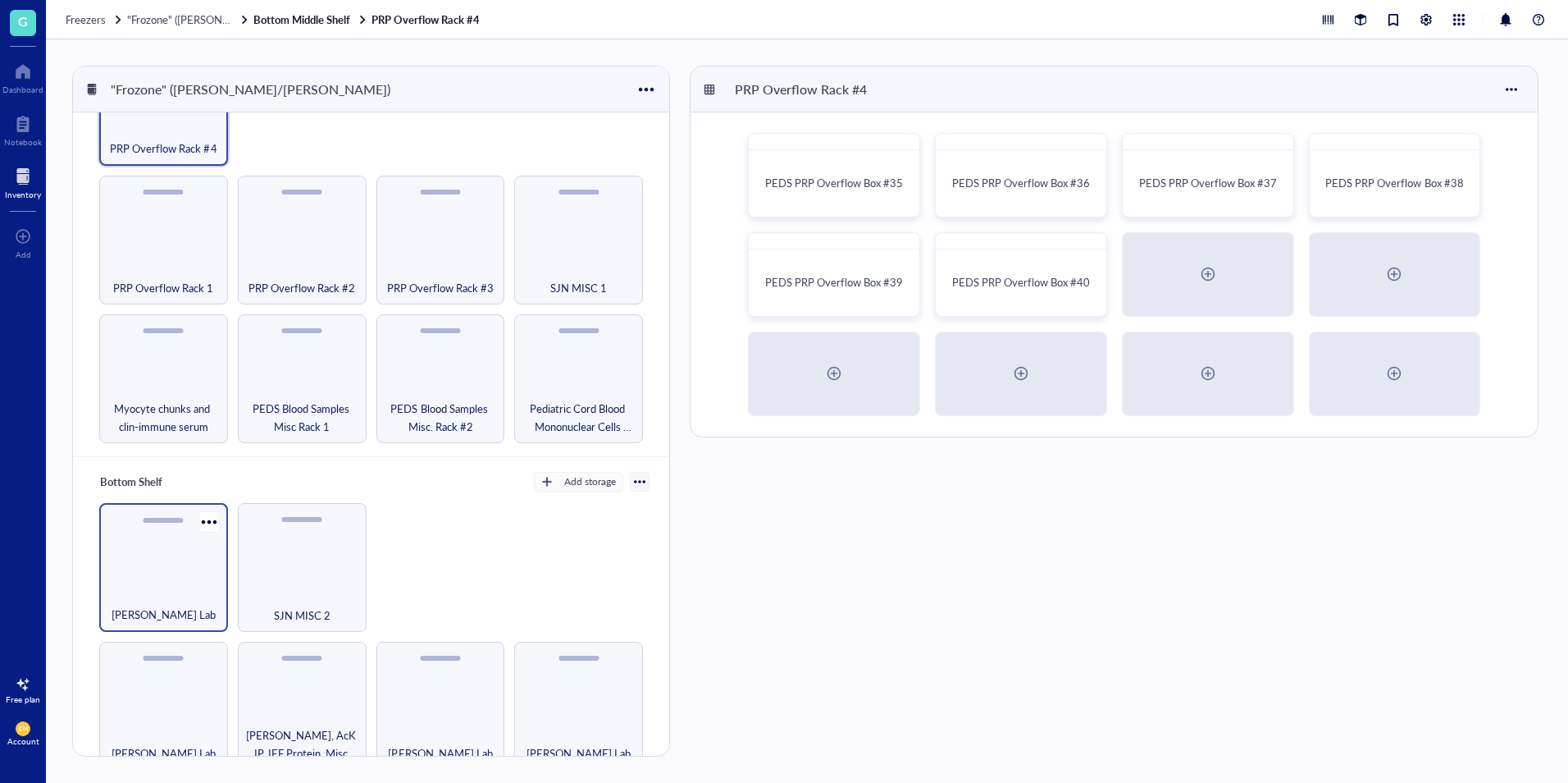
click at [177, 564] on div "[PERSON_NAME] Lab" at bounding box center [164, 567] width 128 height 128
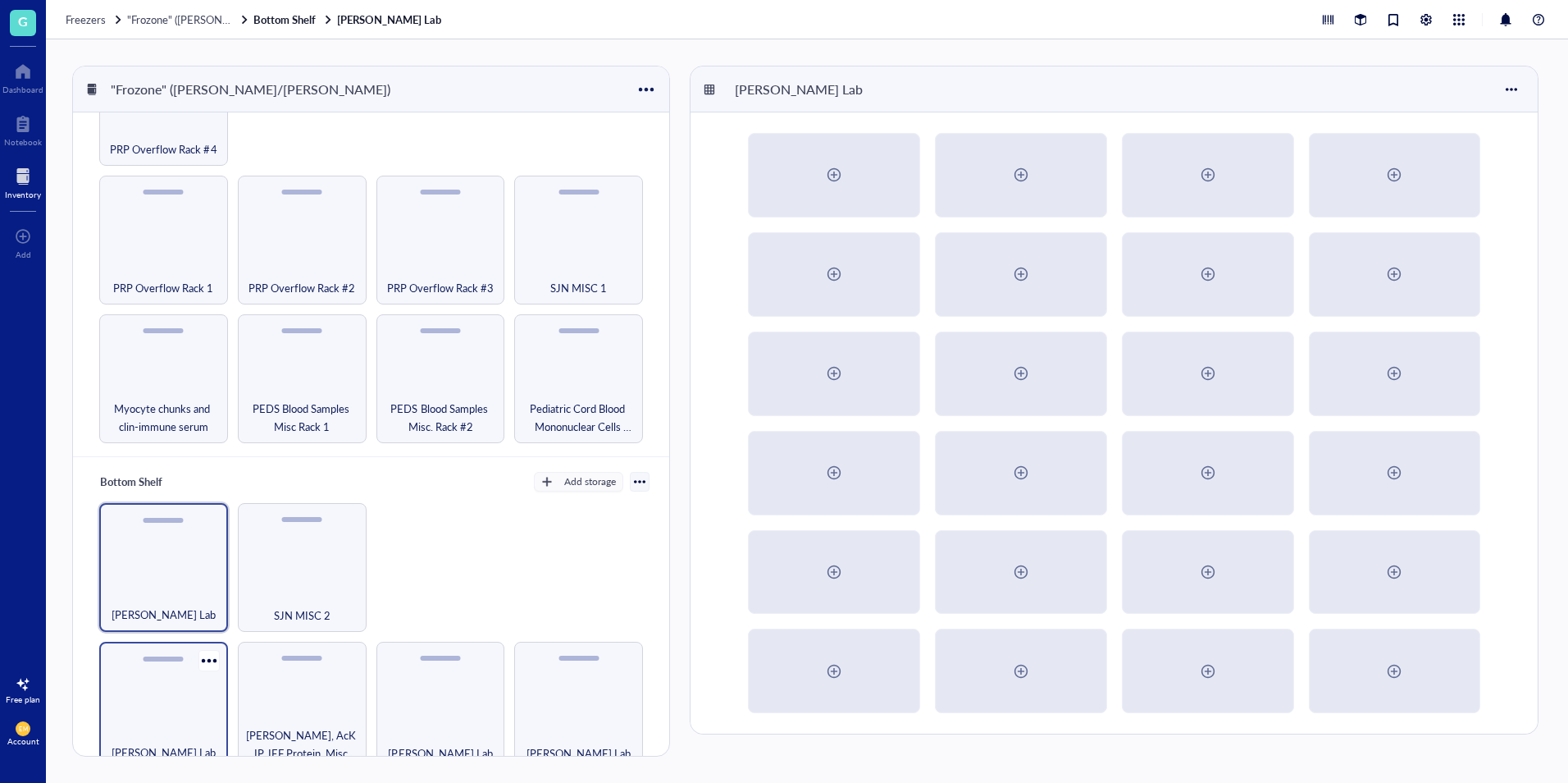
click at [128, 709] on div "[PERSON_NAME] Lab" at bounding box center [164, 706] width 128 height 128
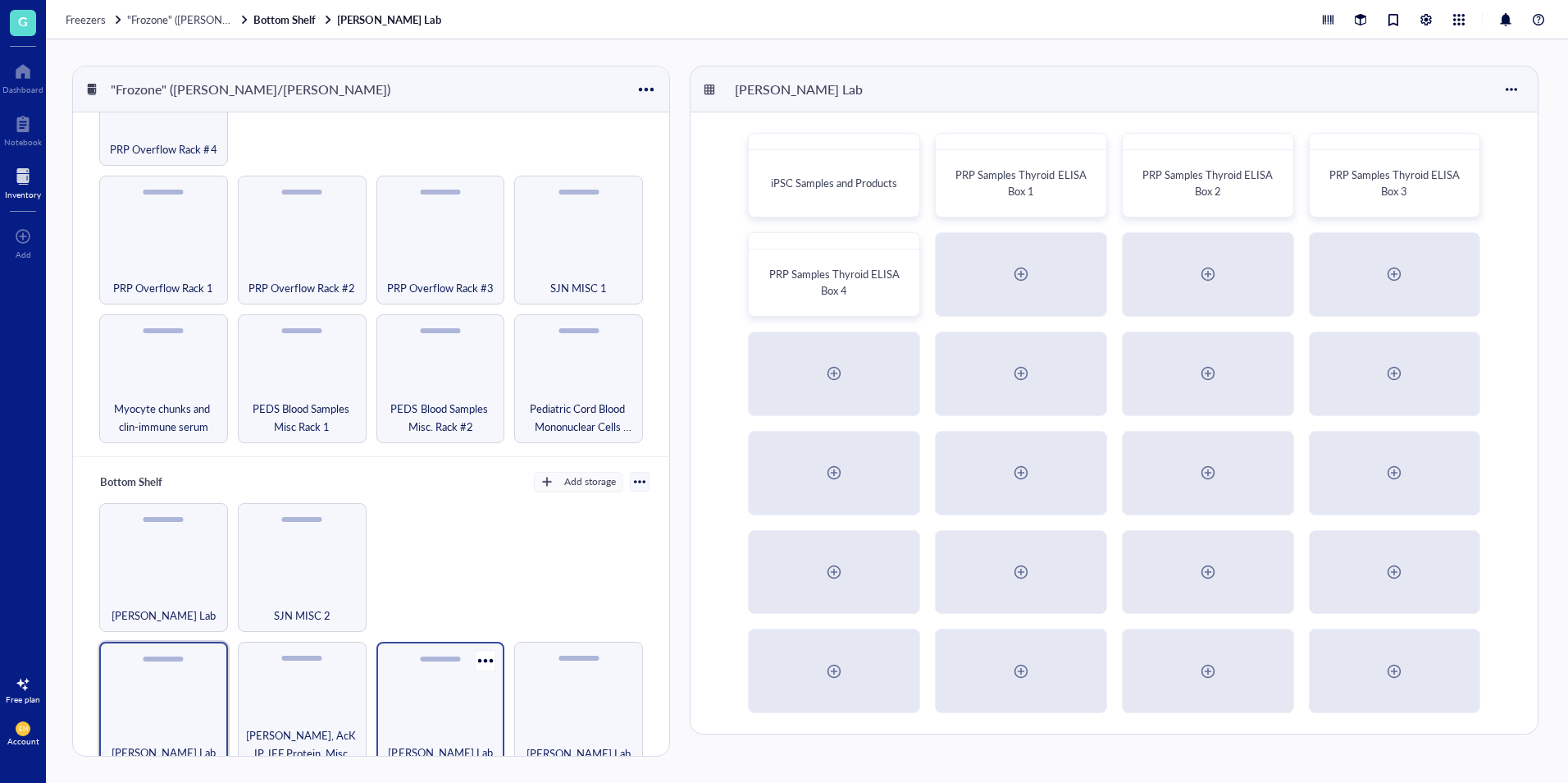
click at [499, 729] on div "[PERSON_NAME] Lab" at bounding box center [440, 706] width 128 height 128
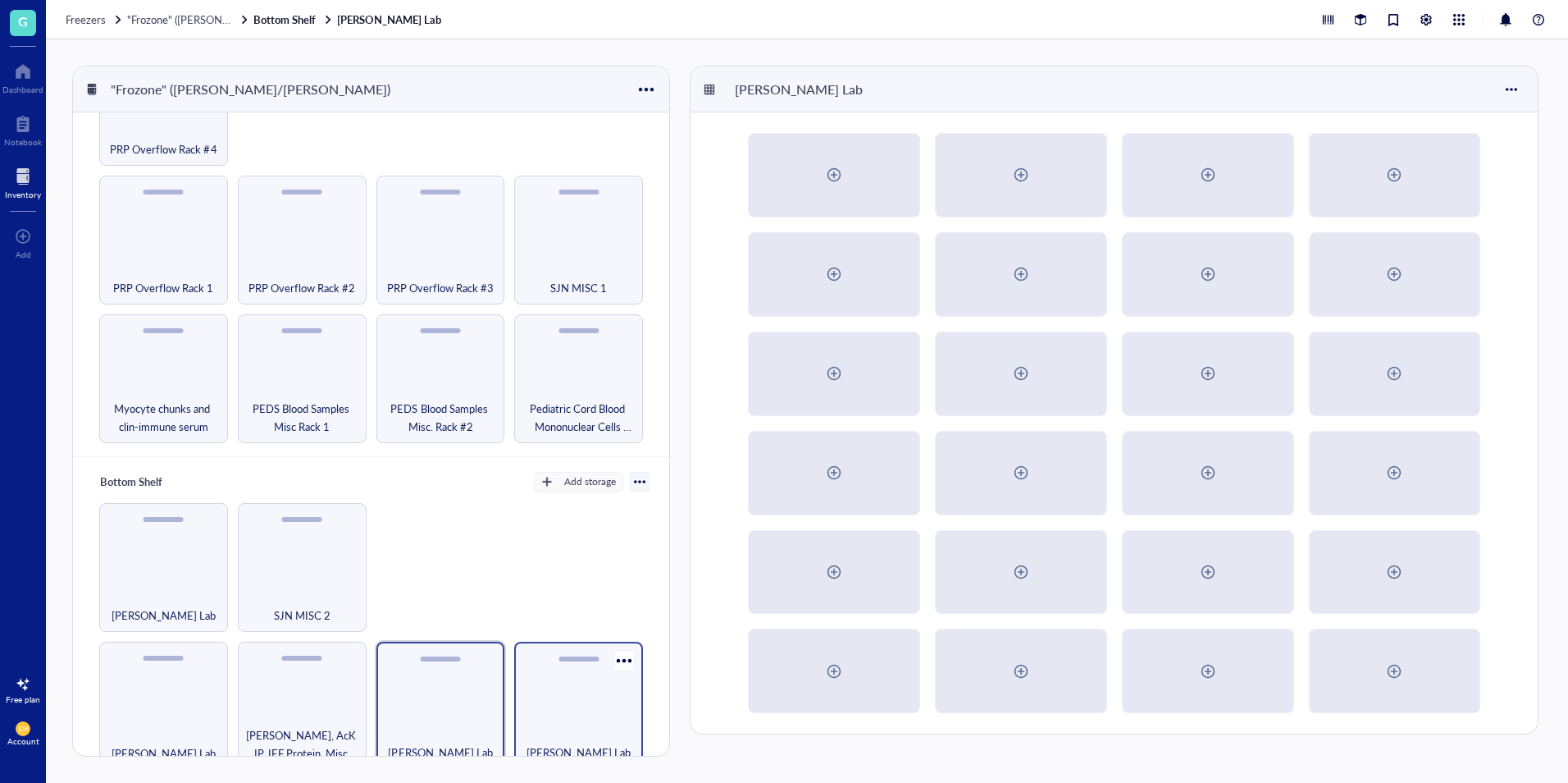
click at [546, 729] on div "[PERSON_NAME] Lab" at bounding box center [578, 743] width 113 height 36
click at [229, 736] on div "[PERSON_NAME] Lab [PERSON_NAME], AcK IP, IEF Protein, Misc. [PERSON_NAME] Lab […" at bounding box center [371, 636] width 556 height 267
click at [203, 725] on div "[PERSON_NAME] Lab" at bounding box center [163, 743] width 113 height 36
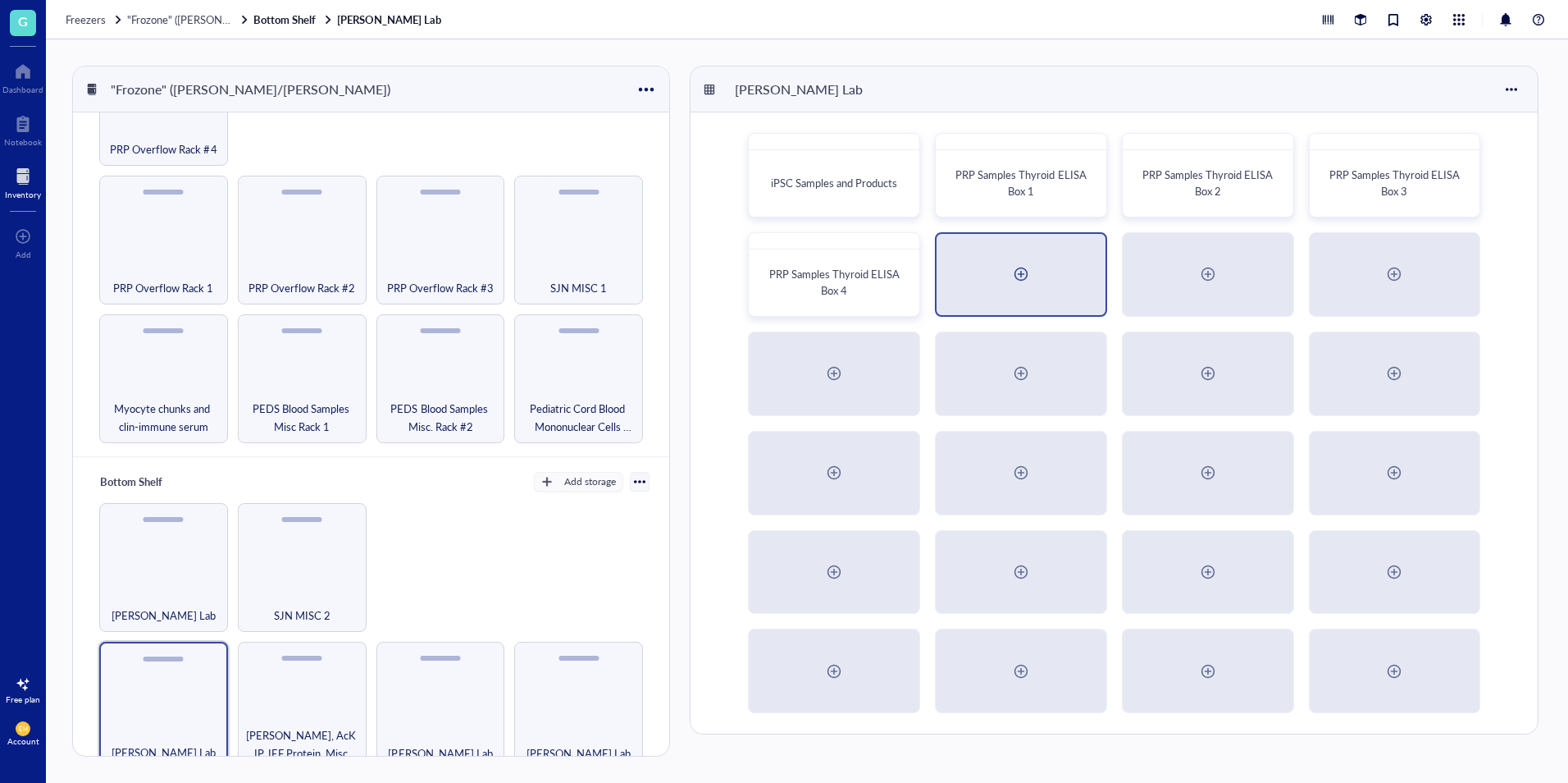
click at [1036, 275] on div at bounding box center [1021, 274] width 169 height 81
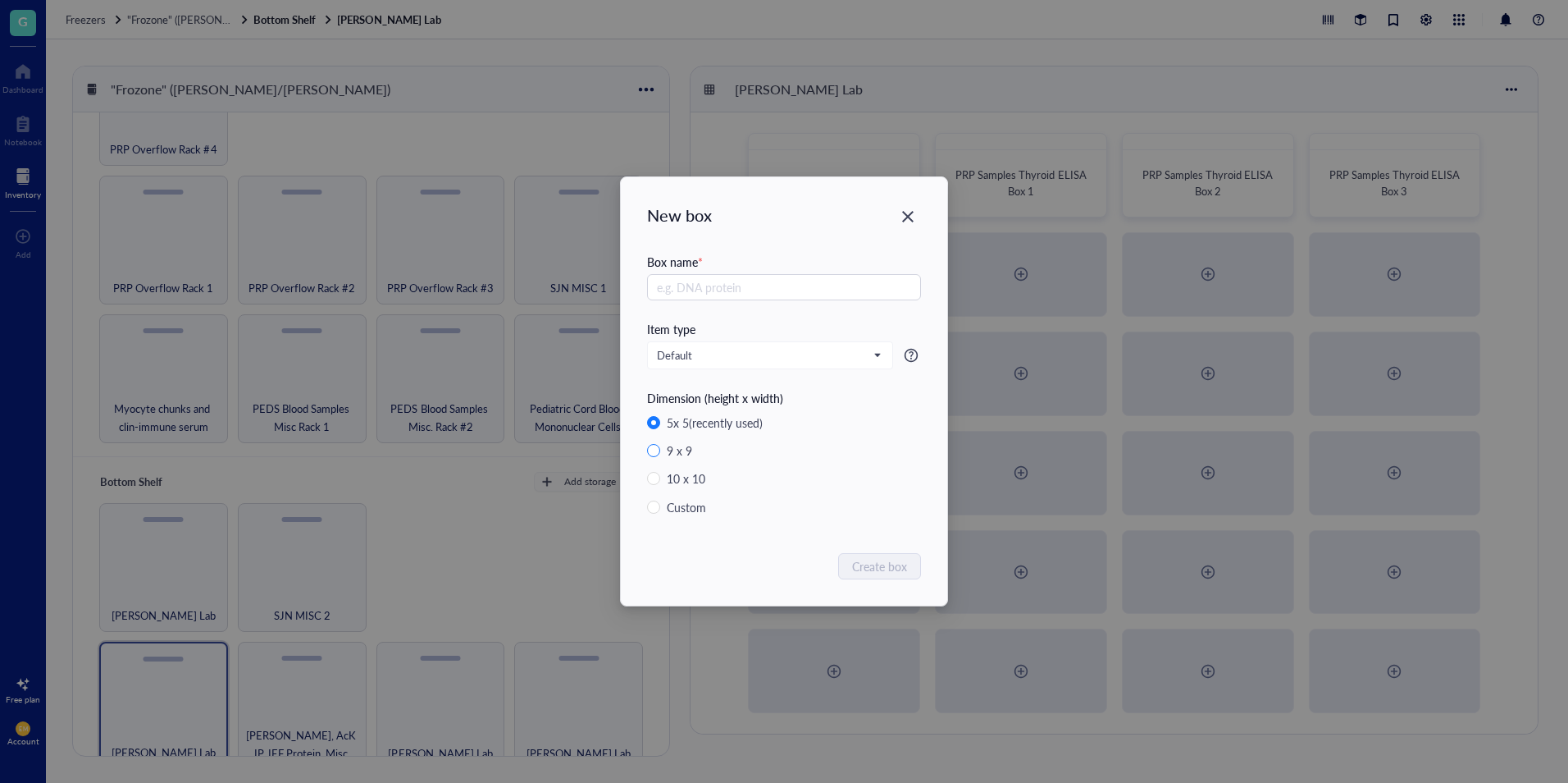
click at [696, 452] on span "9 x 9" at bounding box center [678, 450] width 38 height 18
click at [660, 452] on input "9 x 9" at bounding box center [653, 451] width 13 height 13
radio input "true"
radio input "false"
click at [828, 283] on input "text" at bounding box center [784, 287] width 274 height 26
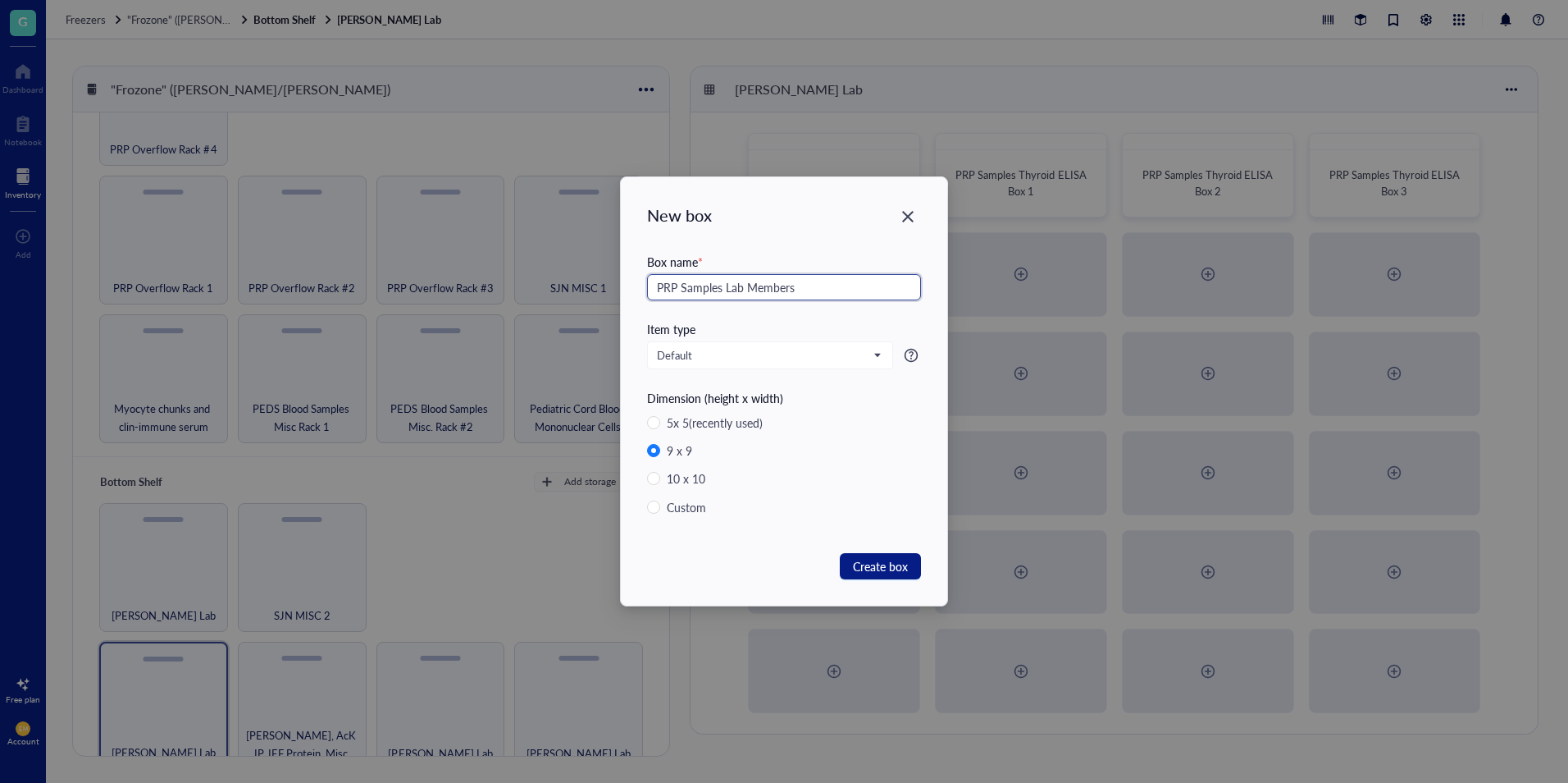
drag, startPoint x: 862, startPoint y: 296, endPoint x: 727, endPoint y: 299, distance: 135.0
click at [727, 299] on input "PRP Samples Lab Members" at bounding box center [784, 287] width 274 height 26
type input "PRP Samples Controls"
click at [905, 572] on span "Create box" at bounding box center [880, 565] width 55 height 18
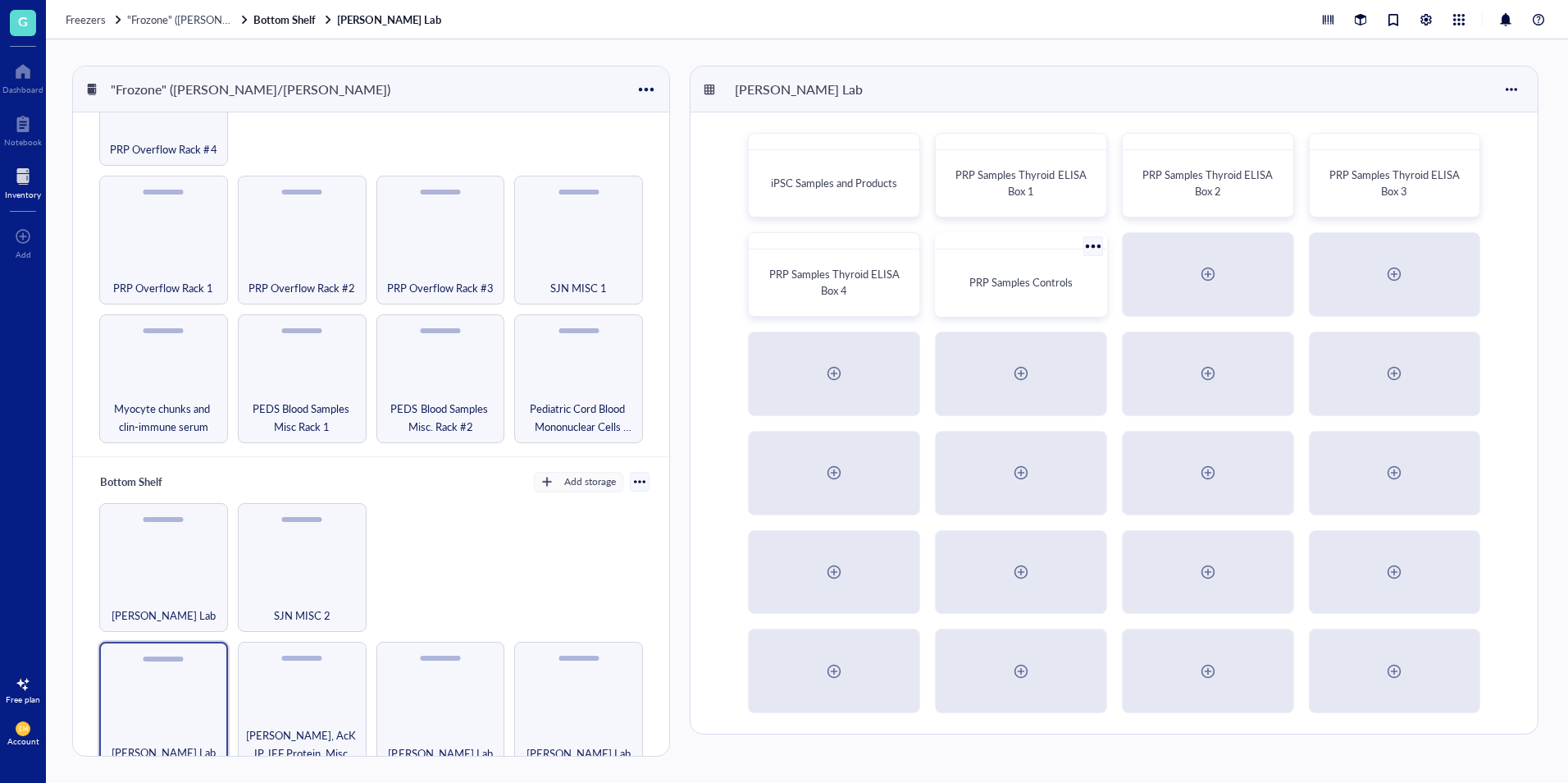
click at [1000, 274] on span "PRP Samples Controls" at bounding box center [1021, 281] width 103 height 16
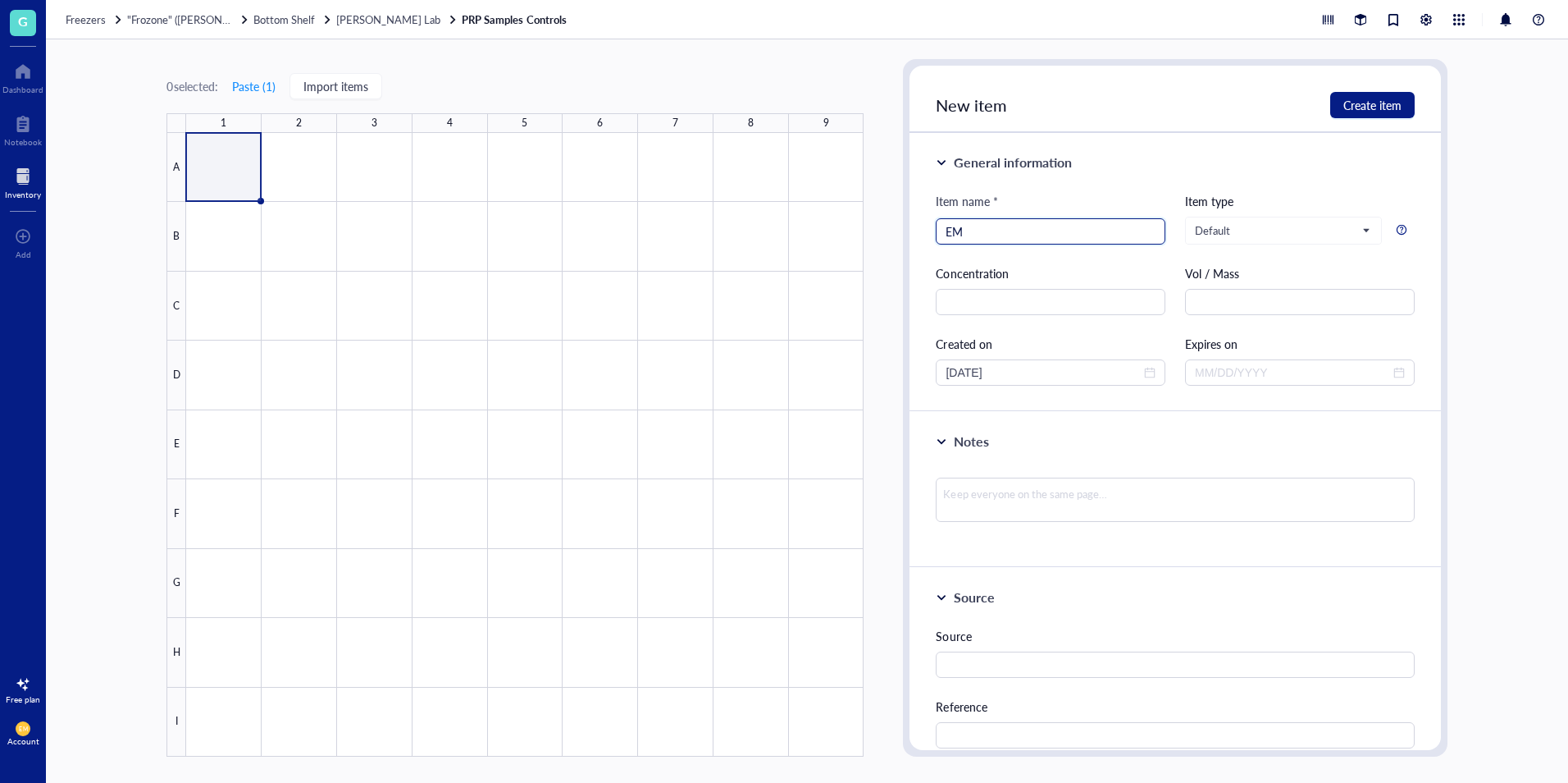
type input "E"
type input "EM-1 PRP (1)"
click at [1370, 112] on span "Create item" at bounding box center [1372, 105] width 59 height 13
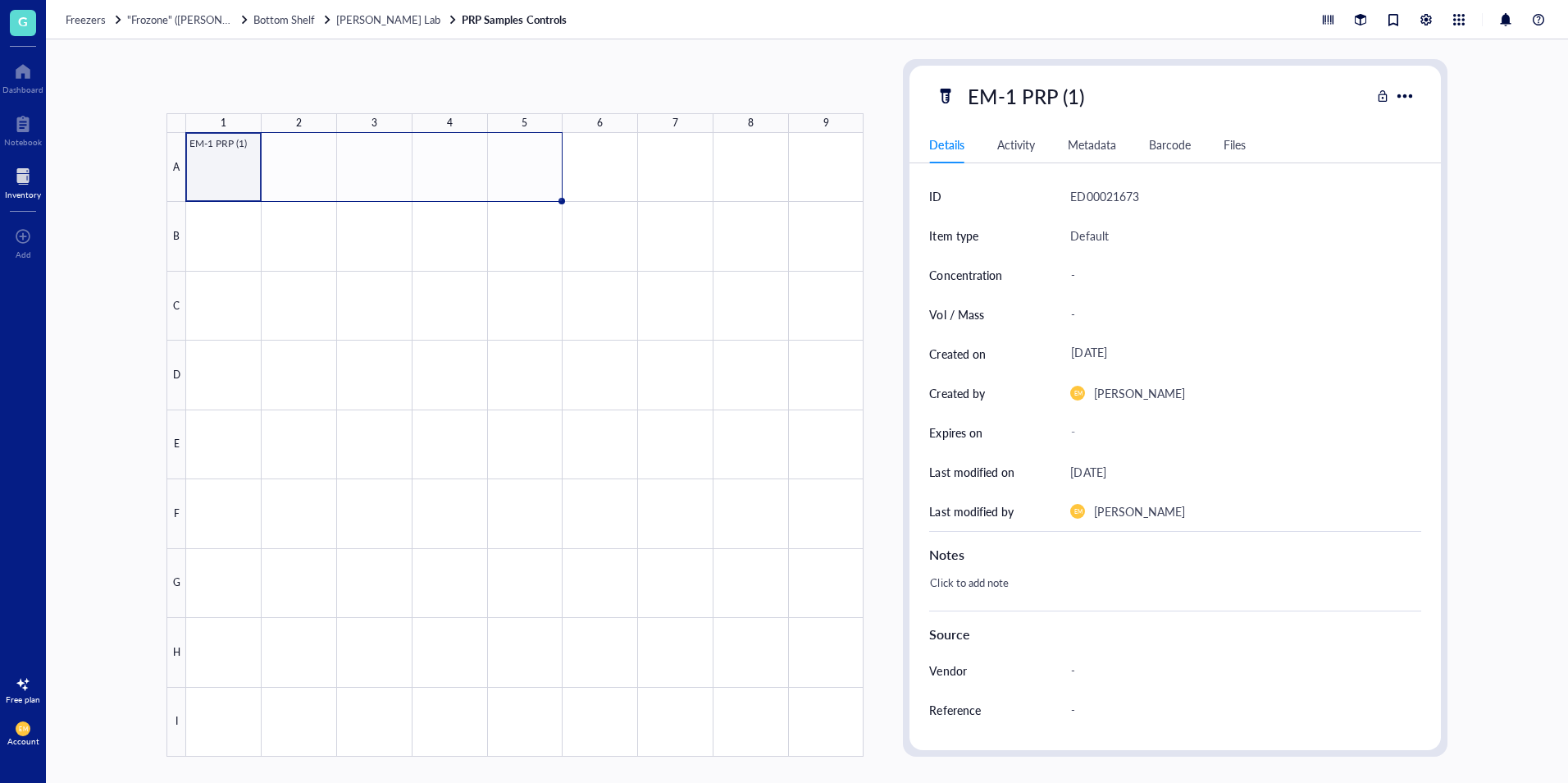
drag, startPoint x: 261, startPoint y: 203, endPoint x: 503, endPoint y: 188, distance: 242.5
click at [0, 0] on div "EM-1 PRP (1)" at bounding box center [0, 0] width 0 height 0
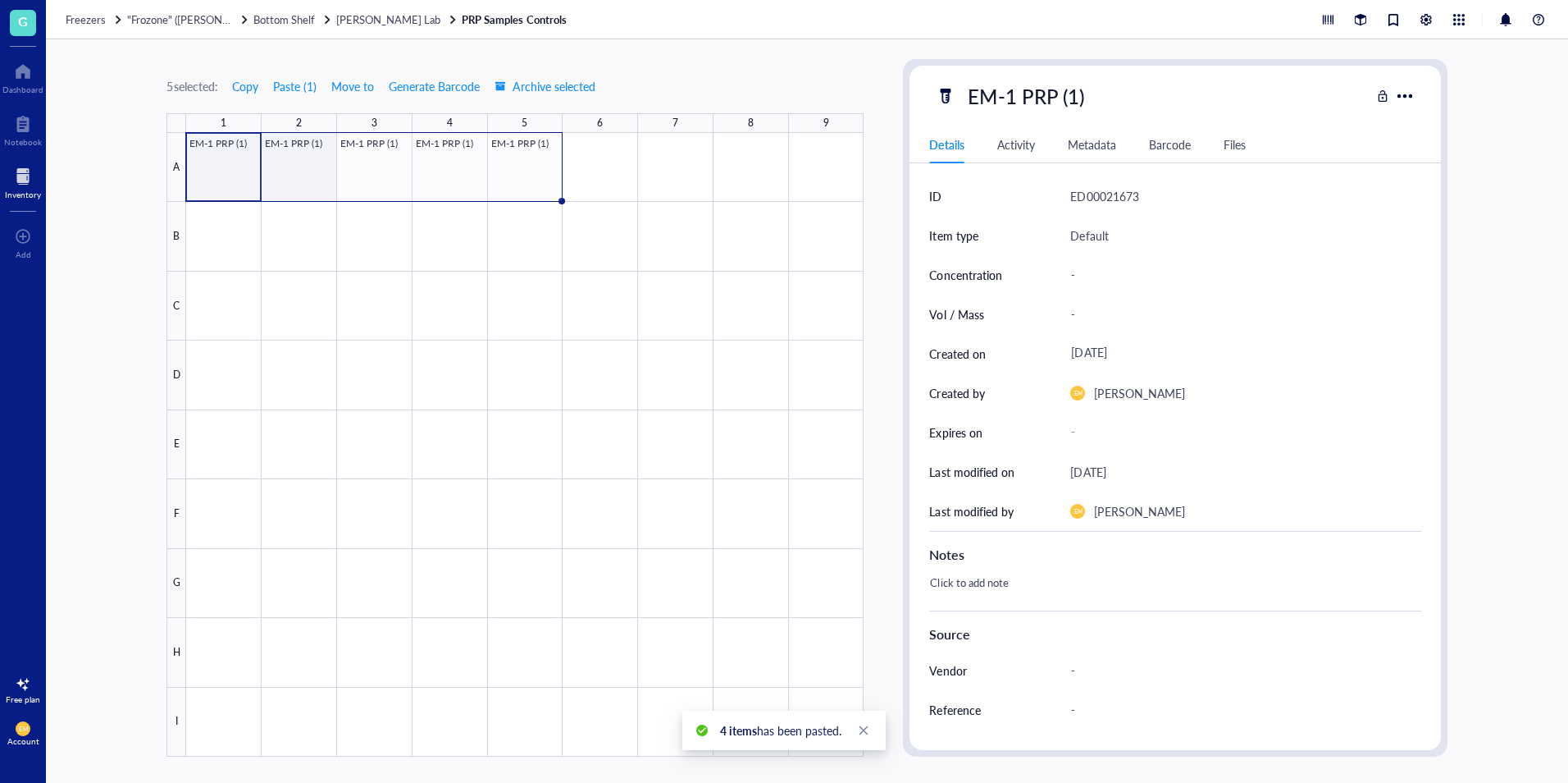
click at [295, 169] on div at bounding box center [525, 445] width 677 height 624
click at [232, 182] on div at bounding box center [525, 445] width 677 height 624
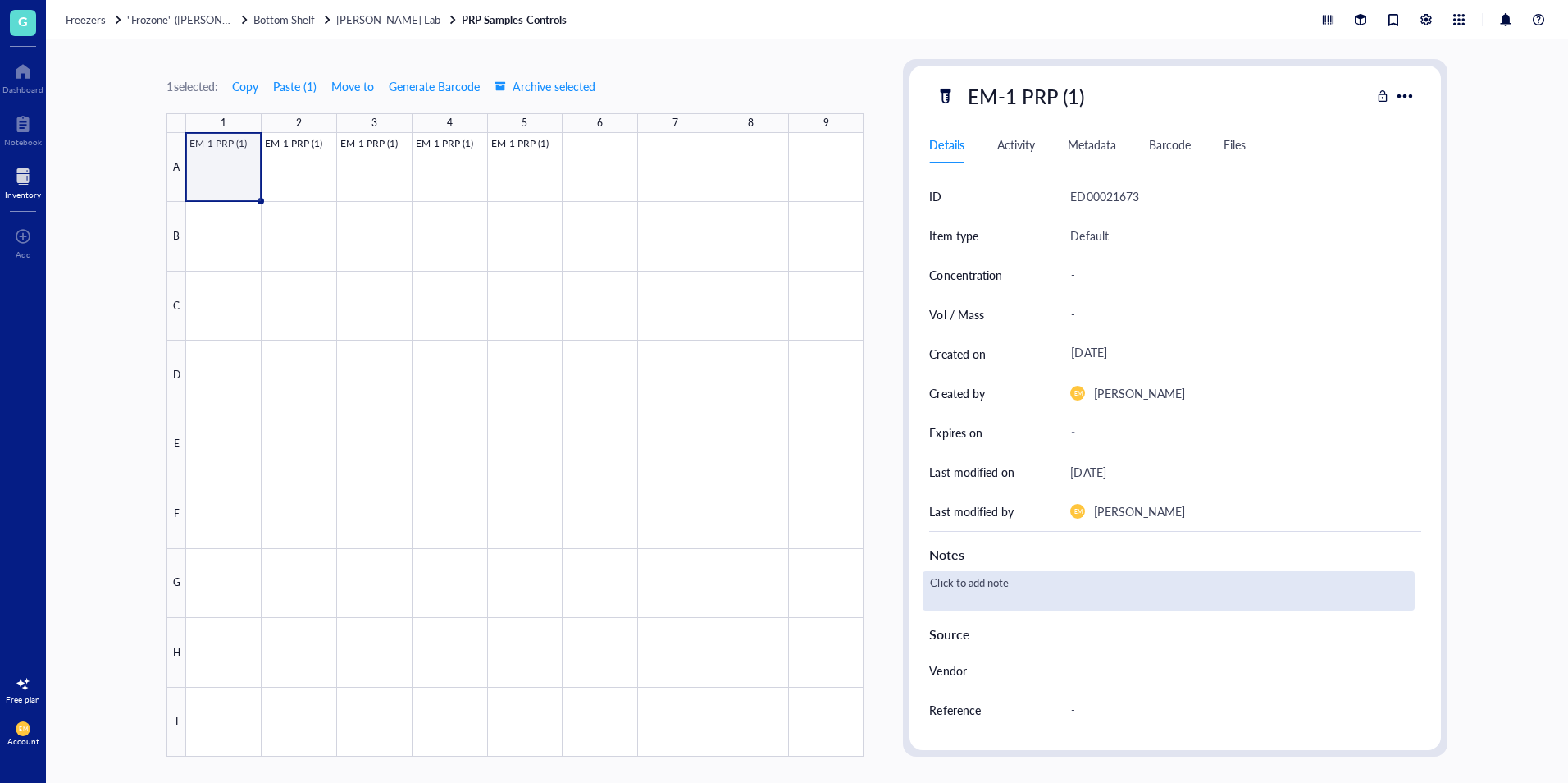
click at [1111, 591] on div "Click to add note" at bounding box center [1168, 590] width 491 height 39
type textarea "Control"
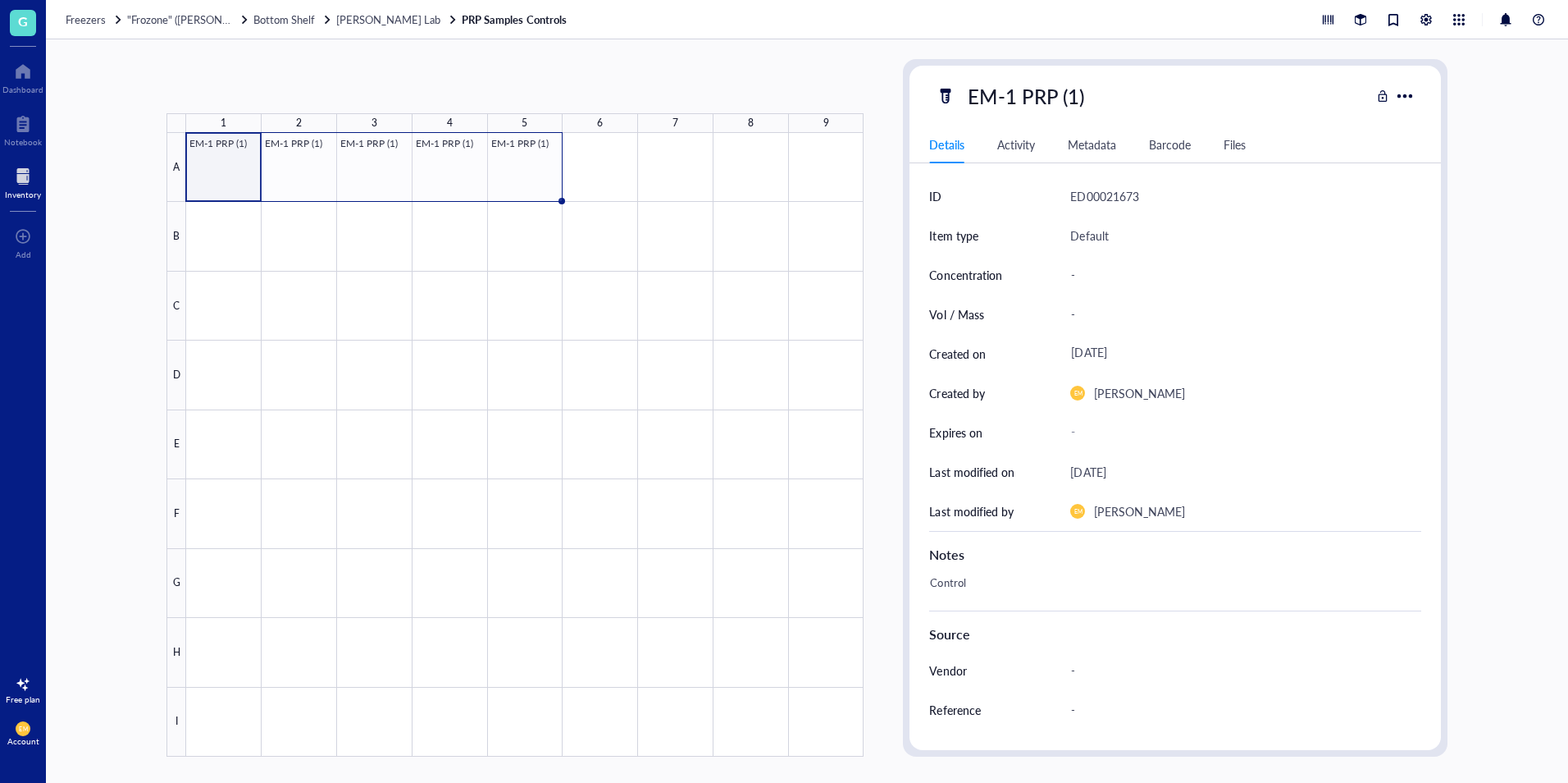
drag, startPoint x: 259, startPoint y: 202, endPoint x: 556, endPoint y: 186, distance: 297.4
click at [0, 0] on div "EM-1 PRP (1) EM-1 PRP (1) EM-1 PRP (1) EM-1 PRP (1) EM-1 PRP (1)" at bounding box center [0, 0] width 0 height 0
click at [280, 183] on div at bounding box center [525, 445] width 677 height 624
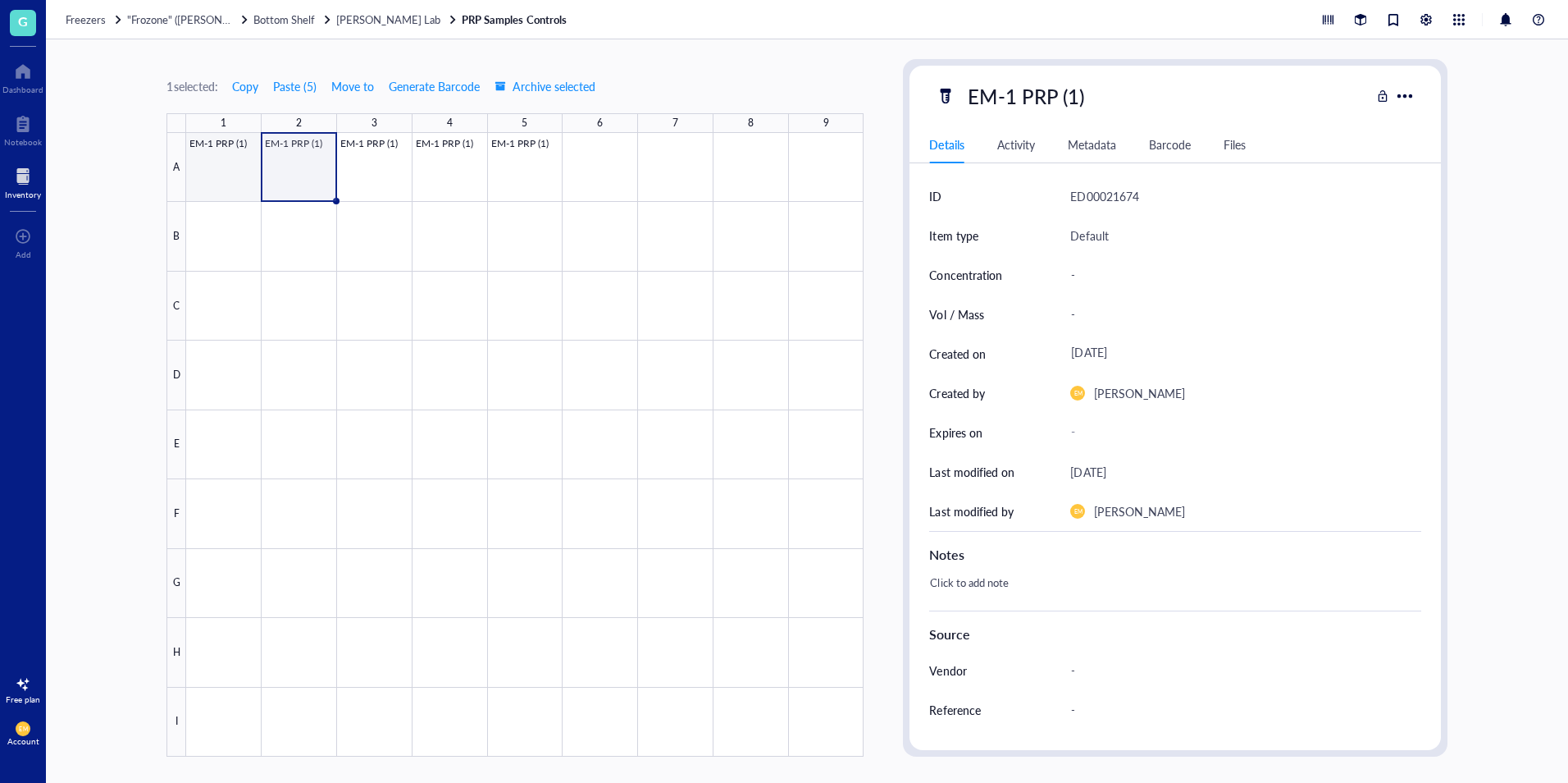
click at [243, 177] on div at bounding box center [525, 445] width 677 height 624
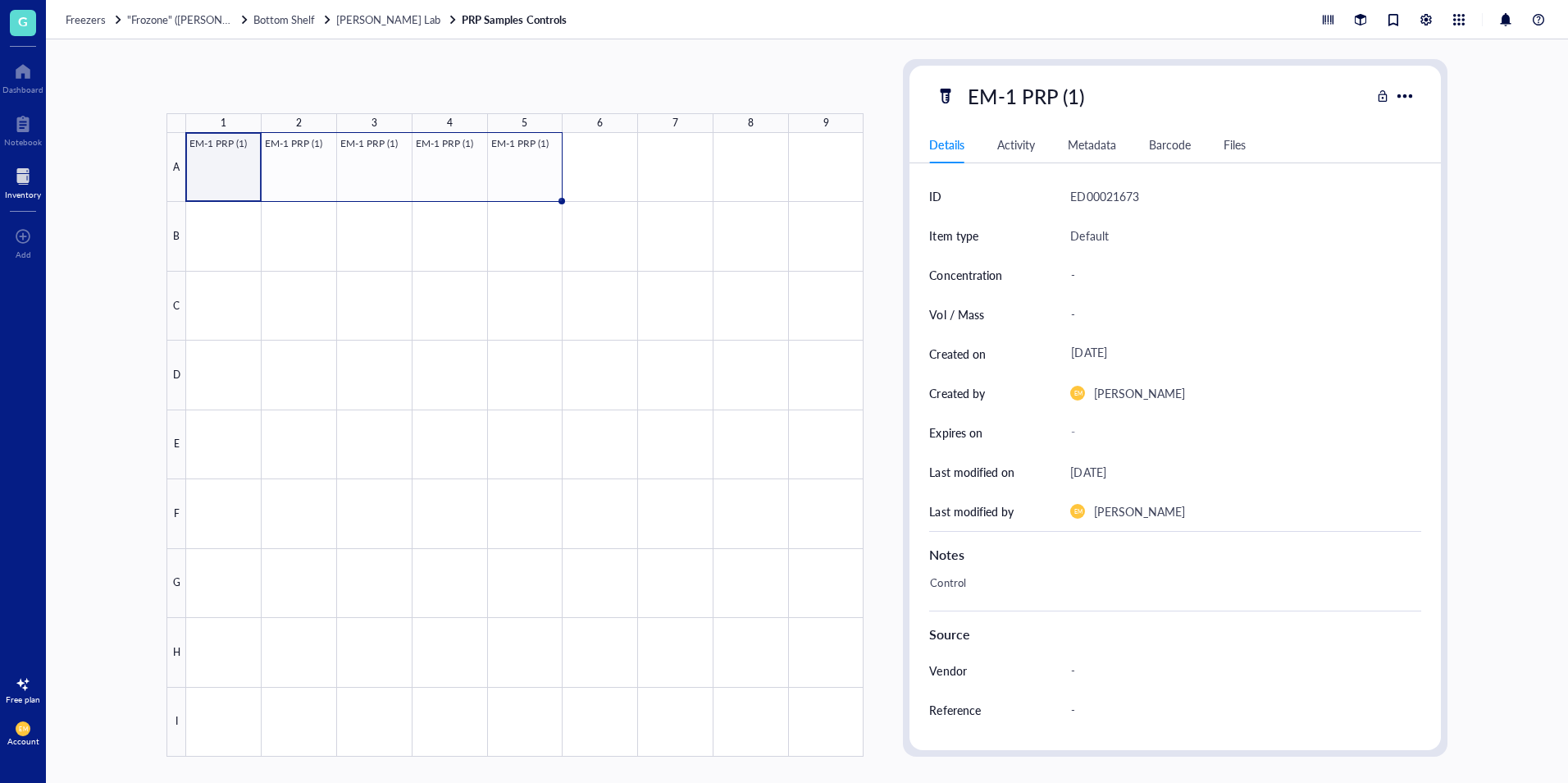
drag, startPoint x: 261, startPoint y: 199, endPoint x: 528, endPoint y: 194, distance: 267.0
click at [0, 0] on div "EM-1 PRP (1) EM-1 PRP (1) EM-1 PRP (1) EM-1 PRP (1) EM-1 PRP (1)" at bounding box center [0, 0] width 0 height 0
click at [319, 181] on div at bounding box center [525, 445] width 677 height 624
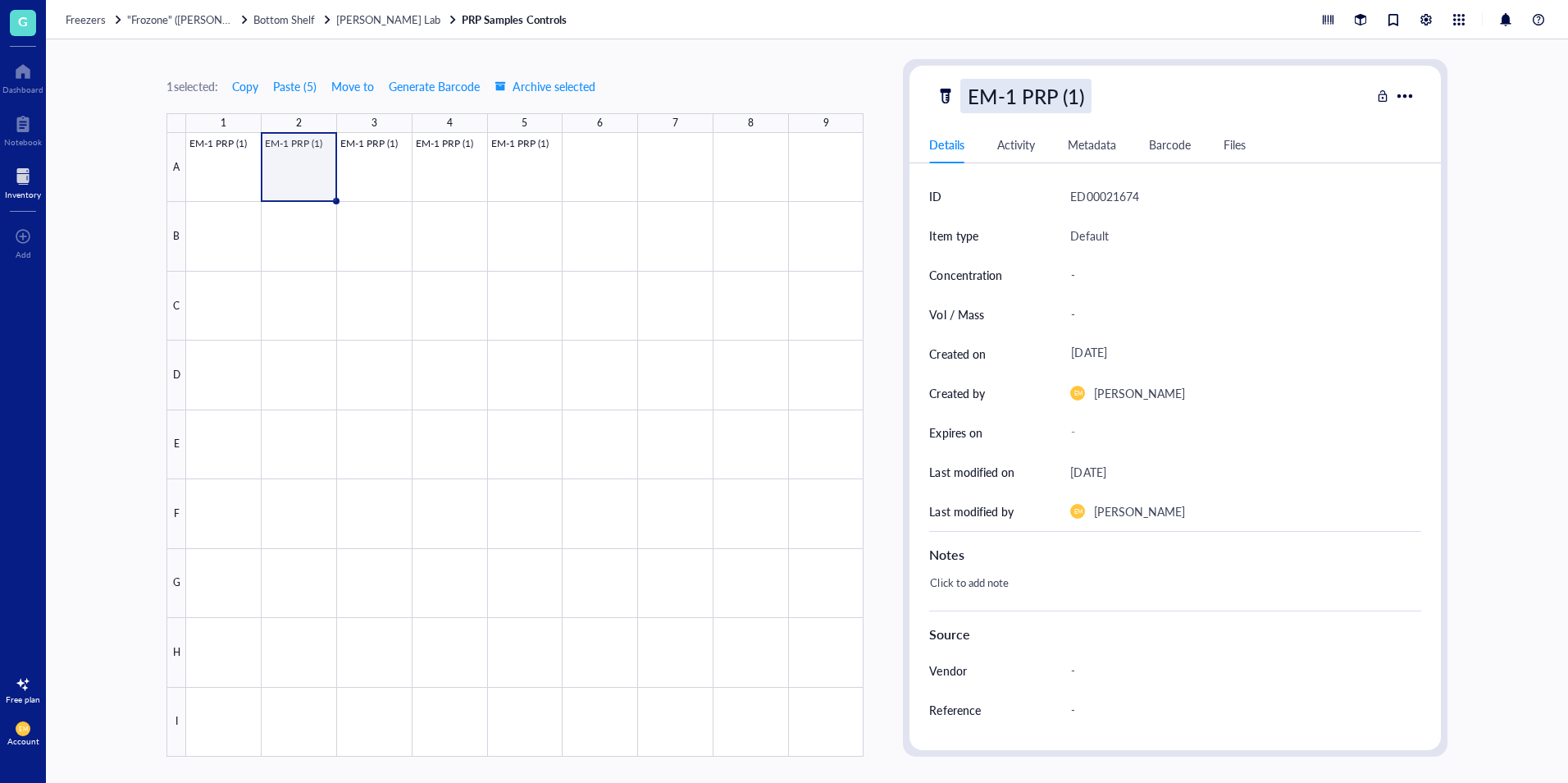
click at [1080, 93] on div "EM-1 PRP (1)" at bounding box center [1025, 96] width 130 height 34
click at [1080, 93] on input "EM-1 PRP (1)" at bounding box center [1041, 95] width 161 height 33
click at [1077, 101] on input "EM-1 PRP (1)" at bounding box center [1041, 95] width 161 height 33
type input "EM-1 PRP (2)"
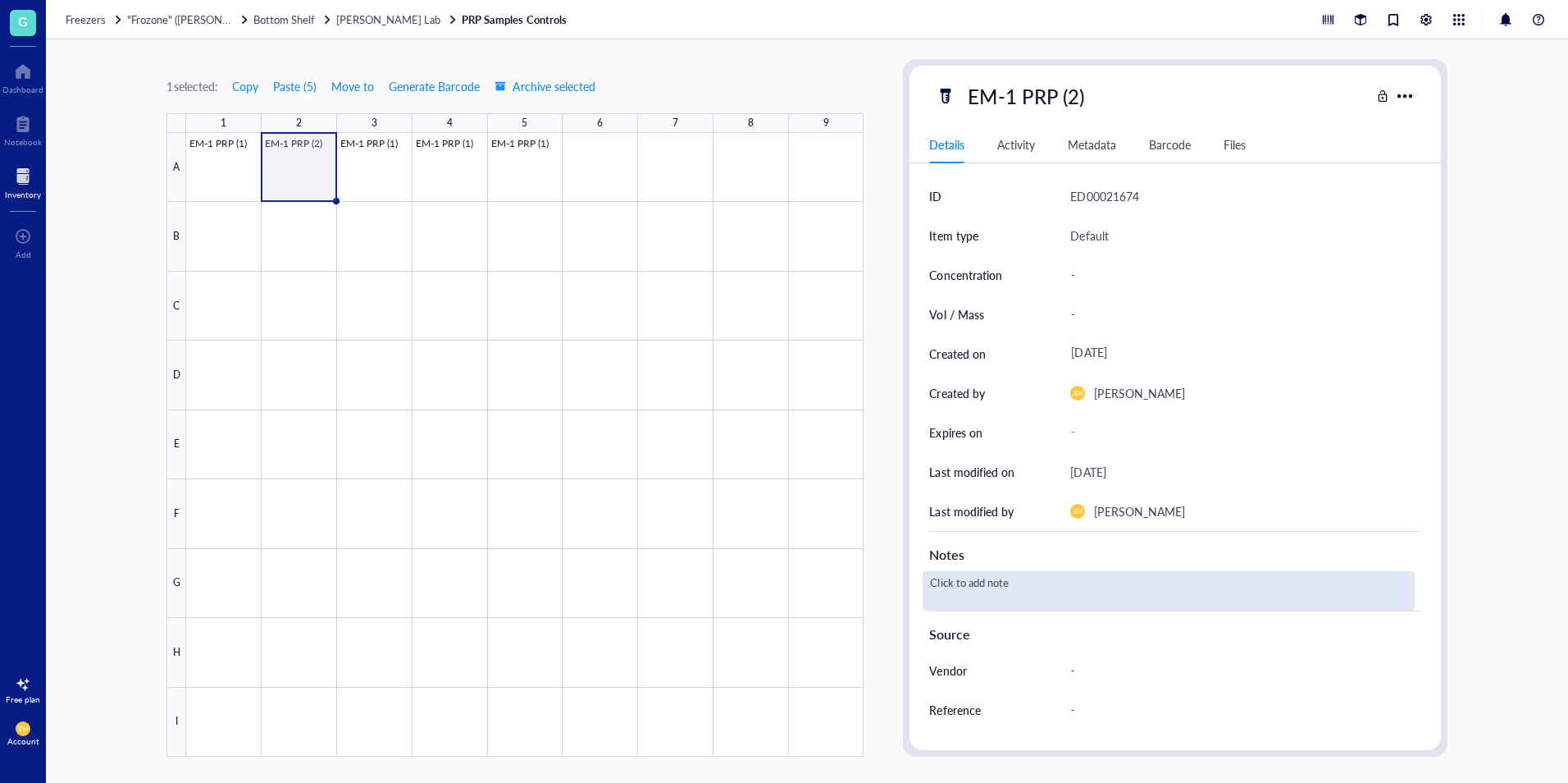
click at [1011, 583] on div "Click to add note" at bounding box center [1168, 590] width 491 height 39
type textarea "Control"
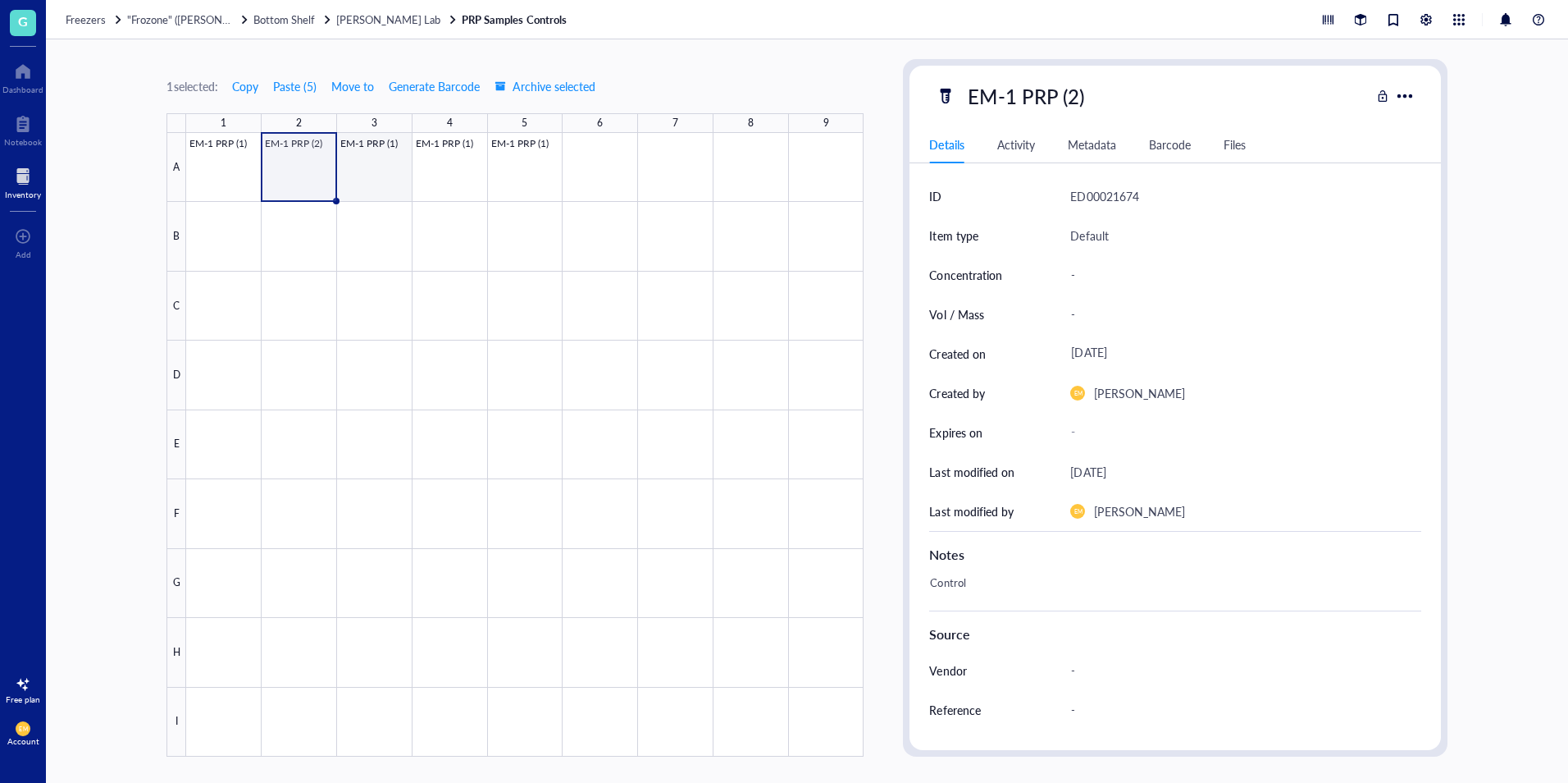
click at [382, 182] on div at bounding box center [525, 445] width 677 height 624
click at [1079, 95] on div "EM-1 PRP (1)" at bounding box center [1025, 96] width 130 height 34
click at [1079, 95] on input "EM-1 PRP (1)" at bounding box center [1041, 95] width 161 height 33
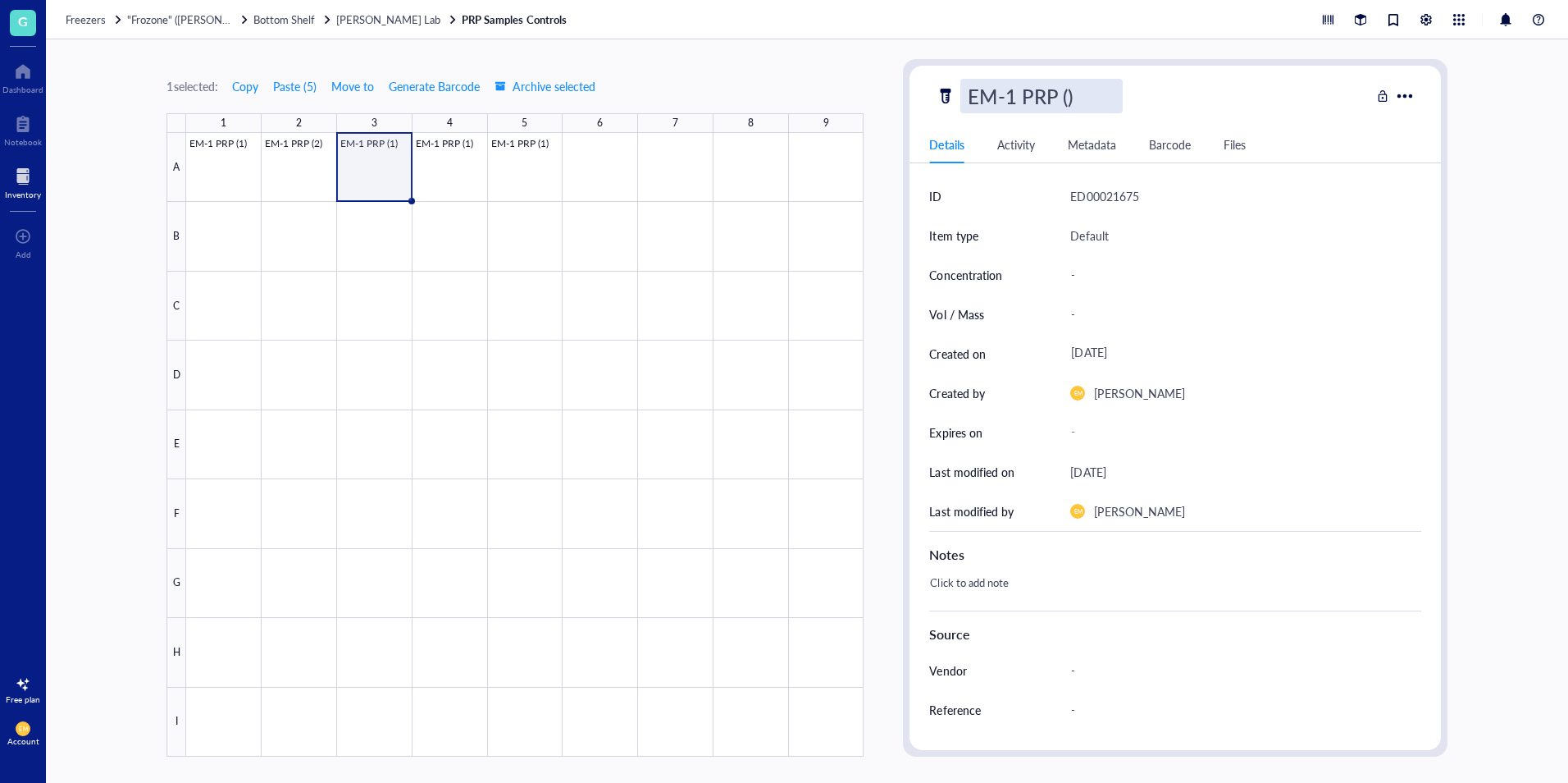
type input "EM-1 PRP (3)"
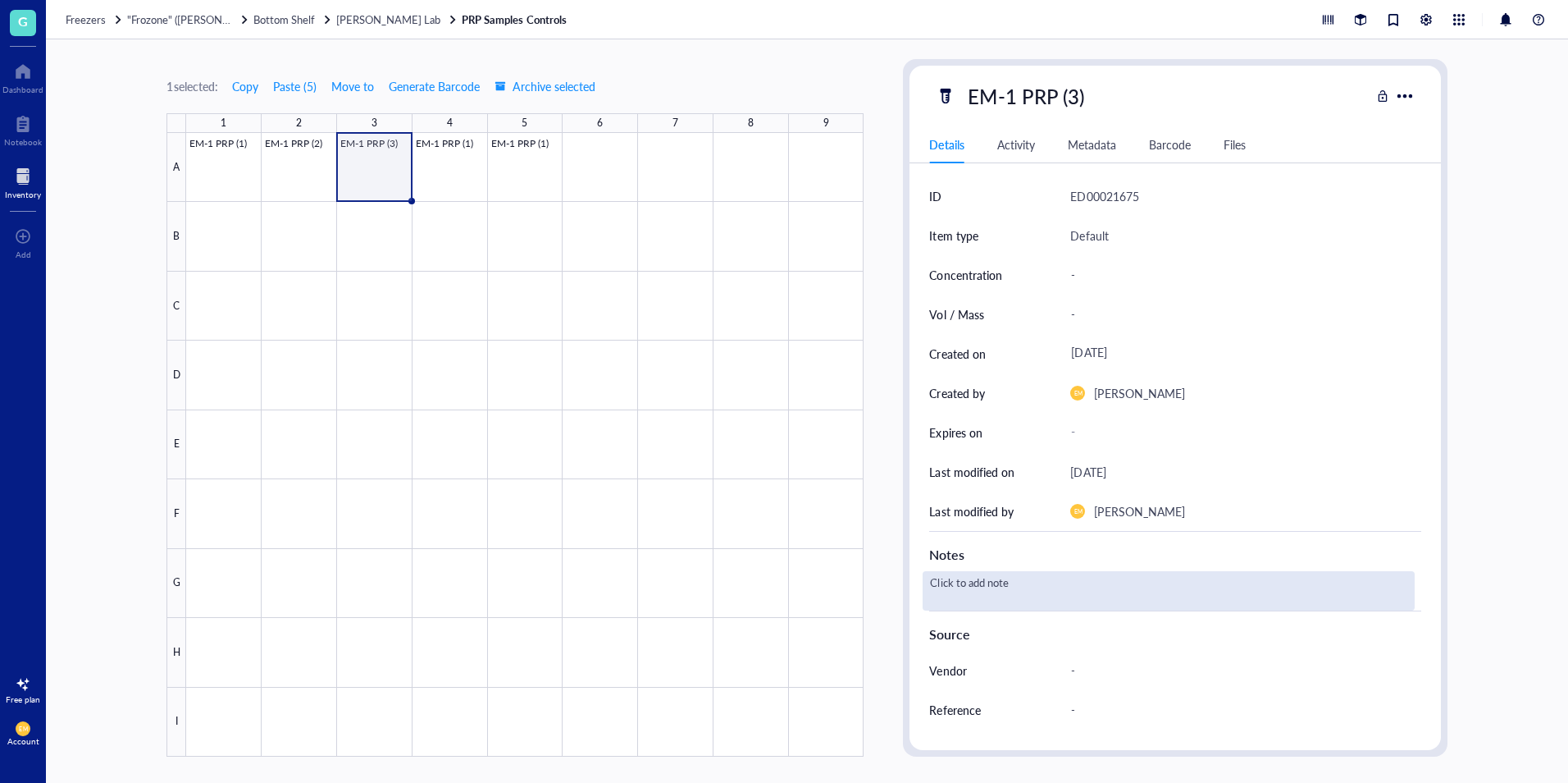
click at [972, 576] on div "Click to add note" at bounding box center [1168, 590] width 491 height 39
type textarea "Control"
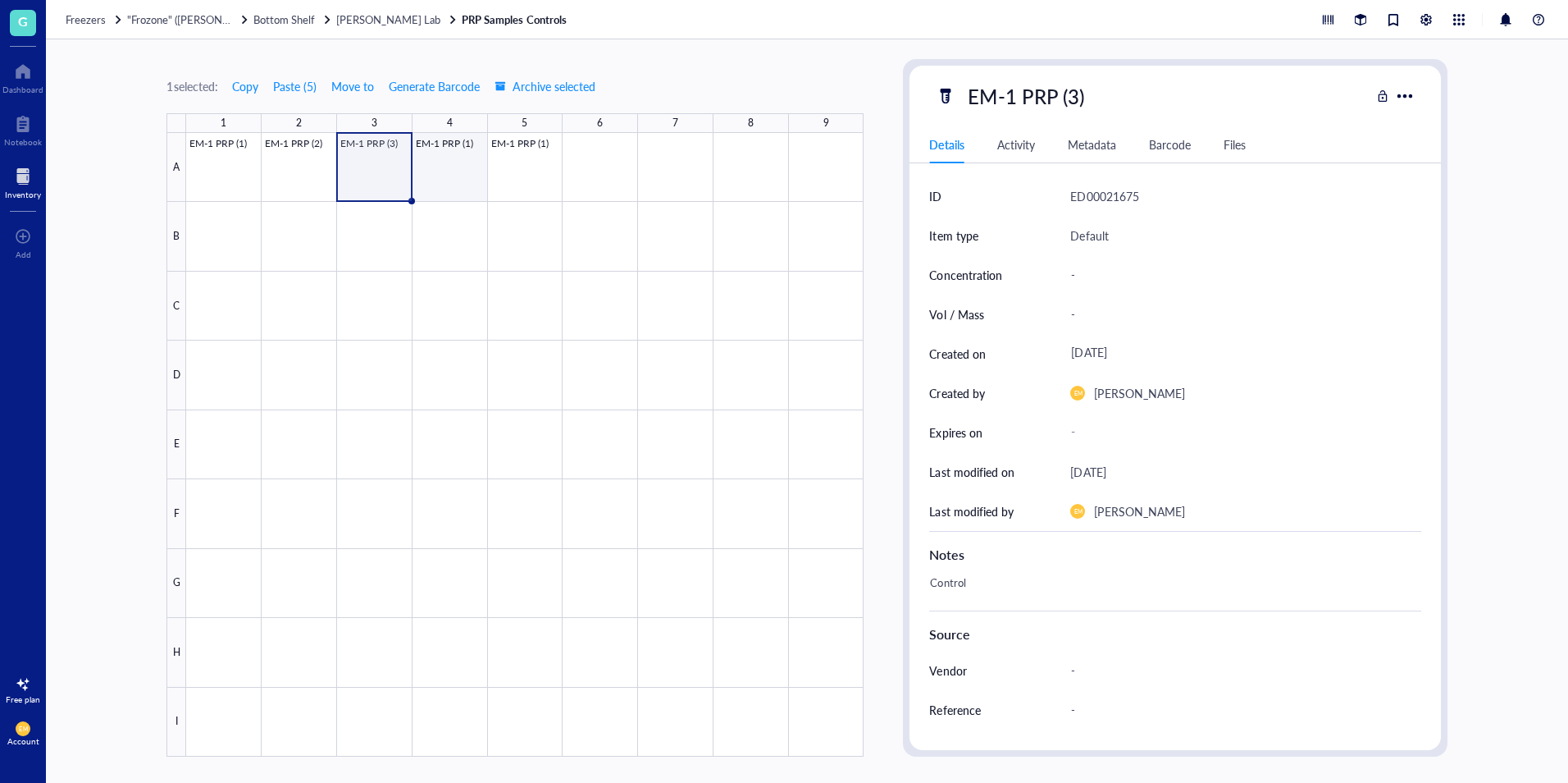
click at [462, 192] on div at bounding box center [525, 445] width 677 height 624
click at [1070, 96] on div "EM-1 PRP (1)" at bounding box center [1025, 96] width 130 height 34
click at [1077, 100] on input "EM-1 PRP (1)" at bounding box center [1041, 95] width 161 height 33
type input "EM-1 PRP (4)"
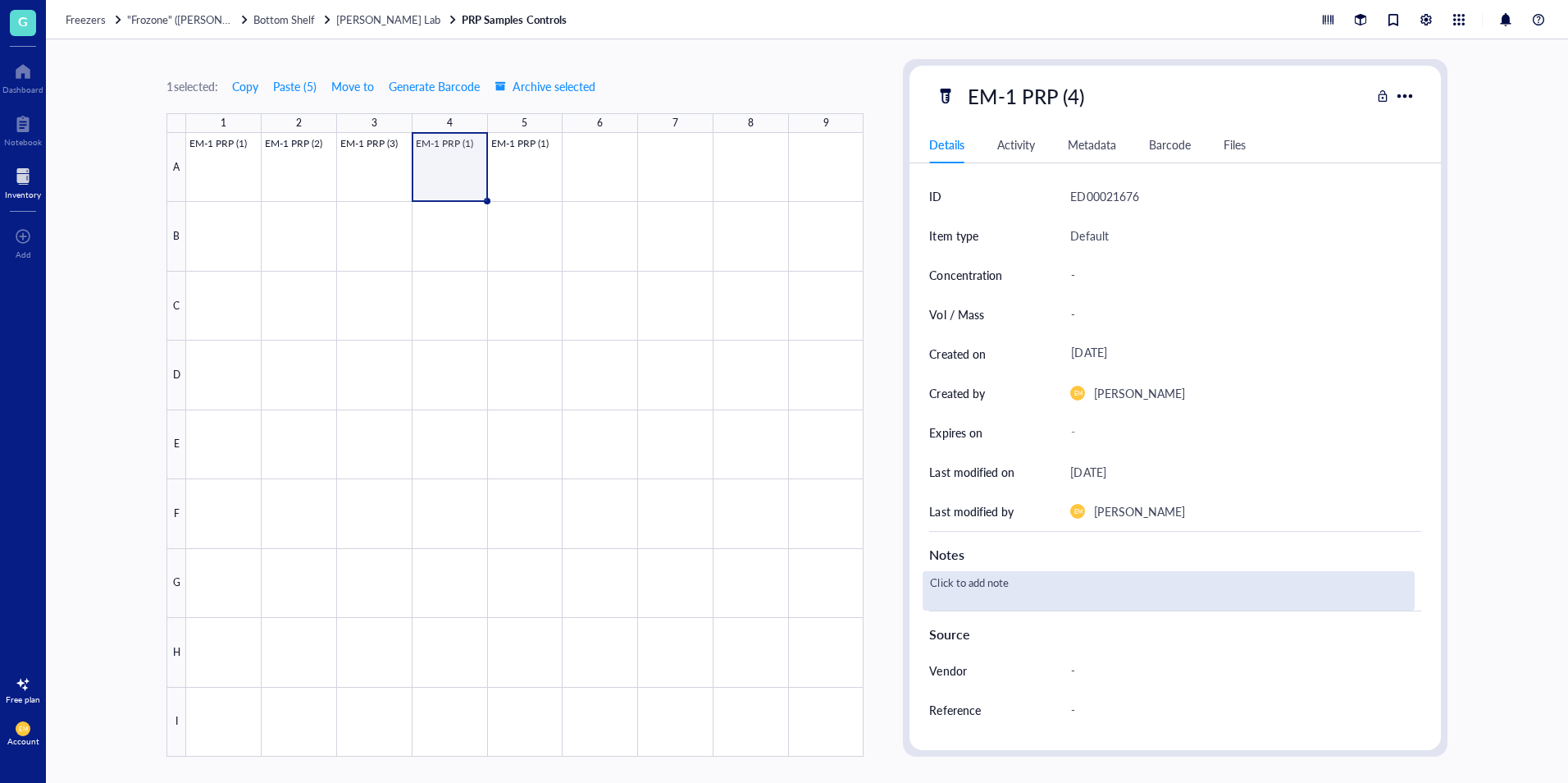
click at [1039, 584] on div "Click to add note" at bounding box center [1168, 590] width 491 height 39
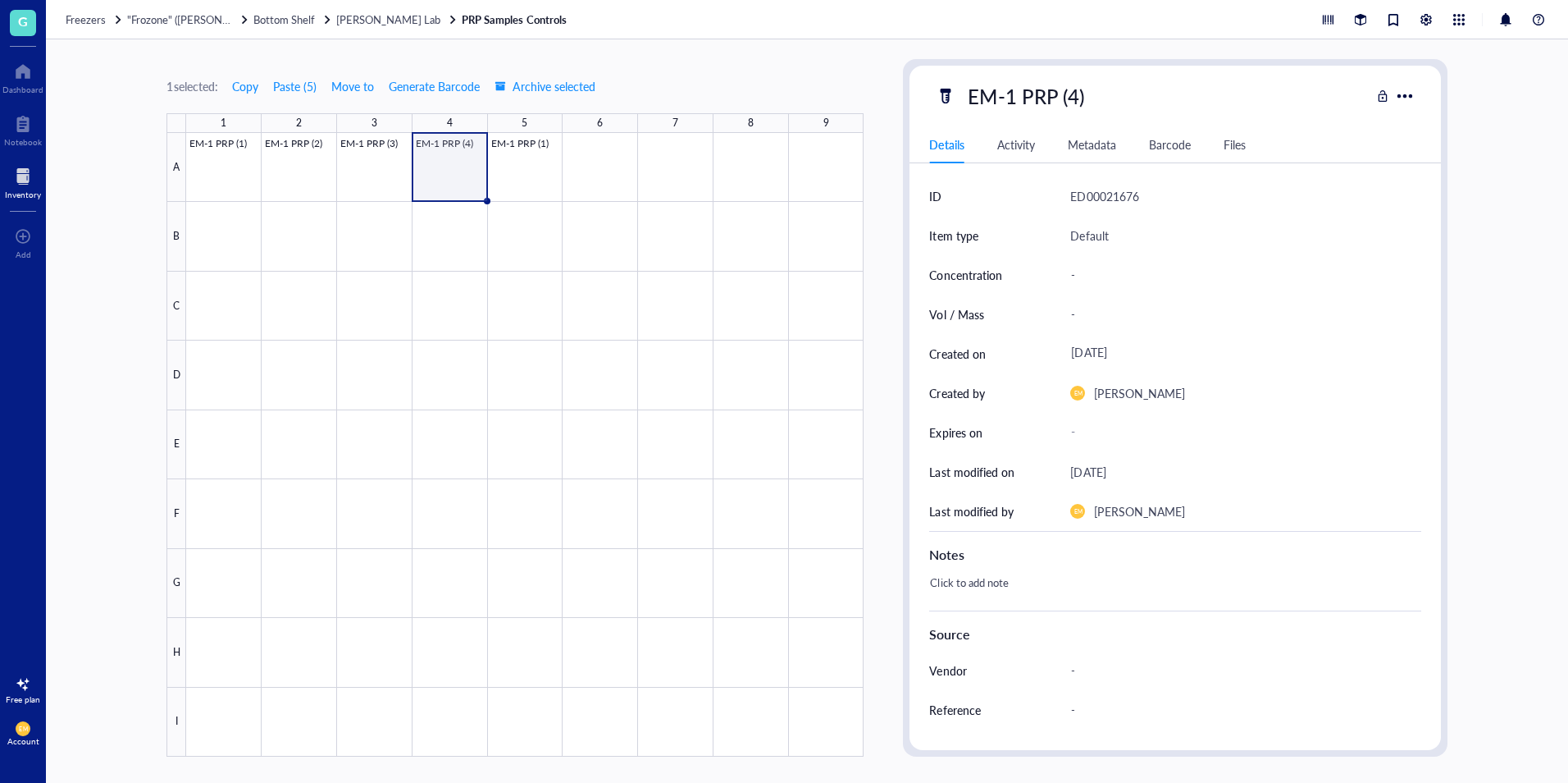
click at [1039, 584] on div "Click to add note" at bounding box center [1168, 590] width 491 height 39
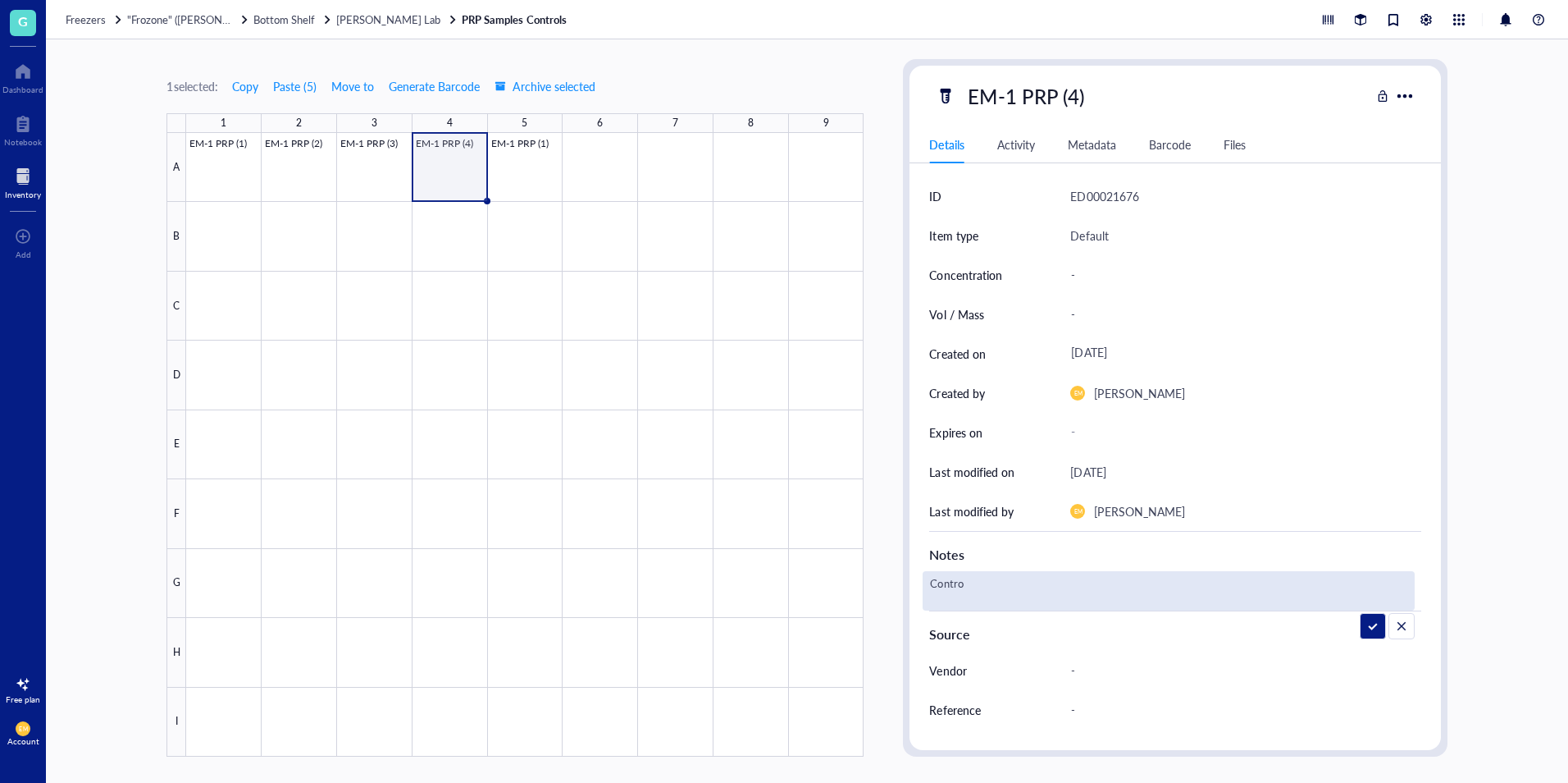
type textarea "Control"
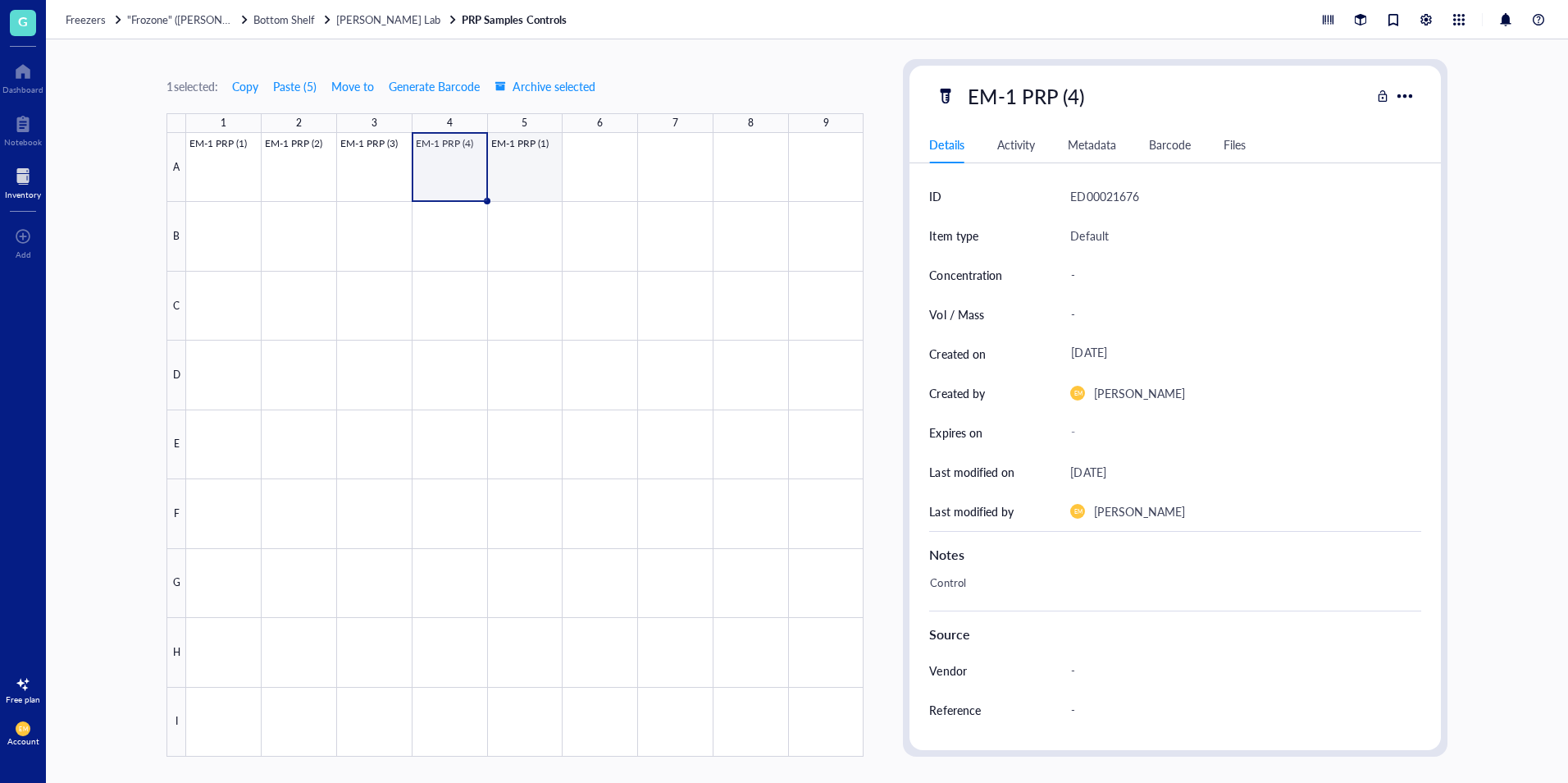
click at [543, 170] on div at bounding box center [525, 445] width 677 height 624
click at [1078, 101] on div "EM-1 PRP (1)" at bounding box center [1025, 96] width 130 height 34
click at [1075, 101] on input "EM-1 PRP (1)" at bounding box center [1041, 95] width 161 height 33
type input "EM-1 PRP (5)"
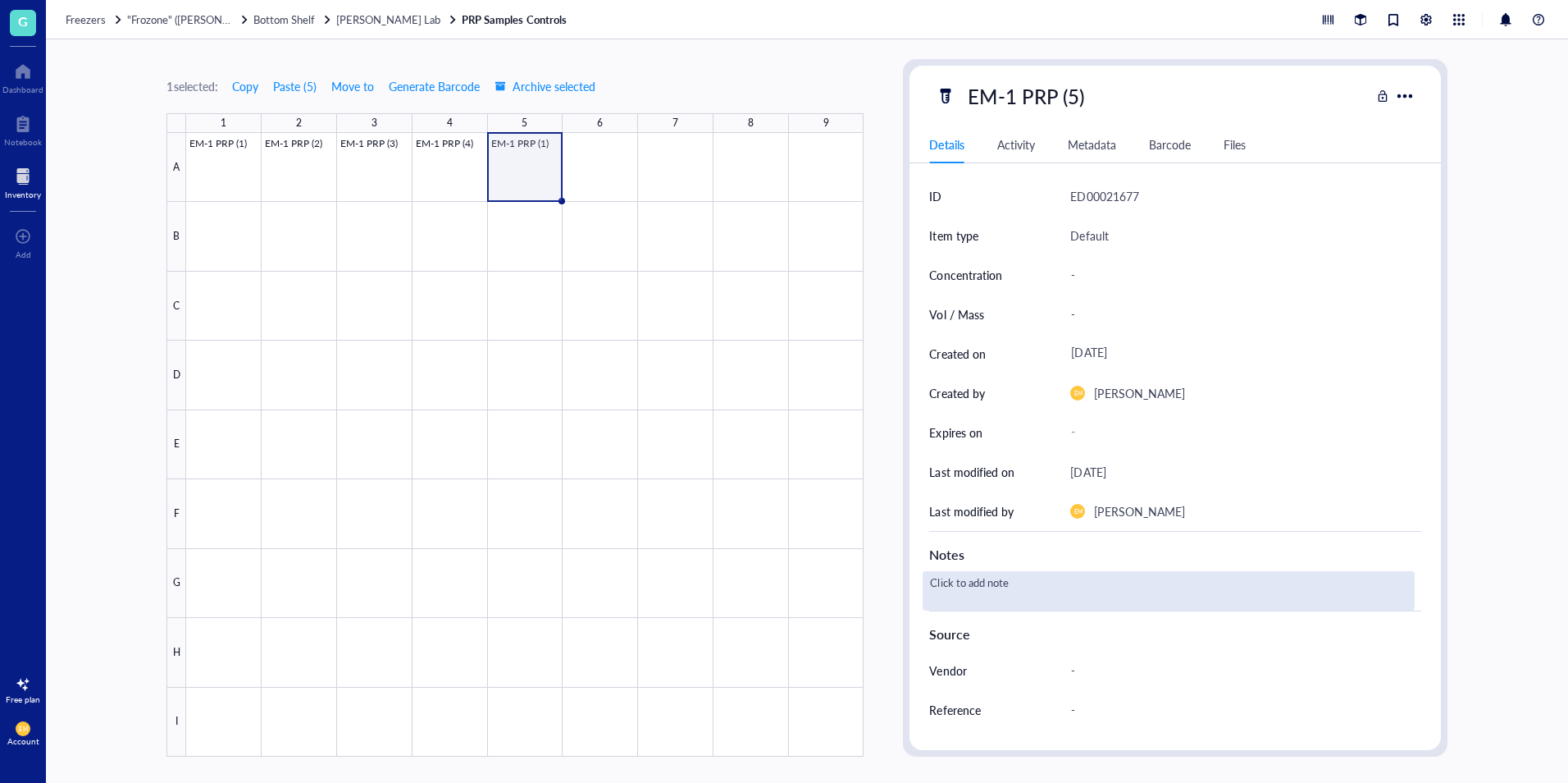
click at [1003, 594] on div "Click to add note" at bounding box center [1168, 590] width 491 height 39
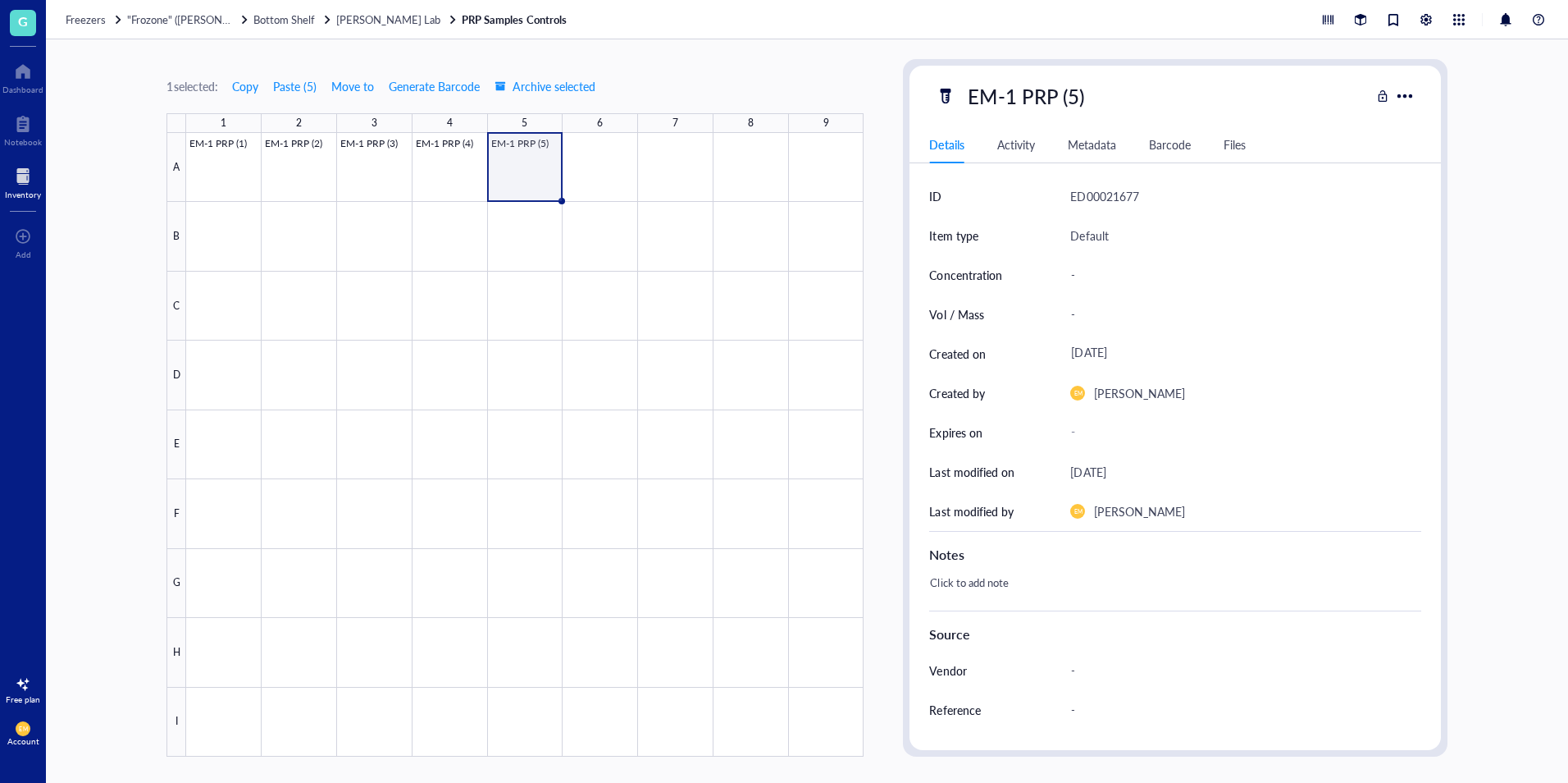
click at [1002, 594] on div "Click to add note" at bounding box center [1168, 590] width 491 height 39
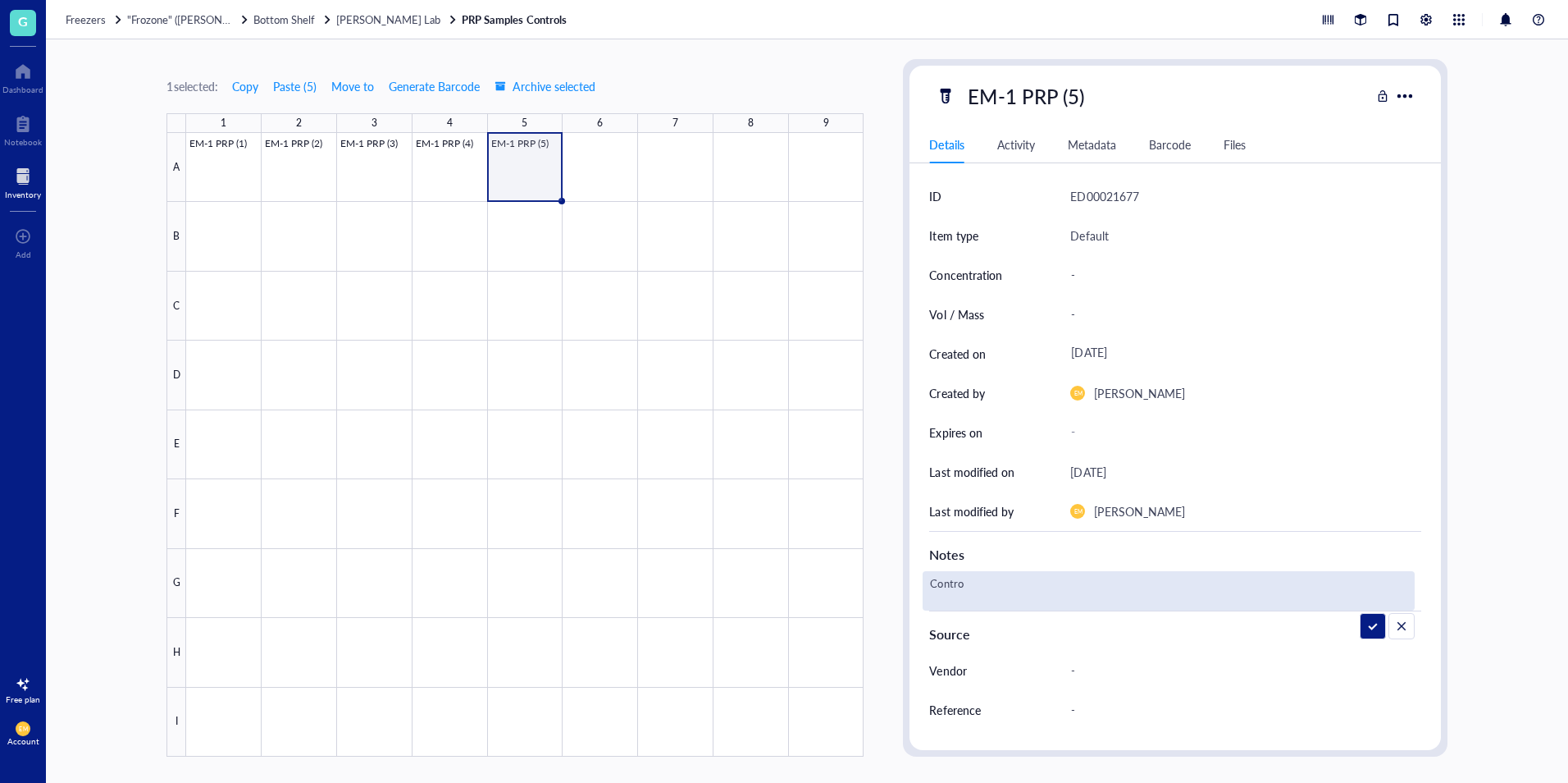
type textarea "Control"
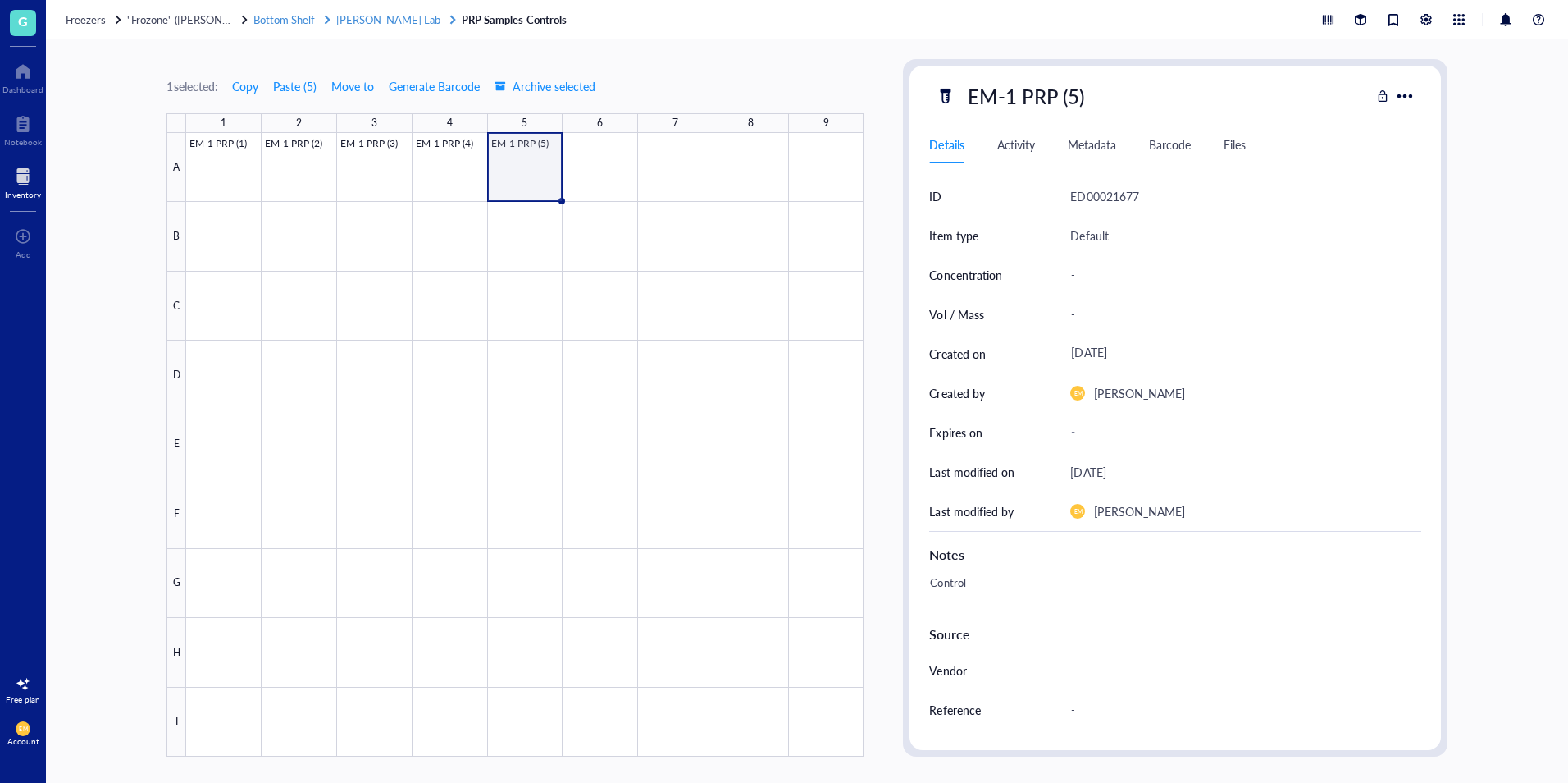
click at [369, 18] on span "[PERSON_NAME] Lab" at bounding box center [388, 19] width 104 height 16
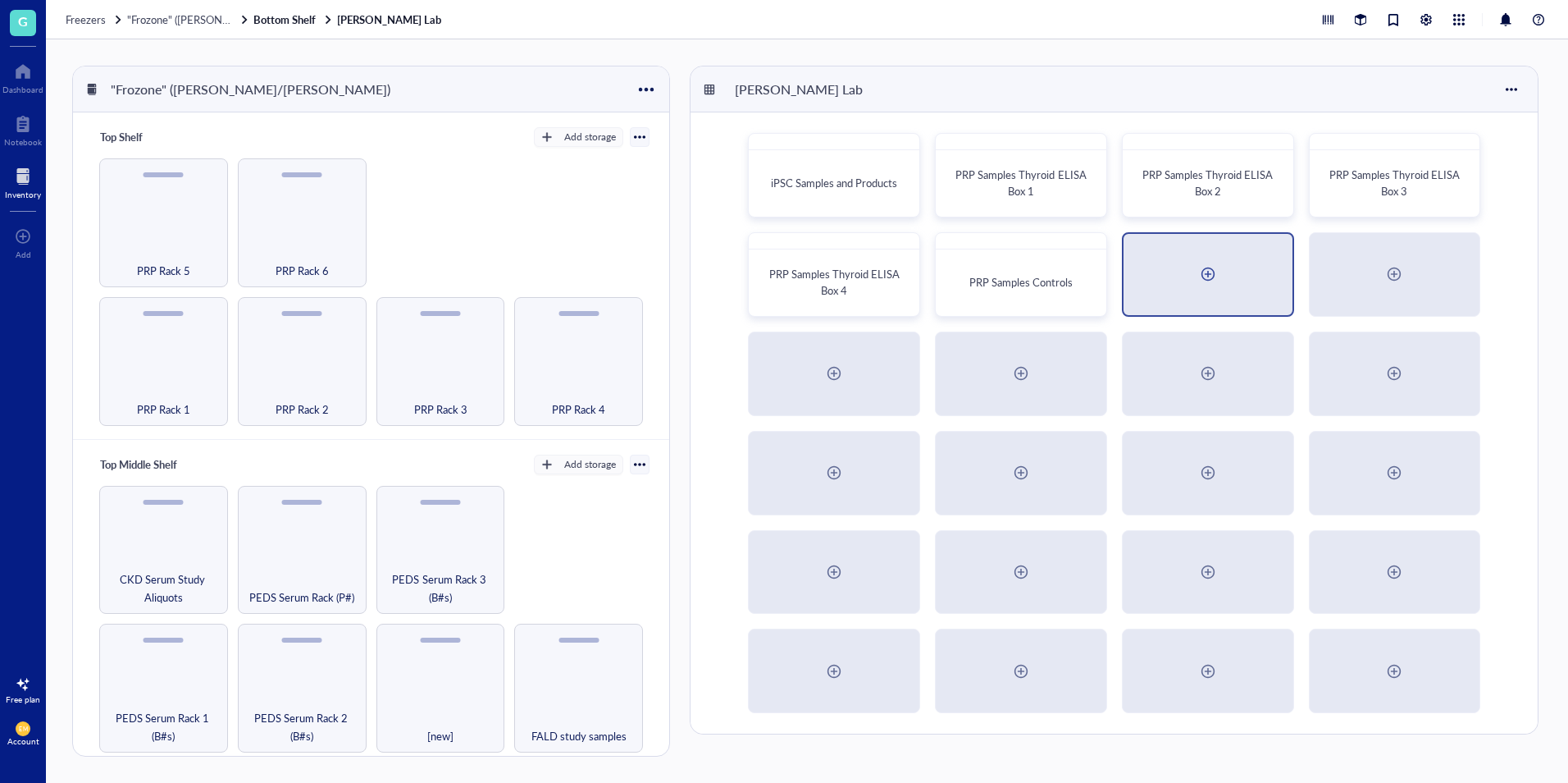
click at [1221, 277] on div at bounding box center [1208, 274] width 169 height 81
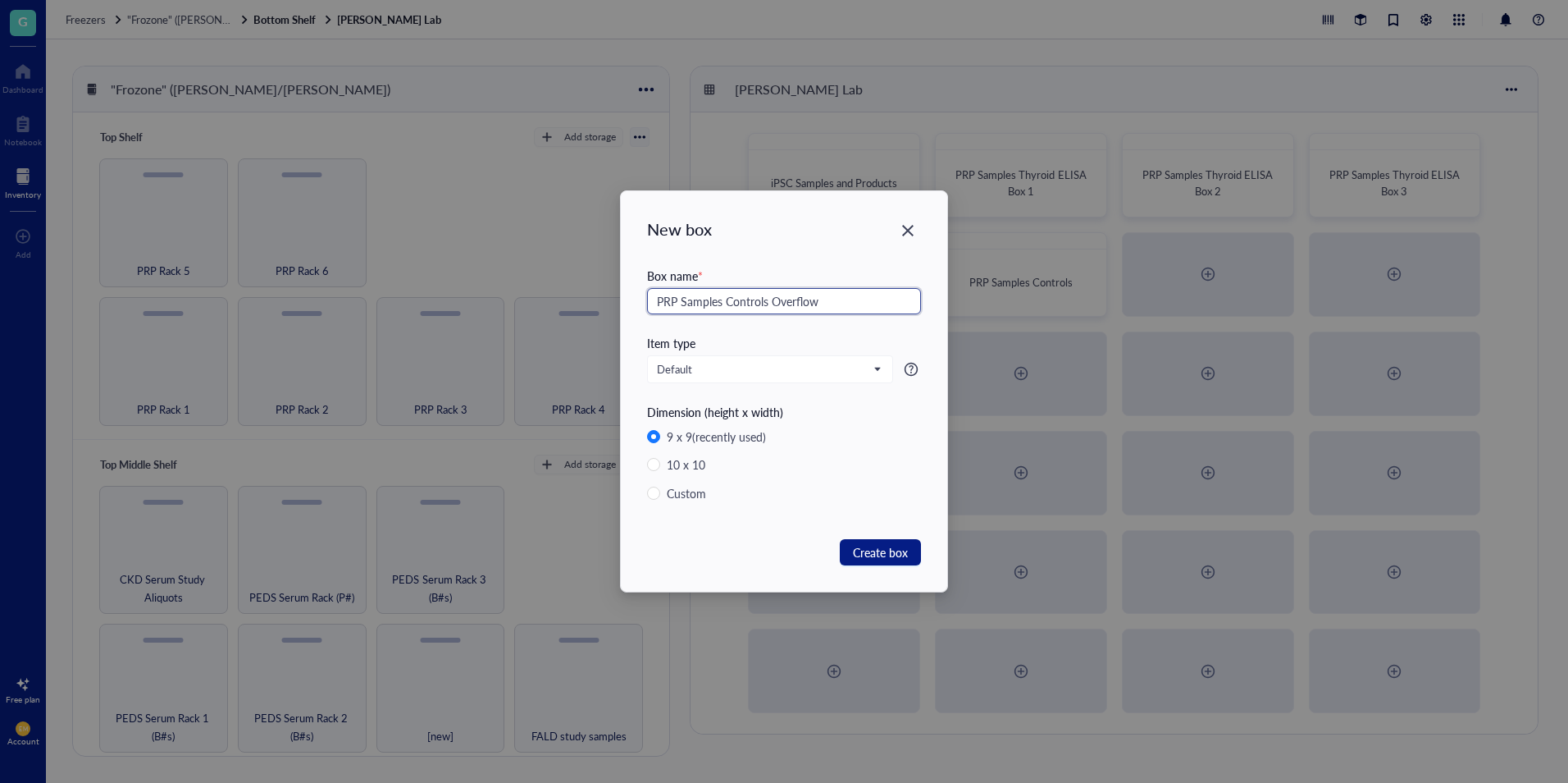
type input "PRP Samples Controls Overflow"
click at [688, 507] on div "9 x 9 (recently used) 10 x 10 Custom" at bounding box center [784, 470] width 274 height 86
click at [688, 500] on div "Custom" at bounding box center [686, 493] width 39 height 18
click at [660, 500] on input "Custom" at bounding box center [653, 493] width 13 height 13
radio input "true"
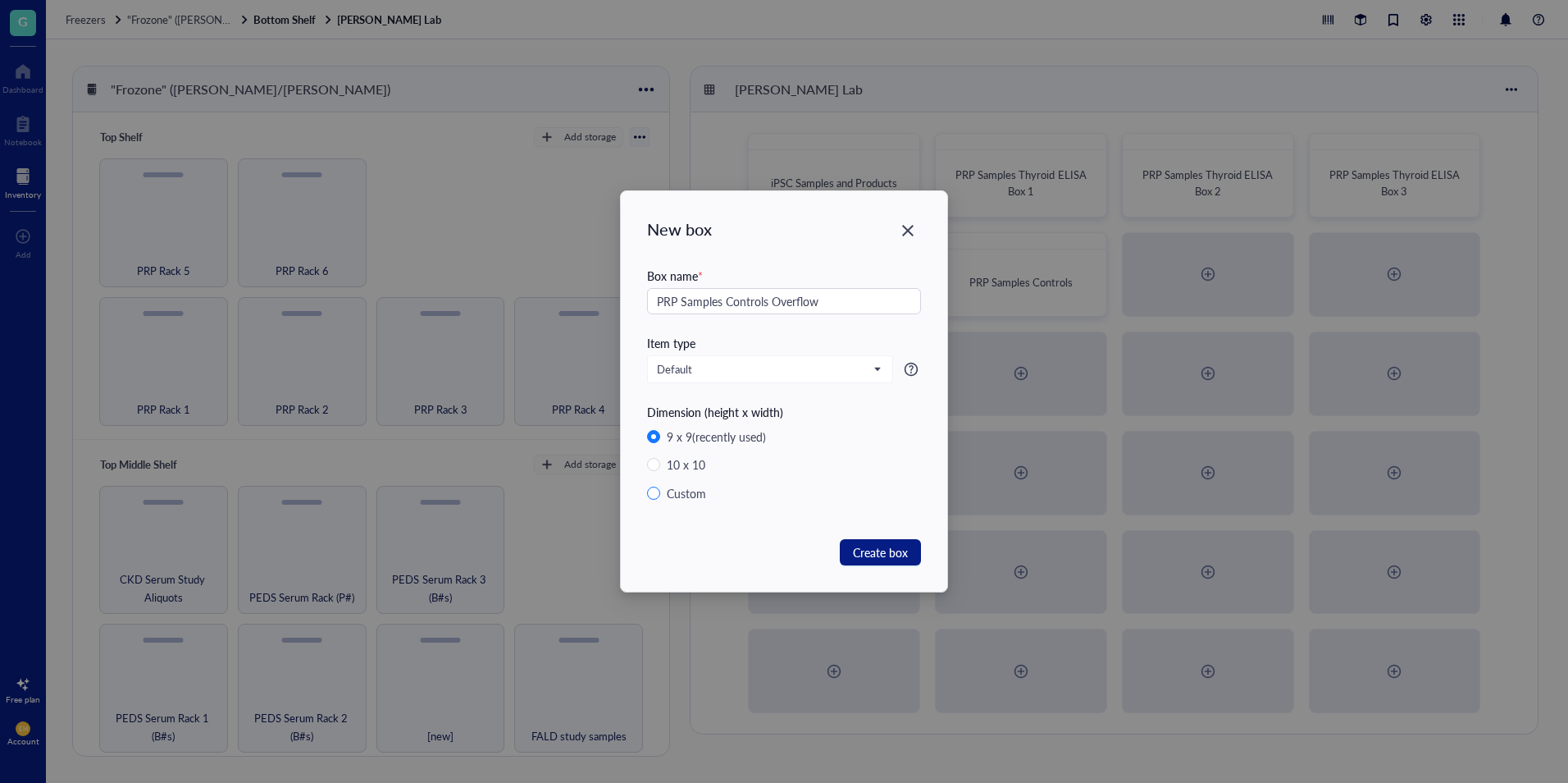
radio input "false"
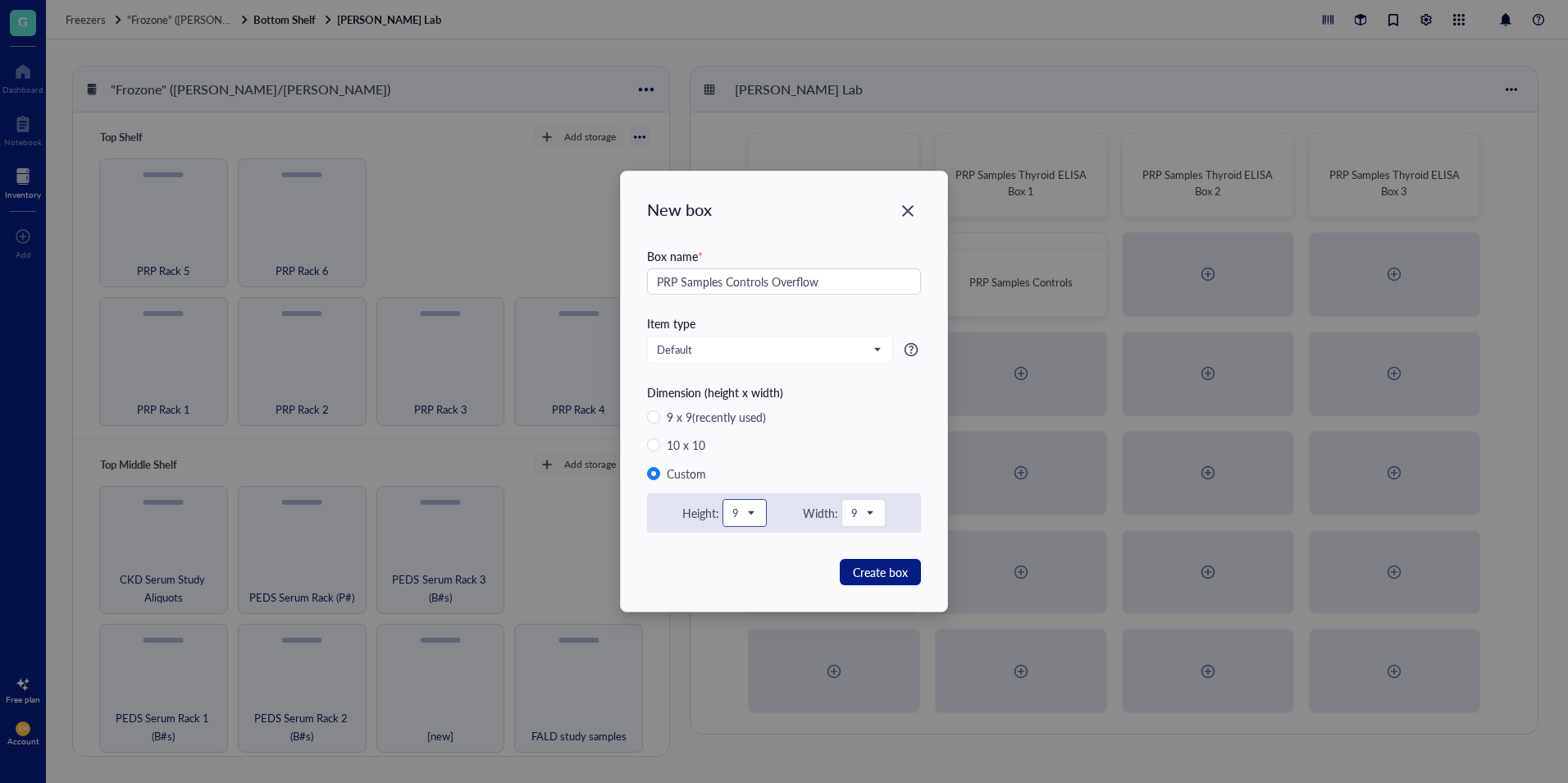
click at [752, 521] on span at bounding box center [744, 513] width 24 height 24
click at [744, 683] on div "5" at bounding box center [744, 685] width 15 height 15
click at [863, 516] on span "9" at bounding box center [862, 513] width 21 height 15
click at [868, 685] on div "5" at bounding box center [864, 684] width 41 height 34
click at [896, 577] on span "Create box" at bounding box center [880, 572] width 55 height 18
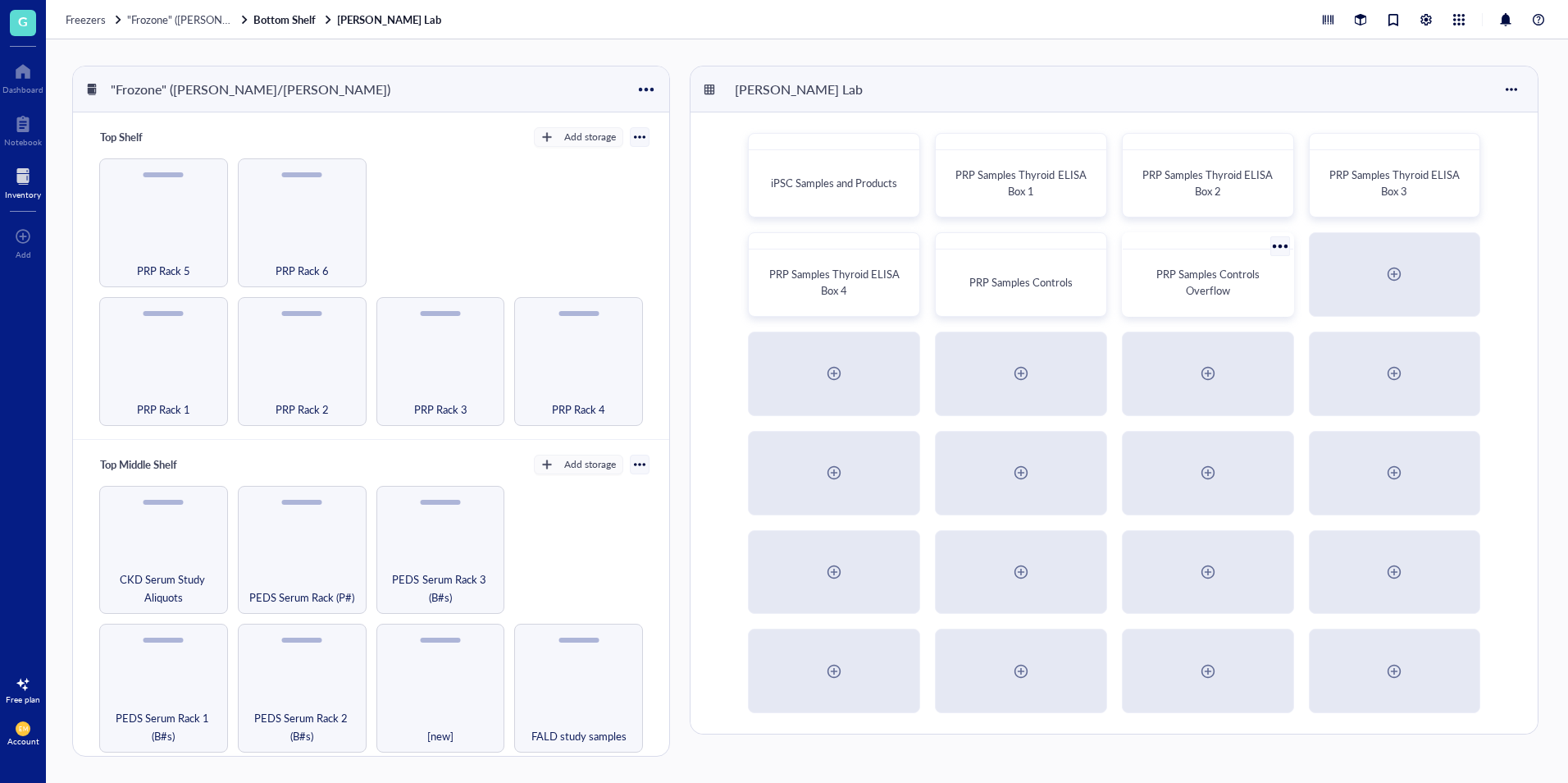
click at [1183, 287] on div "PRP Samples Controls Overflow" at bounding box center [1208, 282] width 144 height 33
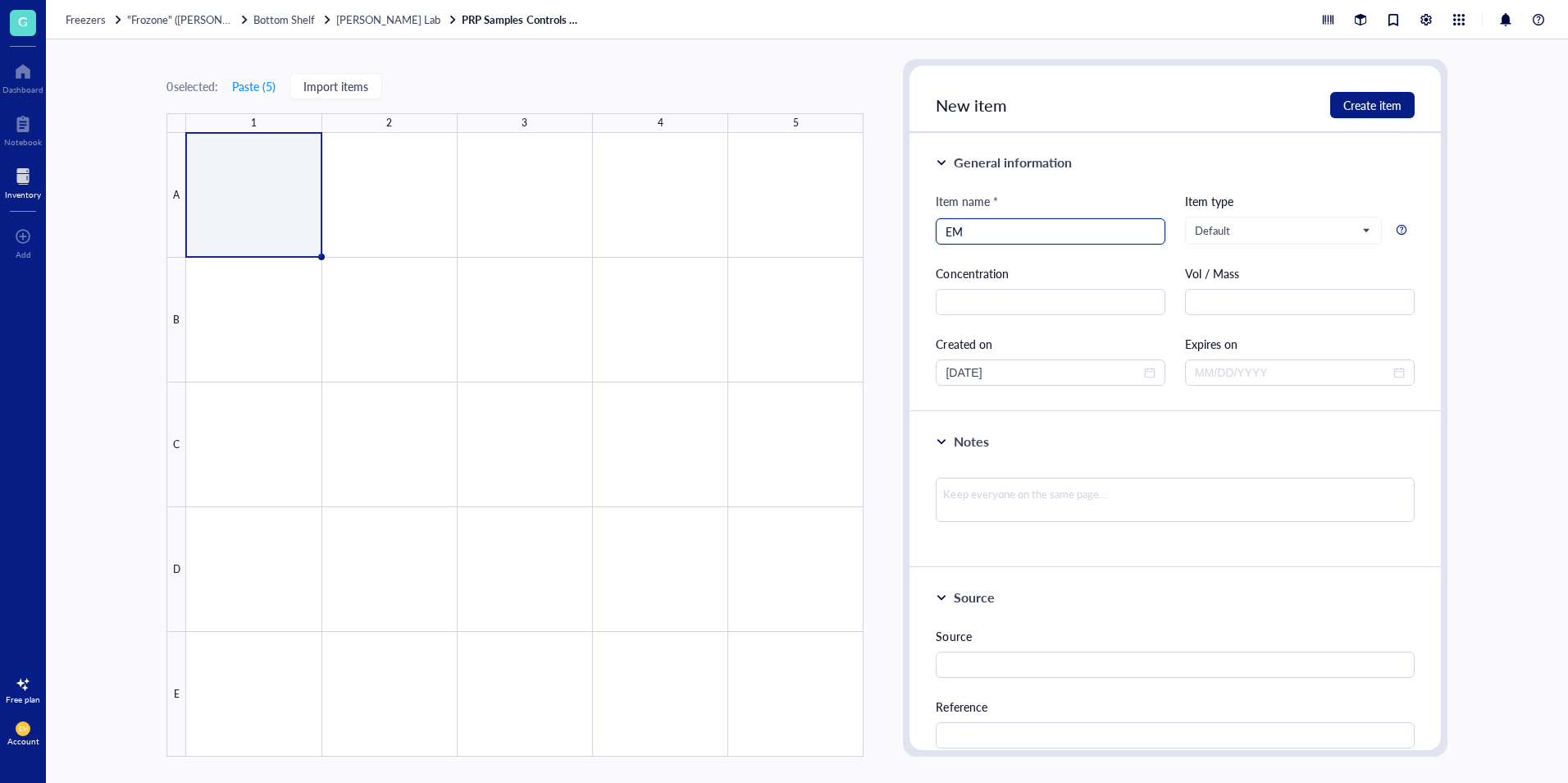
type input "E"
type input "P"
type input "EM-1 PRP (6)"
click at [1069, 501] on textarea at bounding box center [1175, 500] width 478 height 45
type textarea "C"
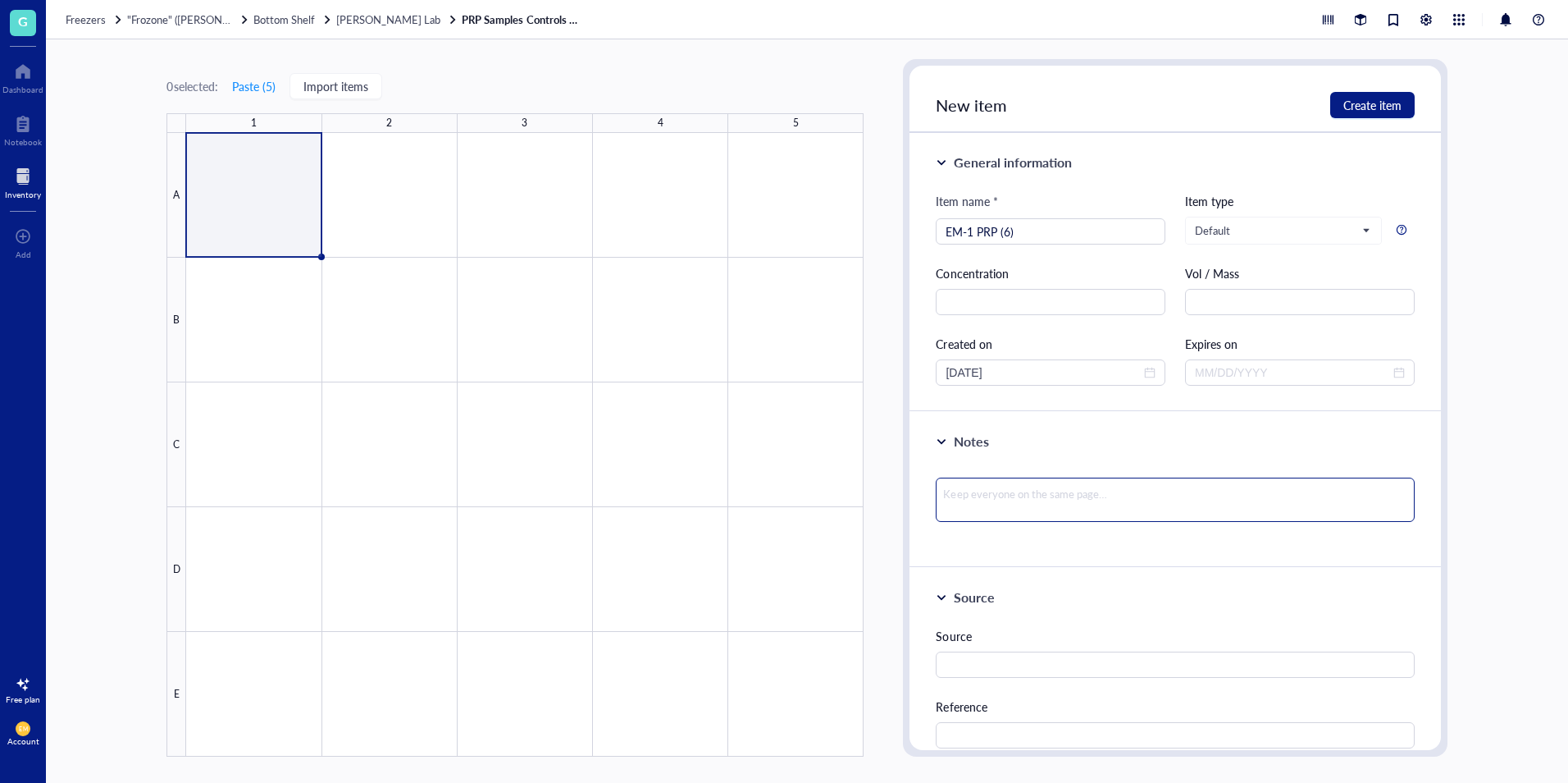
type textarea "C"
type textarea "Co"
type textarea "Con"
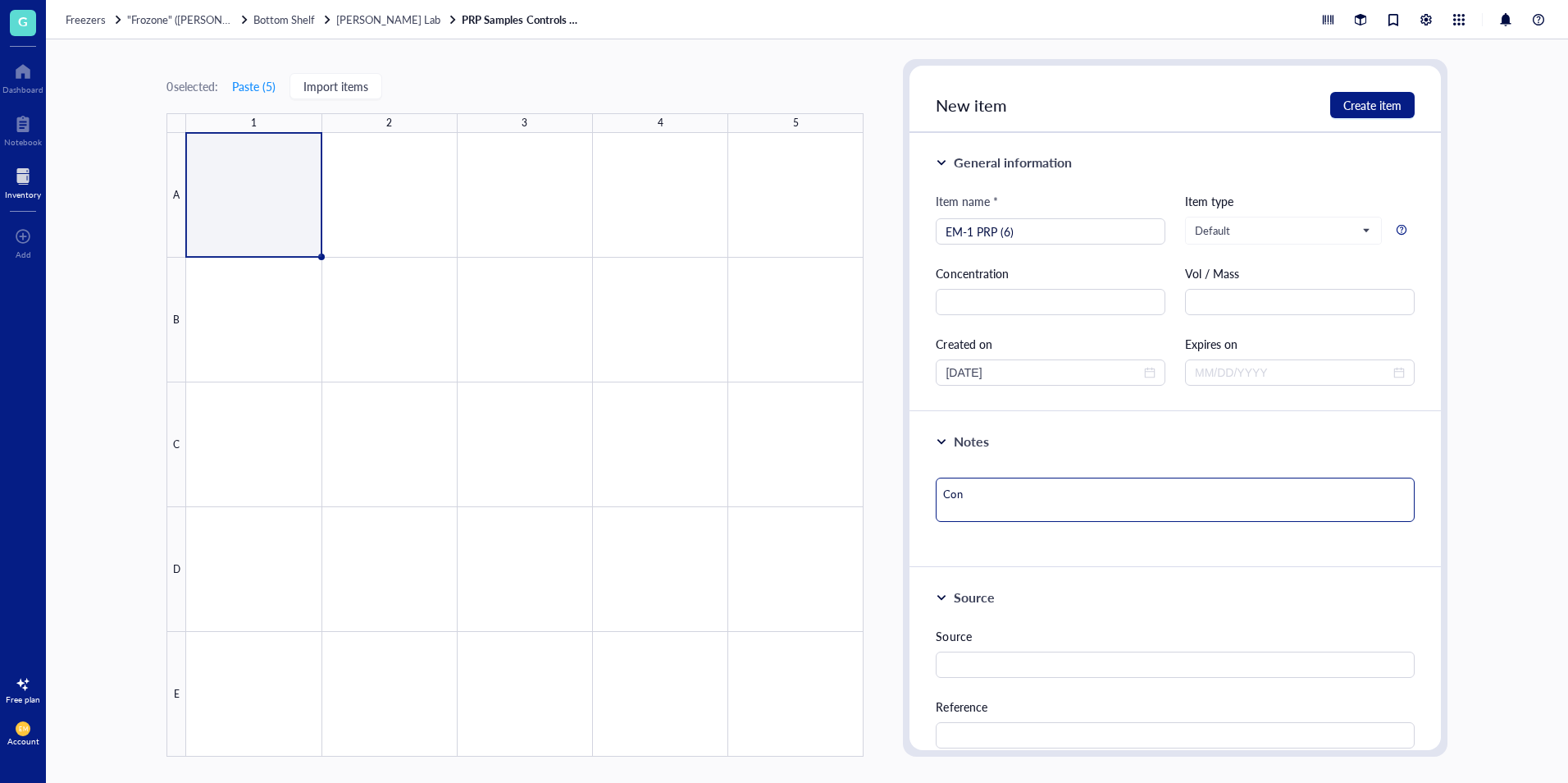
type textarea "Cont"
type textarea "Contr"
type textarea "Contro"
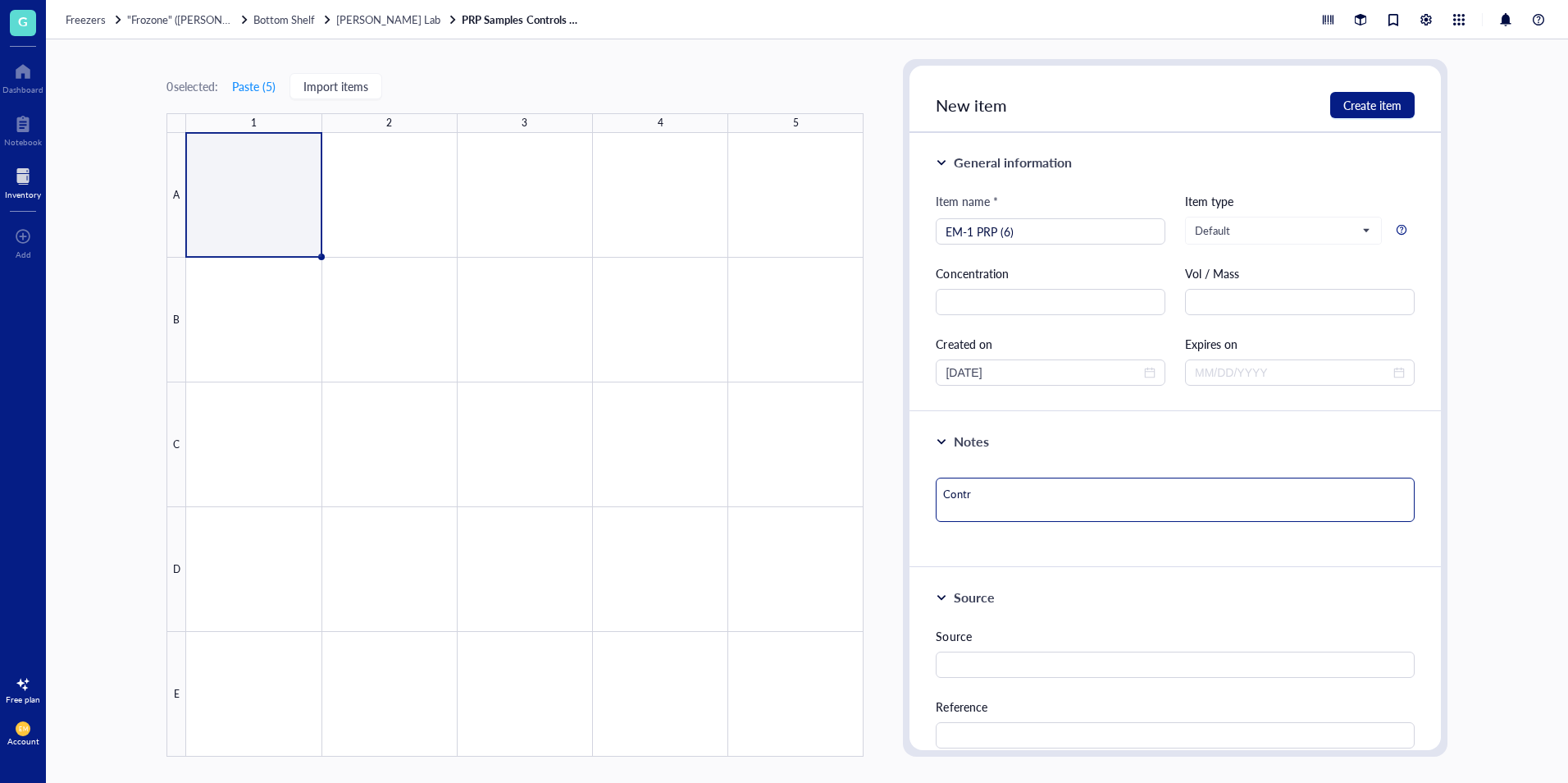
type textarea "Contro"
type textarea "Control"
click at [1402, 114] on button "Create item" at bounding box center [1372, 105] width 85 height 26
type textarea "Keep everyone on the same page…"
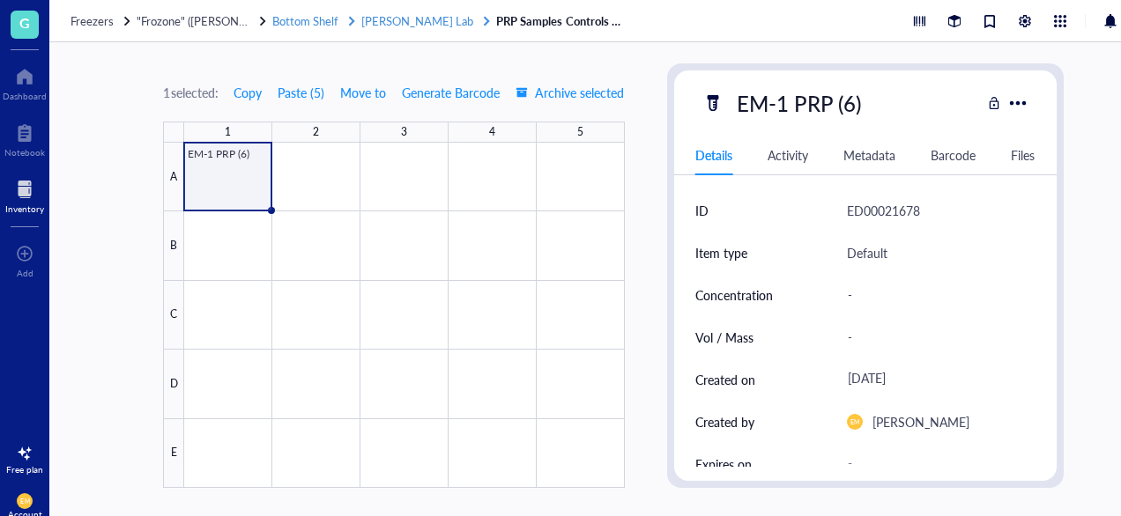
click at [416, 15] on div "[PERSON_NAME] Lab" at bounding box center [426, 21] width 131 height 16
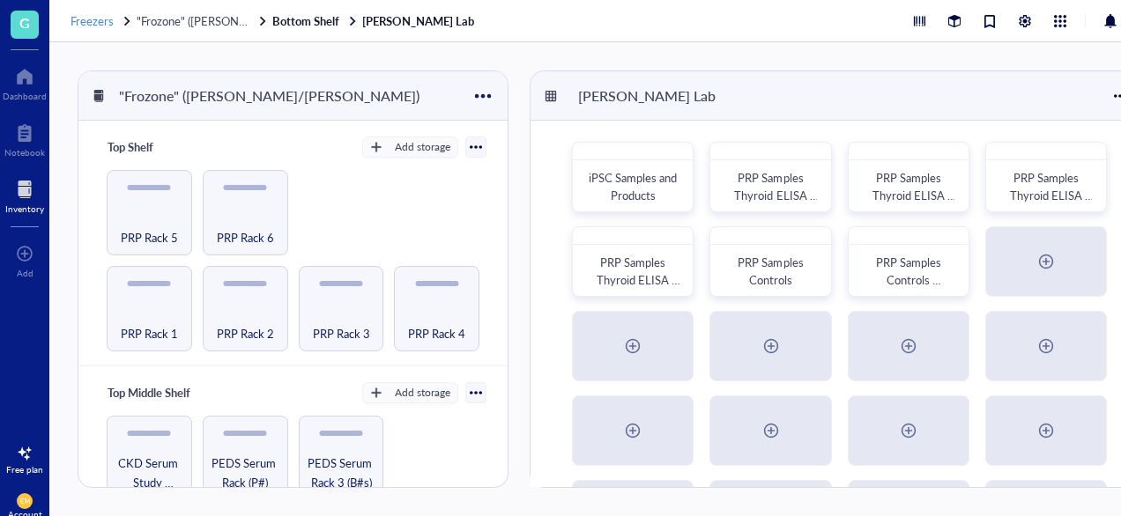
click at [78, 25] on span "Freezers" at bounding box center [92, 20] width 43 height 17
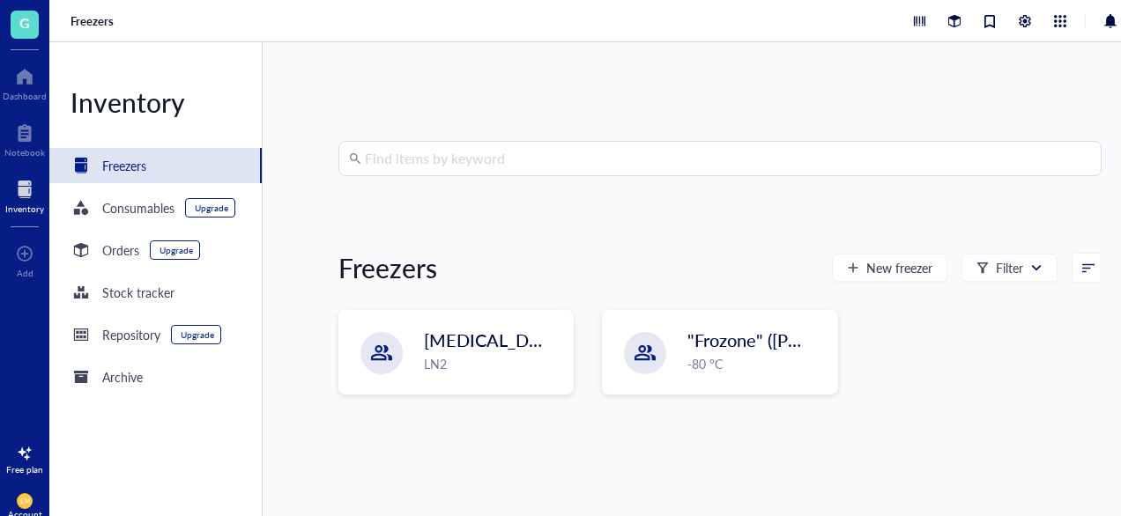
click at [442, 167] on input "search" at bounding box center [728, 158] width 726 height 33
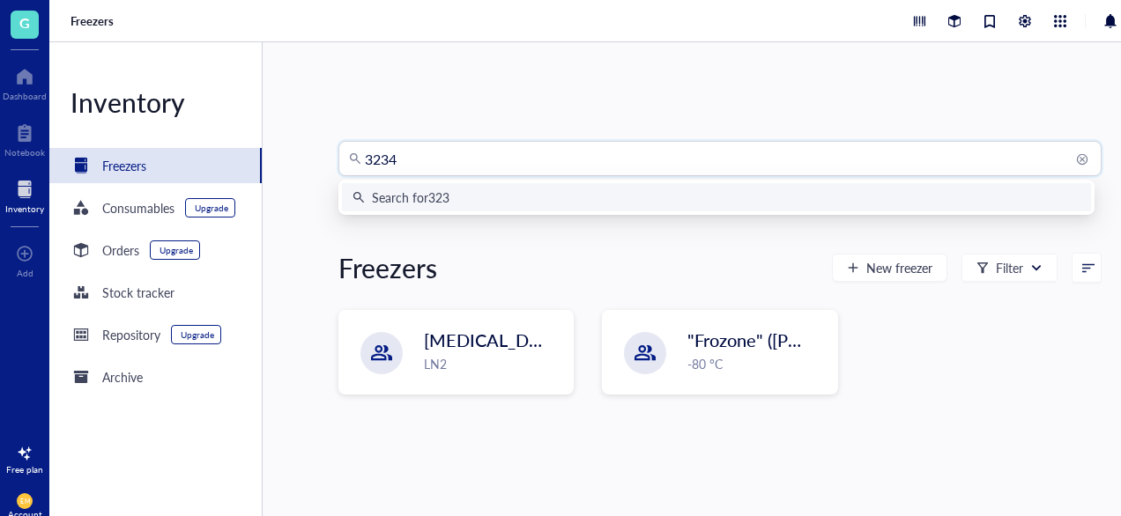
type input "32348"
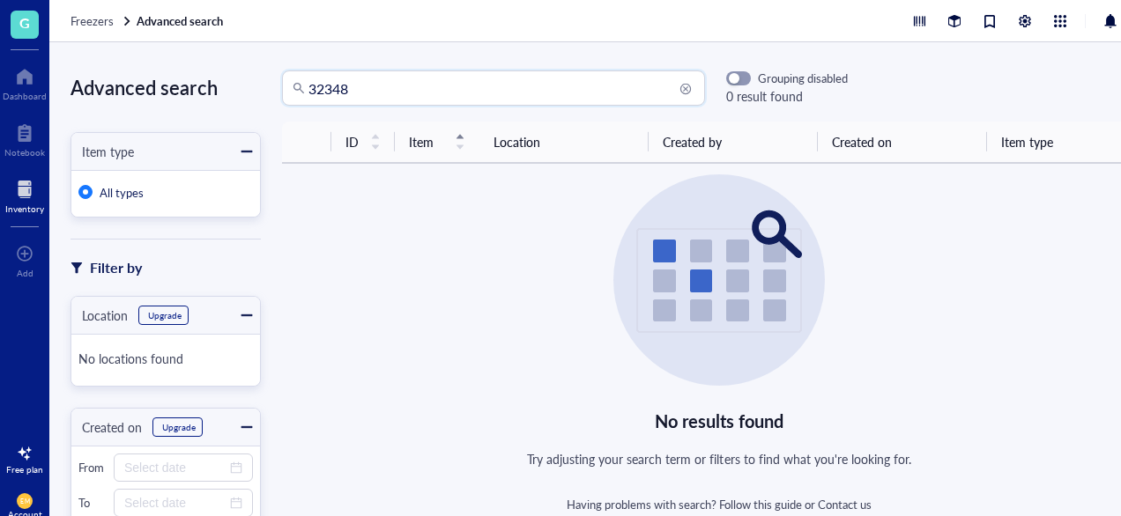
click at [403, 92] on input "32348" at bounding box center [501, 87] width 386 height 33
click at [320, 92] on input "32348" at bounding box center [501, 87] width 386 height 33
type input "b2348"
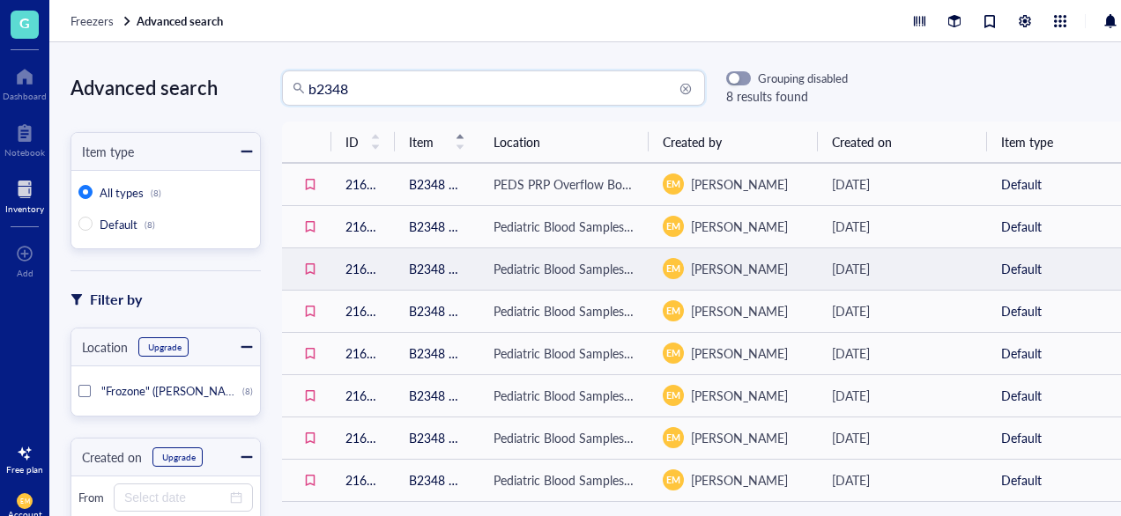
click at [429, 258] on td "B2348 Serum (1)" at bounding box center [437, 269] width 85 height 42
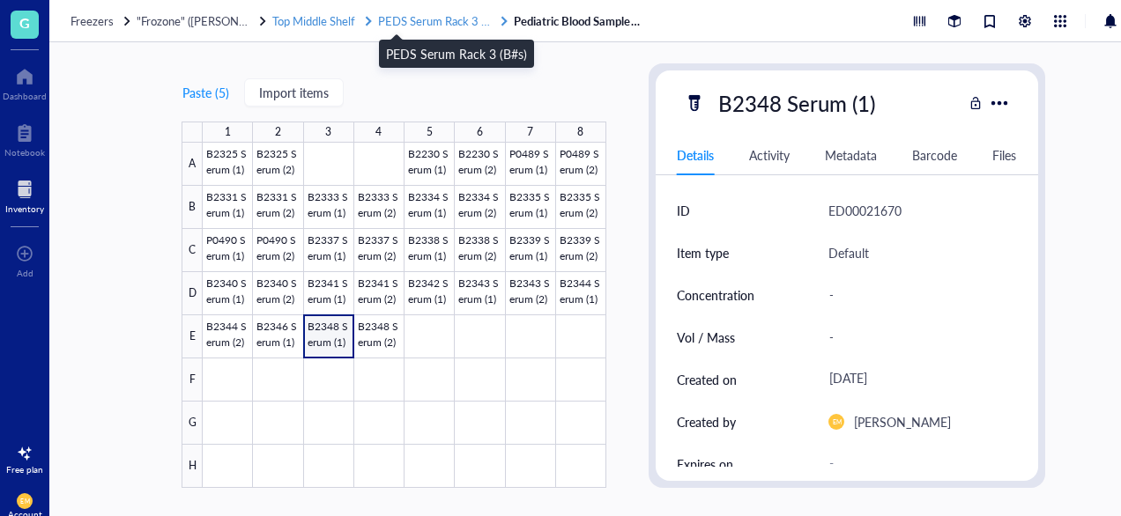
click at [449, 26] on span "PEDS Serum Rack 3 (B#s)" at bounding box center [442, 20] width 128 height 17
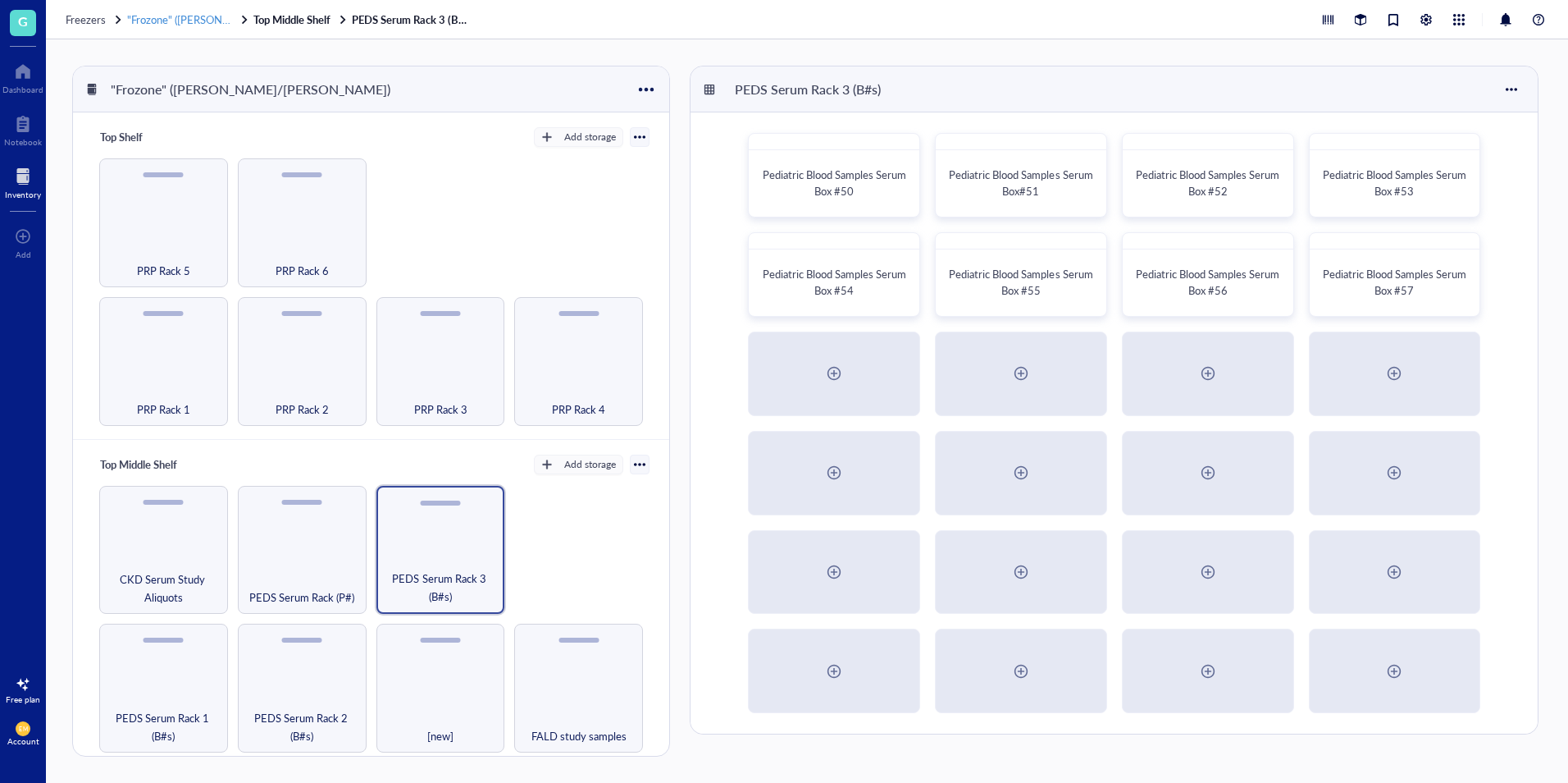
click at [204, 15] on span ""Frozone" ([PERSON_NAME]/[PERSON_NAME])" at bounding box center [241, 19] width 228 height 16
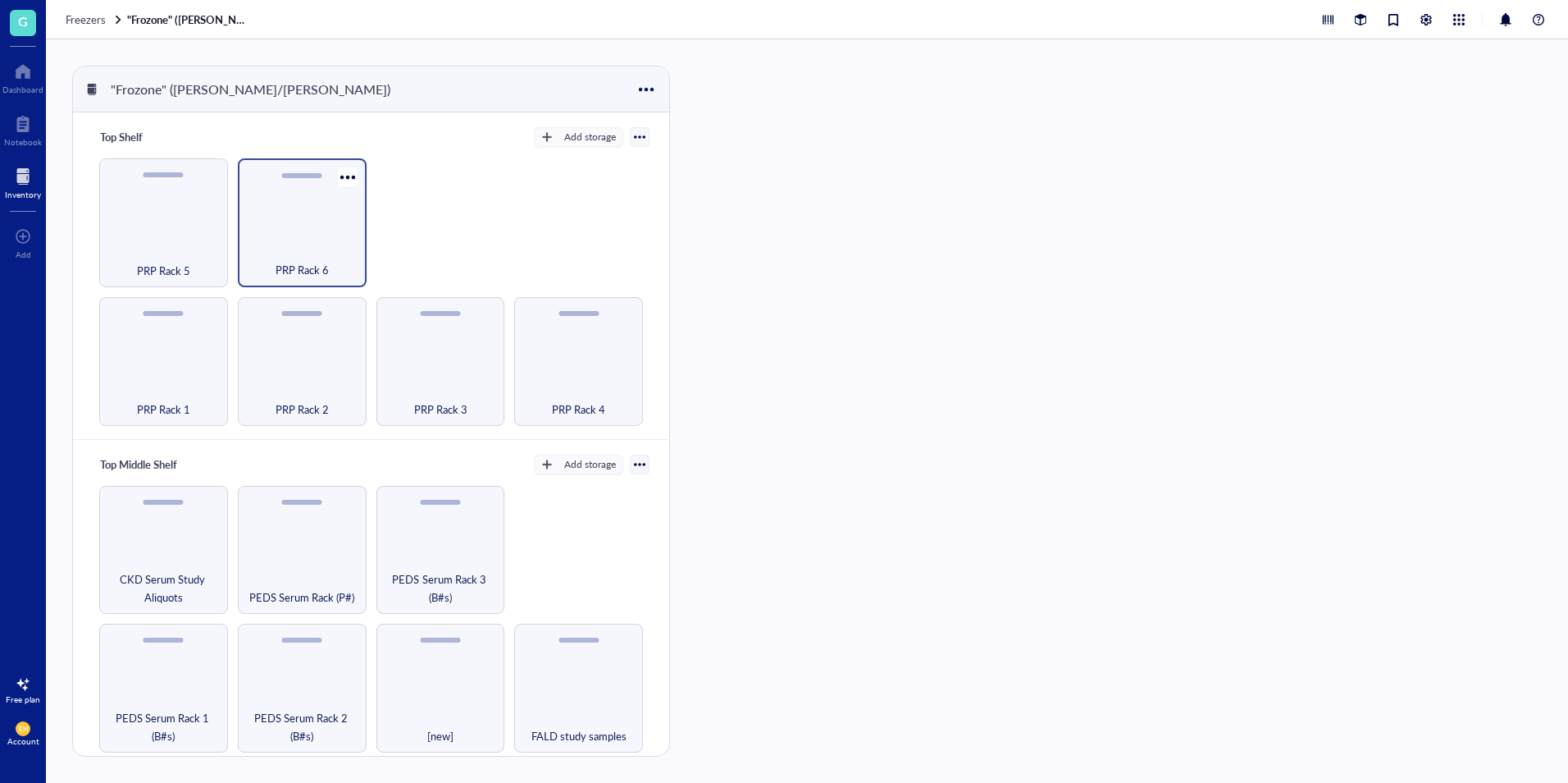
click at [257, 239] on div "PRP Rack 6" at bounding box center [302, 223] width 128 height 128
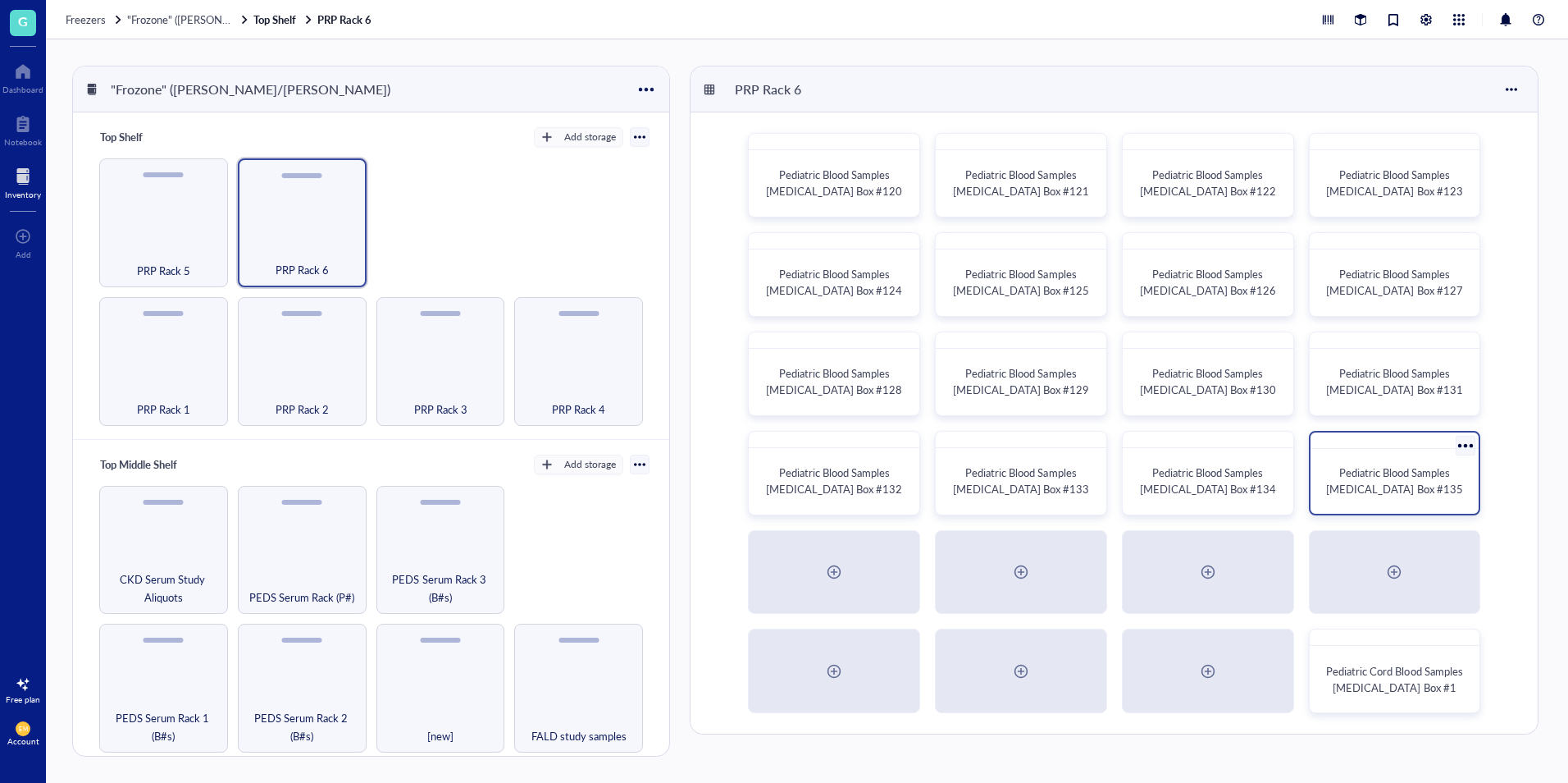
click at [1404, 484] on span "Pediatric Blood Samples [MEDICAL_DATA] Box #135" at bounding box center [1394, 480] width 136 height 32
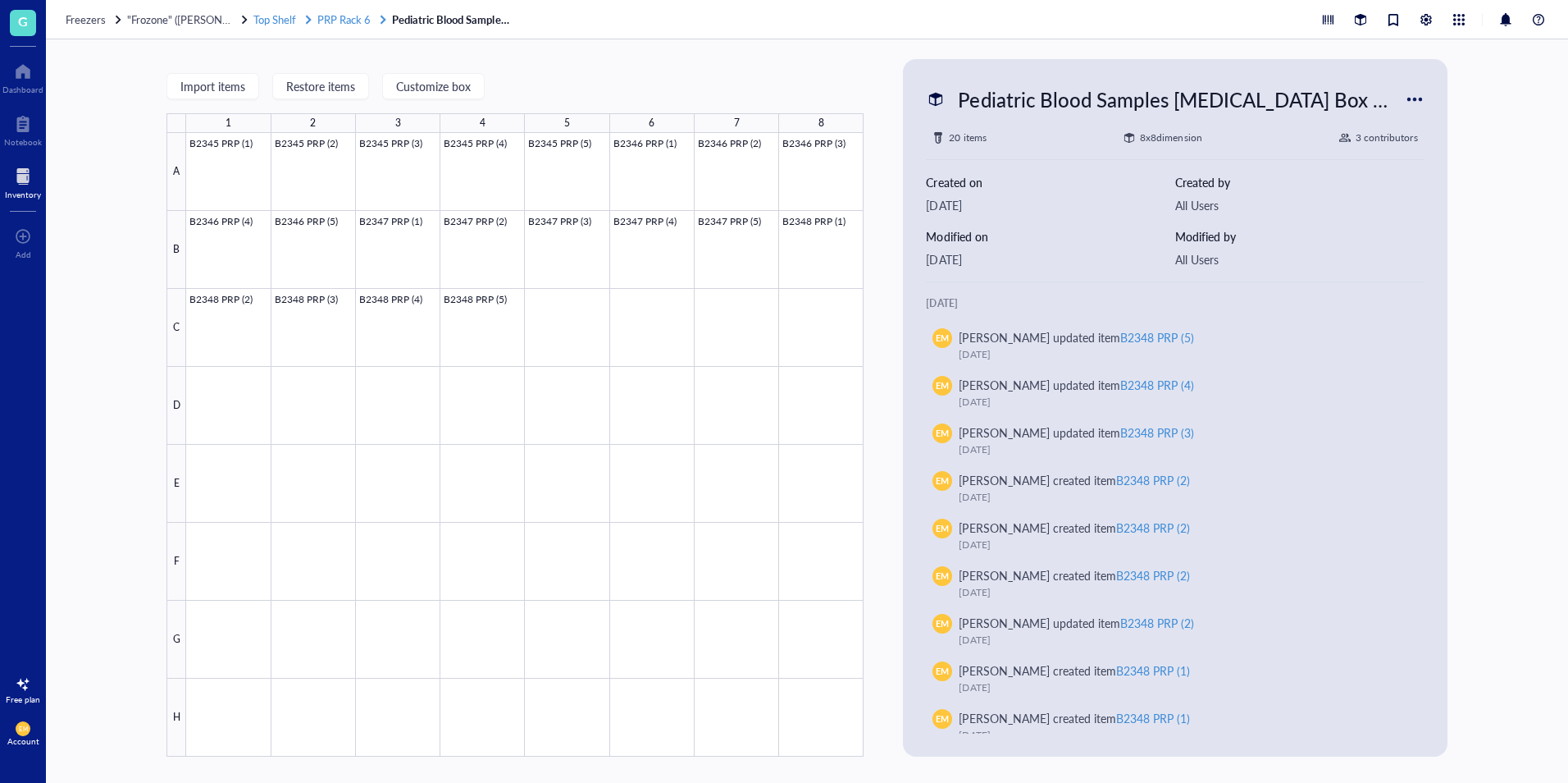
click at [342, 13] on span "PRP Rack 6" at bounding box center [343, 19] width 53 height 16
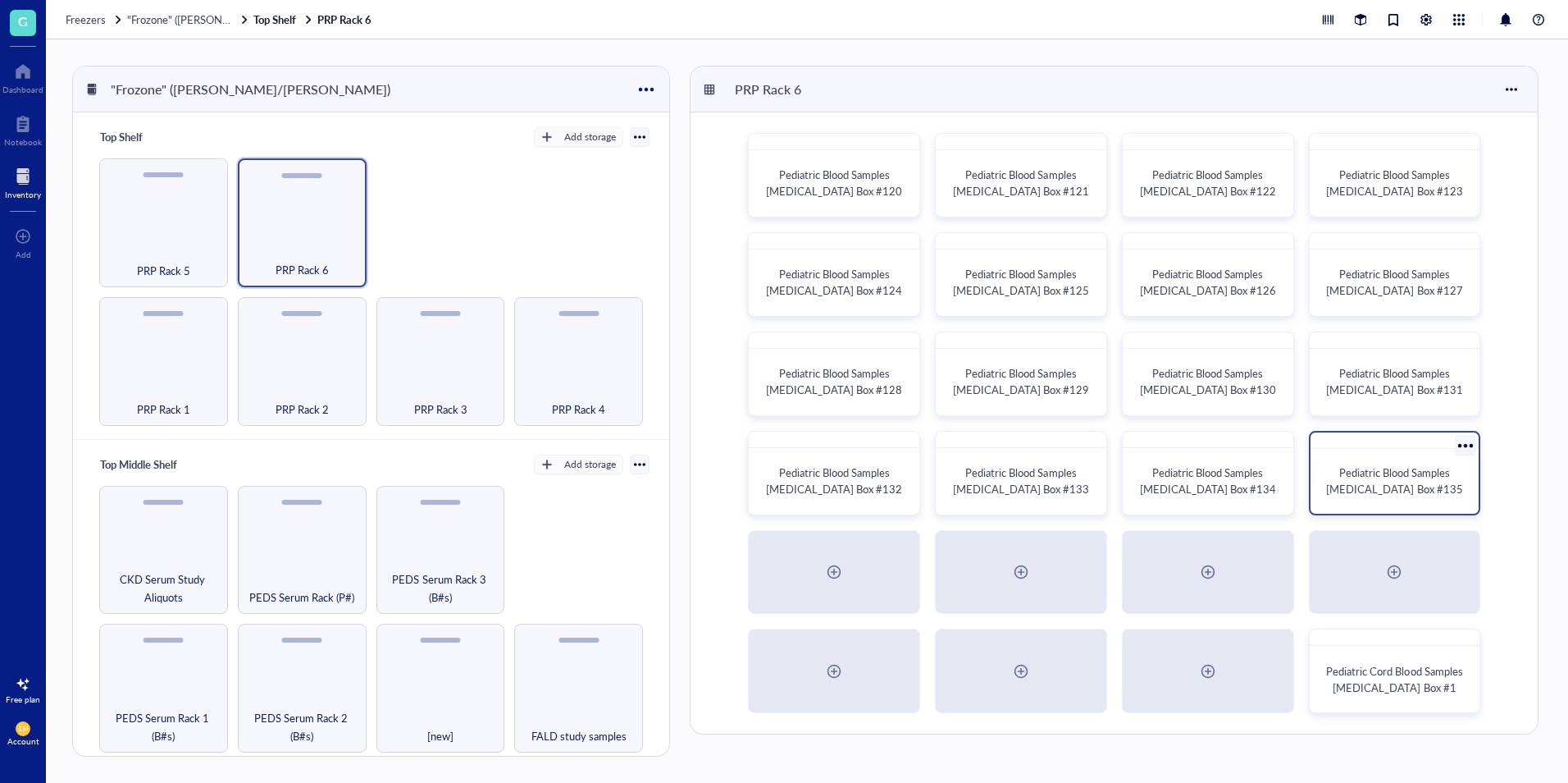
click at [1406, 492] on span "Pediatric Blood Samples [MEDICAL_DATA] Box #135" at bounding box center [1394, 480] width 136 height 32
